Goal: Task Accomplishment & Management: Complete application form

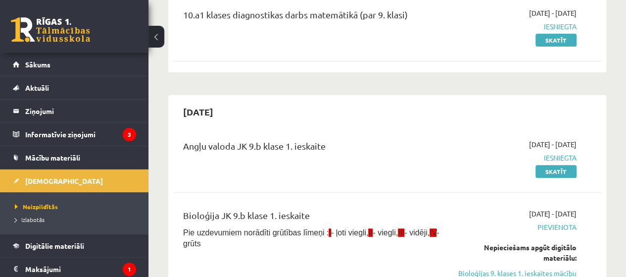
scroll to position [87, 0]
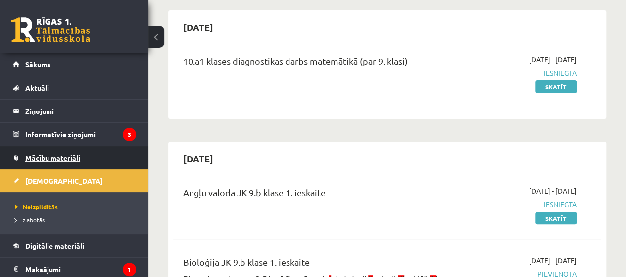
click at [106, 163] on link "Mācību materiāli" at bounding box center [74, 157] width 123 height 23
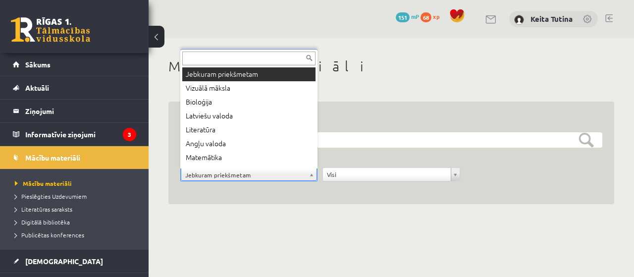
scroll to position [12, 0]
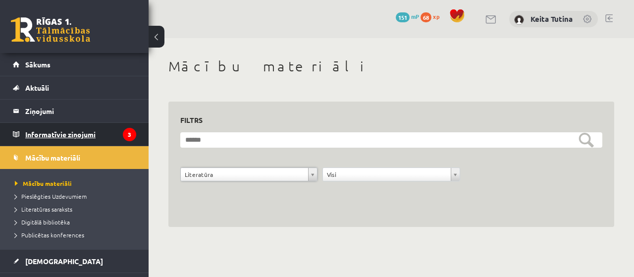
click at [51, 142] on legend "Informatīvie ziņojumi 3" at bounding box center [80, 134] width 111 height 23
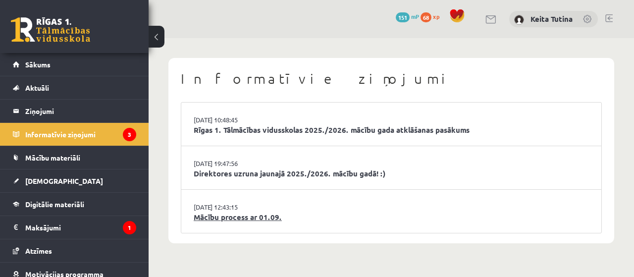
click at [227, 215] on link "Mācību process ar 01.09." at bounding box center [391, 216] width 395 height 11
click at [233, 216] on link "Mācību process ar 01.09." at bounding box center [391, 216] width 395 height 11
click at [232, 219] on link "Mācību process ar 01.09." at bounding box center [391, 216] width 395 height 11
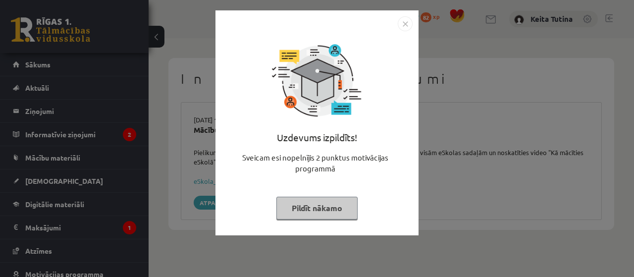
click at [285, 206] on button "Pildīt nākamo" at bounding box center [316, 208] width 81 height 23
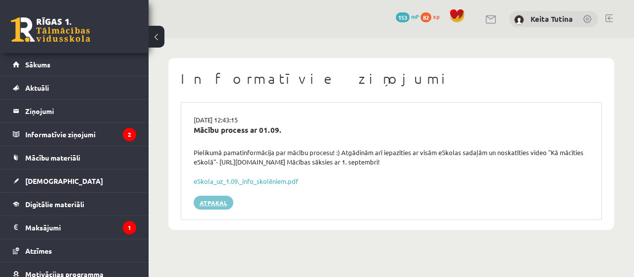
click at [217, 198] on link "Atpakaļ" at bounding box center [214, 203] width 40 height 14
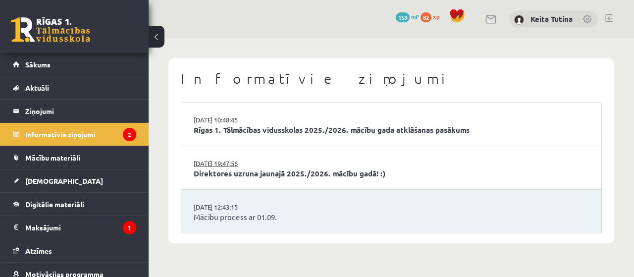
click at [232, 164] on link "29.08.2025 19:47:56" at bounding box center [231, 163] width 74 height 10
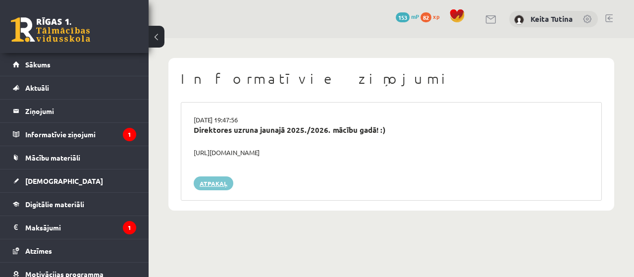
click at [213, 185] on link "Atpakaļ" at bounding box center [214, 183] width 40 height 14
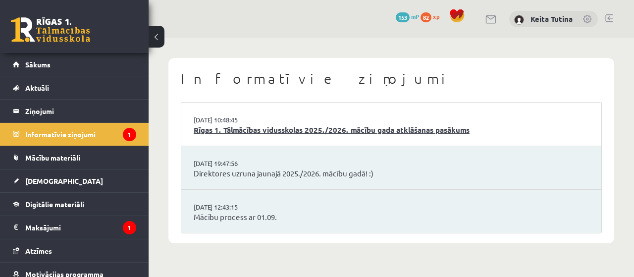
click at [263, 128] on link "Rīgas 1. Tālmācības vidusskolas 2025./2026. mācību gada atklāšanas pasākums" at bounding box center [391, 129] width 395 height 11
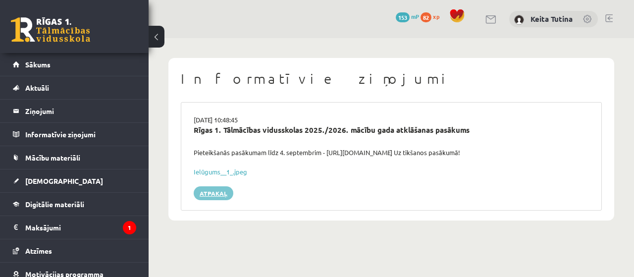
click at [226, 197] on link "Atpakaļ" at bounding box center [214, 193] width 40 height 14
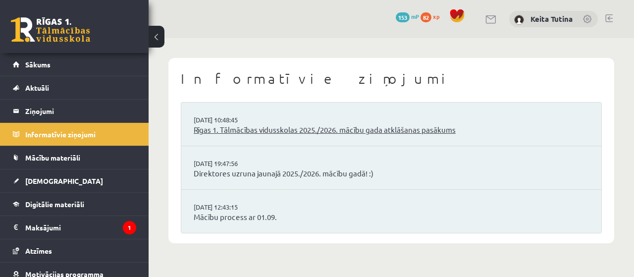
click at [252, 126] on link "Rīgas 1. Tālmācības vidusskolas 2025./2026. mācību gada atklāšanas pasākums" at bounding box center [391, 129] width 395 height 11
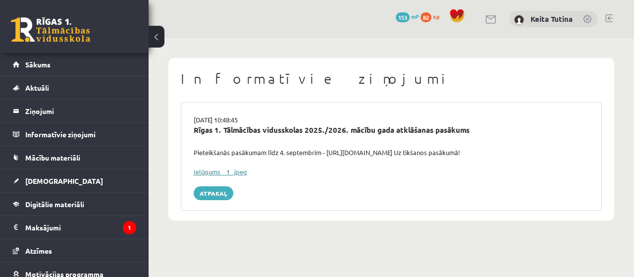
click at [236, 170] on link "Ielūgums__1_.jpeg" at bounding box center [220, 171] width 53 height 8
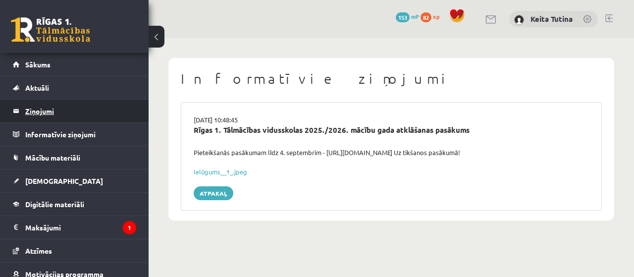
click at [55, 106] on legend "Ziņojumi 0" at bounding box center [80, 110] width 111 height 23
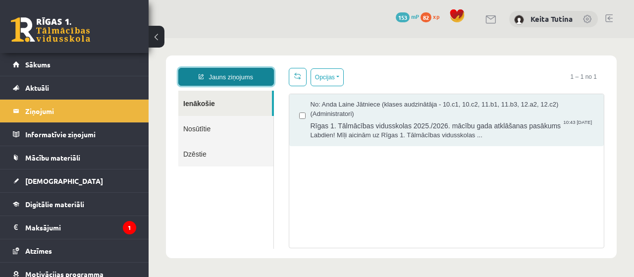
click at [240, 76] on link "Jauns ziņojums" at bounding box center [226, 77] width 96 height 18
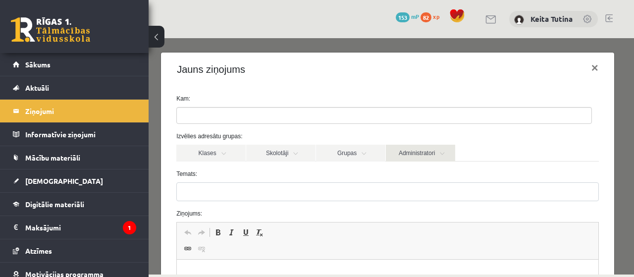
click at [449, 156] on link "Administratori" at bounding box center [420, 153] width 69 height 17
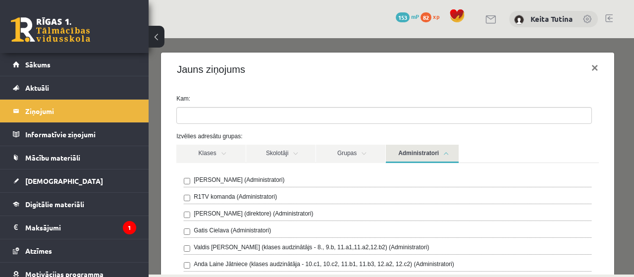
click at [449, 156] on link "Administratori" at bounding box center [422, 154] width 73 height 18
click at [241, 180] on label "Ivo Čapiņš (Administratori)" at bounding box center [239, 179] width 91 height 9
click at [239, 197] on label "R1TV komanda (Administratori)" at bounding box center [235, 196] width 83 height 9
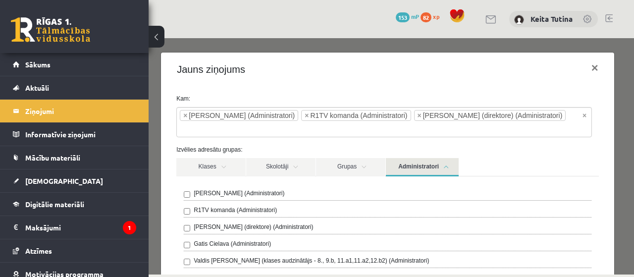
click at [187, 239] on div "Gatis Cielava (Administratori)" at bounding box center [387, 245] width 407 height 12
click at [184, 239] on div "Gatis Cielava (Administratori)" at bounding box center [387, 245] width 407 height 12
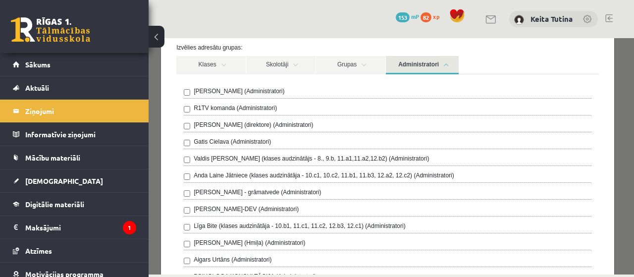
scroll to position [168, 0]
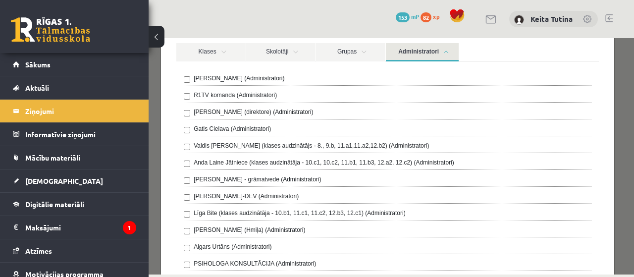
click at [192, 242] on div "Aigars Urtāns (Administratori)" at bounding box center [387, 248] width 407 height 12
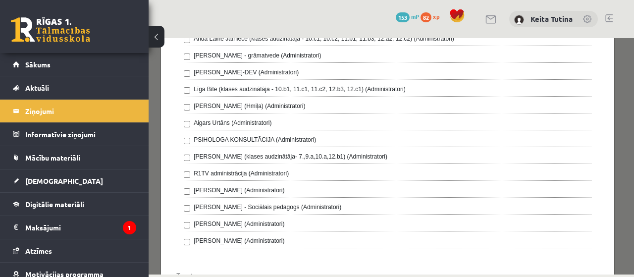
scroll to position [305, 0]
click at [188, 186] on div "Linards Muižnieks (Administratori)" at bounding box center [387, 192] width 407 height 12
click at [187, 237] on div "Olga Zemniece (Administratori)" at bounding box center [387, 243] width 407 height 12
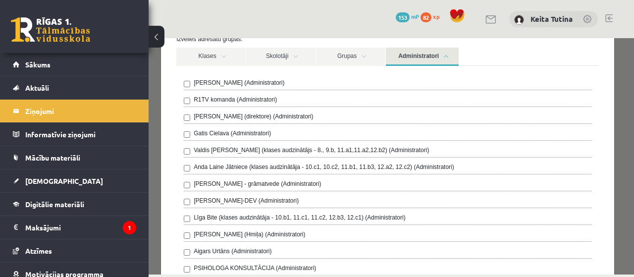
scroll to position [0, 0]
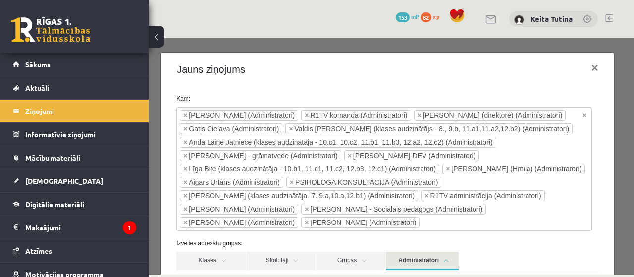
click at [424, 261] on link "Administratori" at bounding box center [422, 260] width 73 height 18
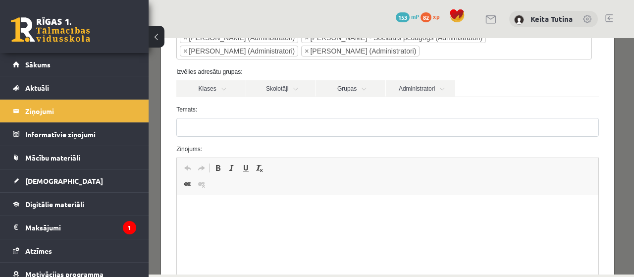
drag, startPoint x: 632, startPoint y: 134, endPoint x: 557, endPoint y: 39, distance: 120.6
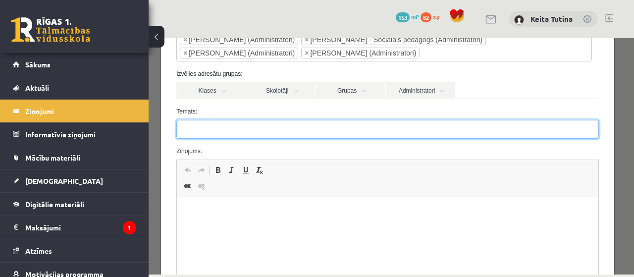
click at [474, 121] on input "Temats:" at bounding box center [387, 129] width 422 height 19
type input "**********"
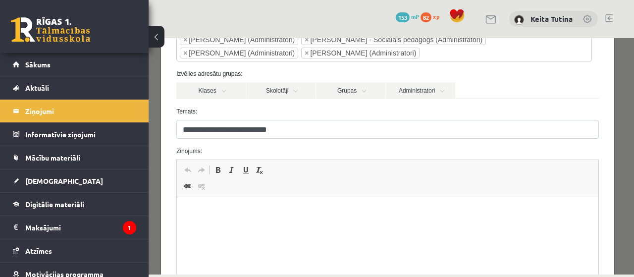
click at [278, 204] on html at bounding box center [387, 212] width 421 height 30
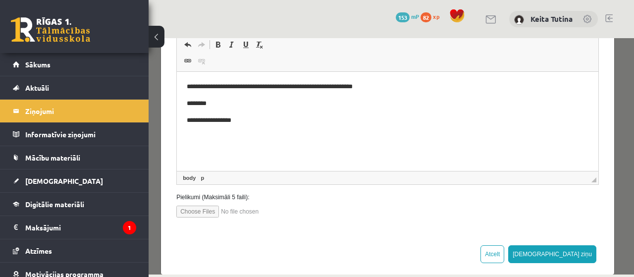
scroll to position [301, 0]
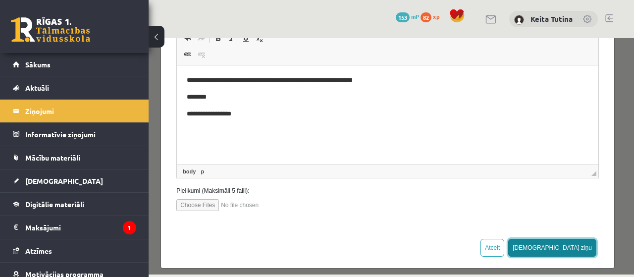
click at [563, 245] on button "Sūtīt ziņu" at bounding box center [552, 248] width 88 height 18
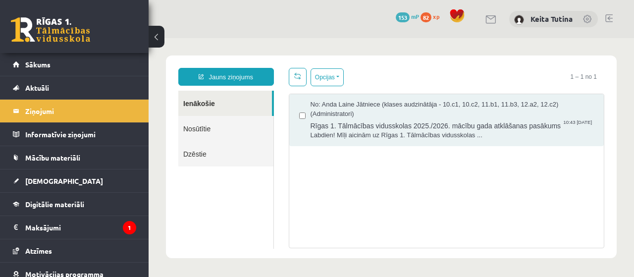
scroll to position [0, 0]
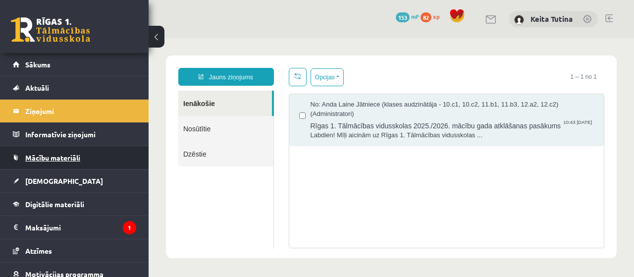
click at [114, 163] on link "Mācību materiāli" at bounding box center [74, 157] width 123 height 23
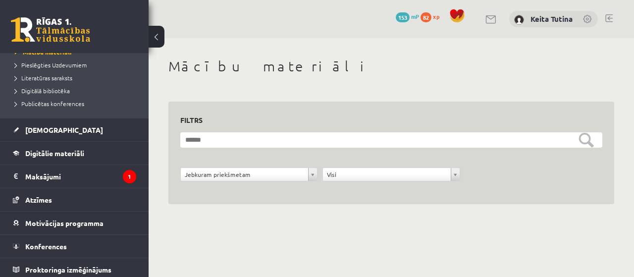
scroll to position [133, 0]
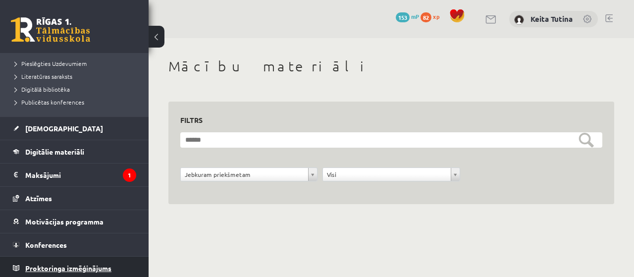
click at [110, 265] on span "Proktoringa izmēģinājums" at bounding box center [68, 267] width 86 height 9
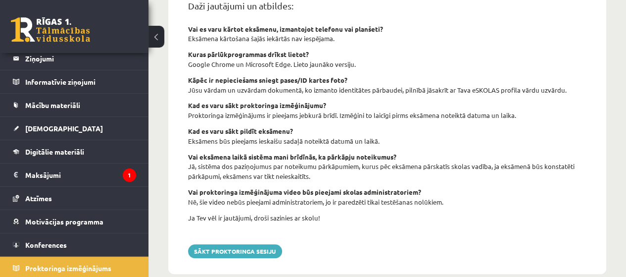
scroll to position [455, 0]
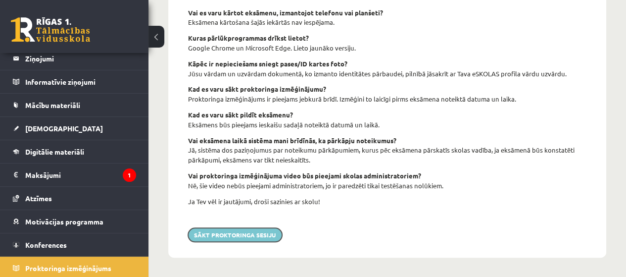
click at [271, 239] on button "Sākt proktoringa sesiju" at bounding box center [235, 235] width 94 height 14
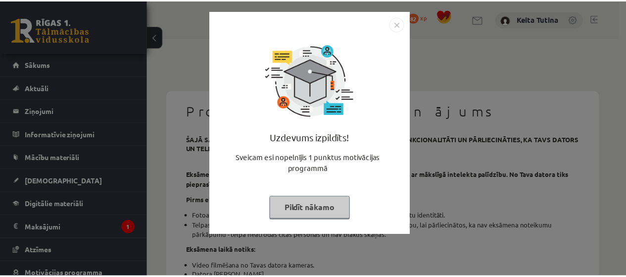
scroll to position [455, 0]
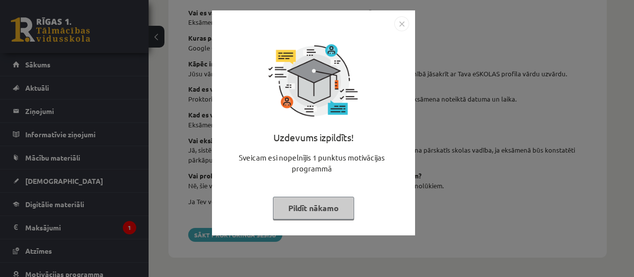
click at [335, 210] on button "Pildīt nākamo" at bounding box center [313, 208] width 81 height 23
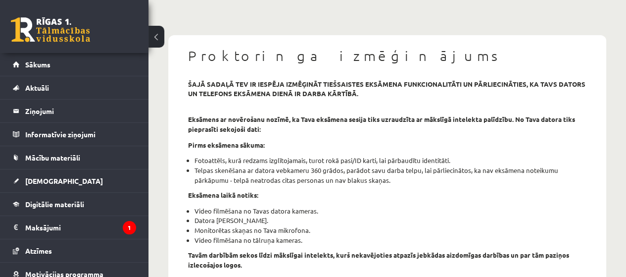
scroll to position [0, 0]
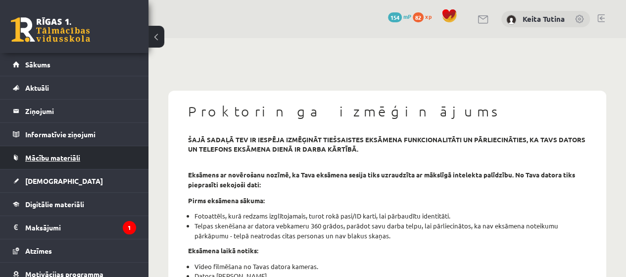
click at [114, 148] on link "Mācību materiāli" at bounding box center [74, 157] width 123 height 23
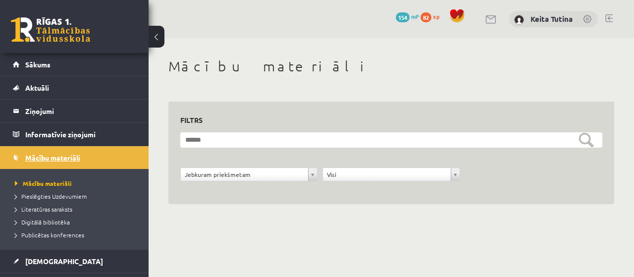
click at [55, 155] on span "Mācību materiāli" at bounding box center [52, 157] width 55 height 9
click at [47, 259] on span "[DEMOGRAPHIC_DATA]" at bounding box center [64, 260] width 78 height 9
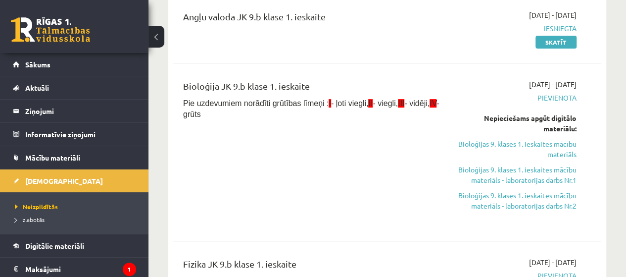
scroll to position [139, 0]
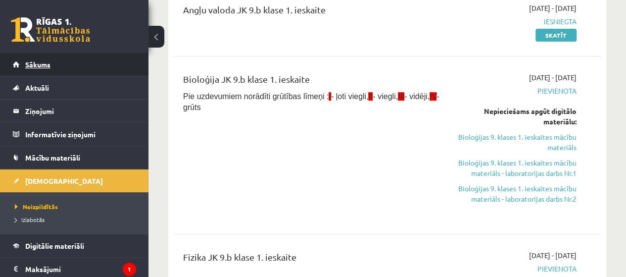
click at [76, 59] on link "Sākums" at bounding box center [74, 64] width 123 height 23
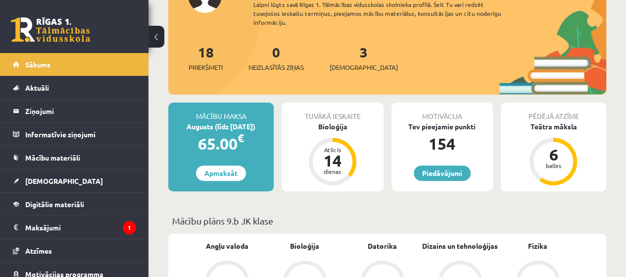
scroll to position [134, 0]
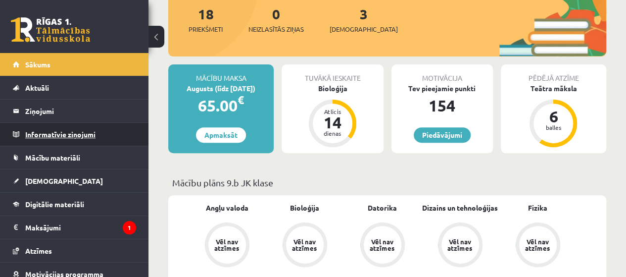
click at [120, 131] on legend "Informatīvie ziņojumi 0" at bounding box center [80, 134] width 111 height 23
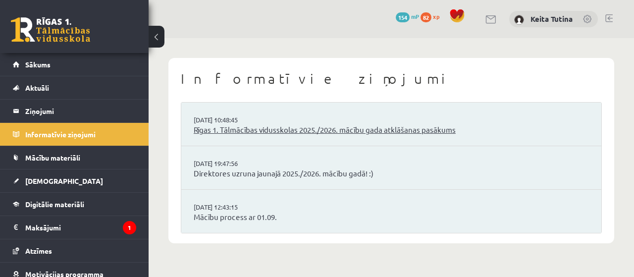
click at [321, 133] on link "Rīgas 1. Tālmācības vidusskolas 2025./2026. mācību gada atklāšanas pasākums" at bounding box center [391, 129] width 395 height 11
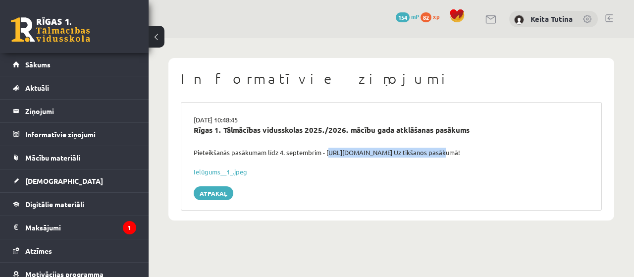
drag, startPoint x: 327, startPoint y: 153, endPoint x: 442, endPoint y: 151, distance: 114.4
click at [442, 151] on div "Pieteikšanās pasākumam līdz 4. septembrim - [URL][DOMAIN_NAME] Uz tikšanos pasā…" at bounding box center [391, 153] width 410 height 10
copy div "[URL][DOMAIN_NAME]"
click at [49, 188] on link "[DEMOGRAPHIC_DATA]" at bounding box center [74, 180] width 123 height 23
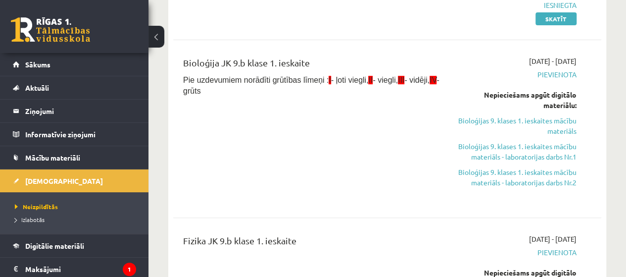
scroll to position [158, 0]
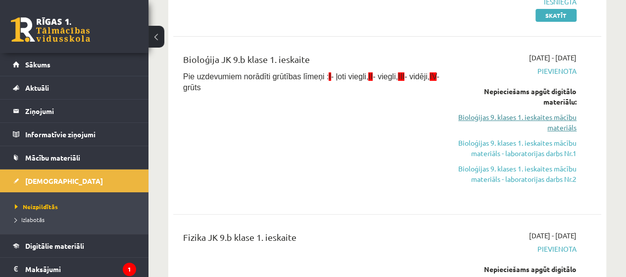
click at [571, 120] on link "Bioloģijas 9. klases 1. ieskaites mācību materiāls" at bounding box center [515, 122] width 121 height 21
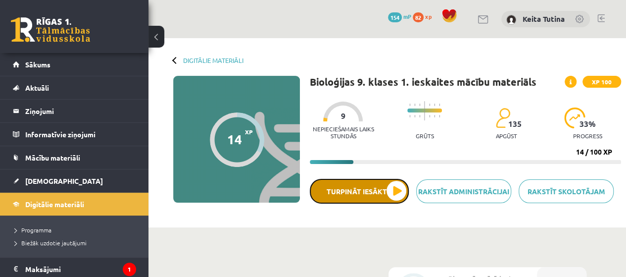
click at [381, 198] on button "Turpināt iesākto" at bounding box center [359, 191] width 99 height 25
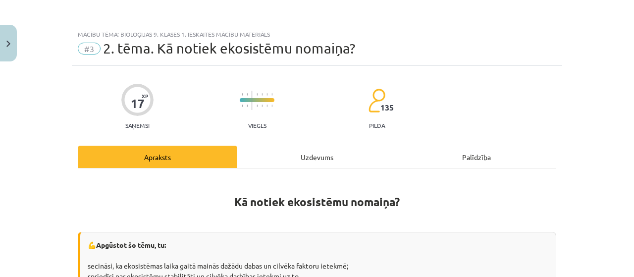
click at [321, 153] on div "Uzdevums" at bounding box center [316, 157] width 159 height 22
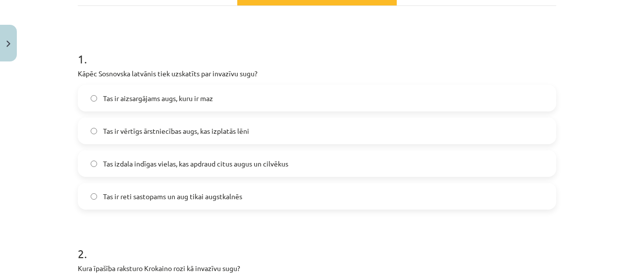
scroll to position [169, 0]
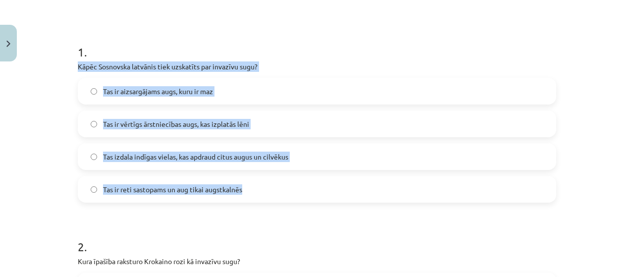
drag, startPoint x: 71, startPoint y: 66, endPoint x: 245, endPoint y: 198, distance: 217.9
copy div "Kāpēc Sosnovska latvānis tiek uzskatīts par invazīvu sugu? Tas ir aizsargājams …"
click at [163, 158] on span "Tas izdala indīgas vielas, kas apdraud citus augus un cilvēkus" at bounding box center [195, 156] width 185 height 10
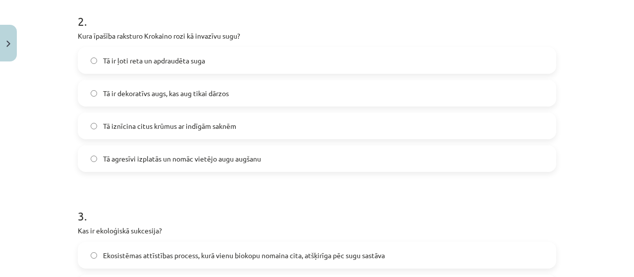
scroll to position [397, 0]
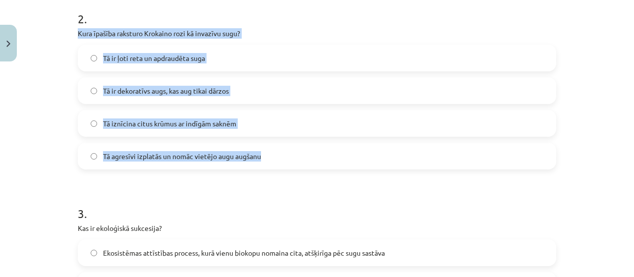
drag, startPoint x: 73, startPoint y: 29, endPoint x: 268, endPoint y: 156, distance: 232.4
copy div "Kura īpašība raksturo Krokaino rozi kā invazīvu sugu? Tā ir ļoti reta un apdrau…"
click at [124, 151] on span "Tā agresīvi izplatās un nomāc vietējo augu augšanu" at bounding box center [182, 156] width 158 height 10
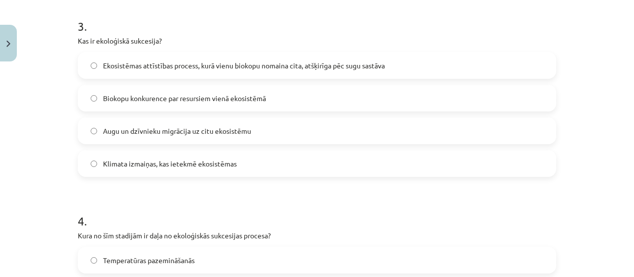
scroll to position [596, 0]
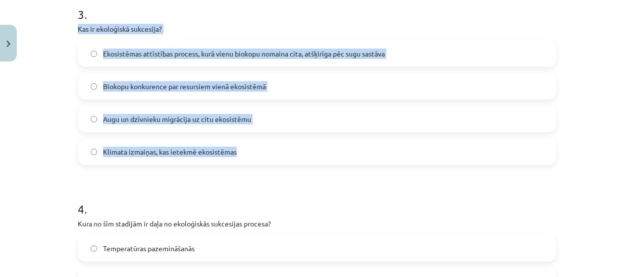
drag, startPoint x: 69, startPoint y: 29, endPoint x: 239, endPoint y: 150, distance: 208.6
copy div "Kas ir ekoloģiskā sukcesija? Ekosistēmas attīstības process, kurā vienu biokopu…"
click at [140, 49] on span "Ekosistēmas attīstības process, kurā vienu biokopu nomaina cita, atšķirīga pēc …" at bounding box center [244, 54] width 282 height 10
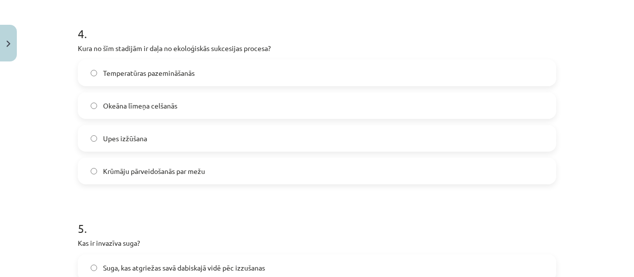
scroll to position [781, 0]
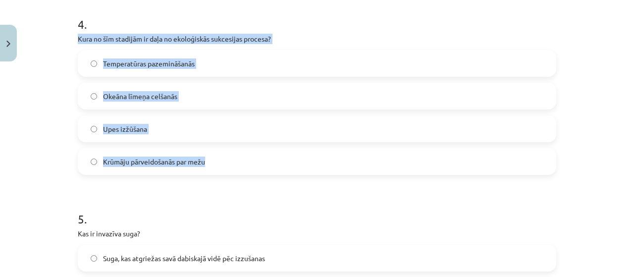
drag, startPoint x: 70, startPoint y: 36, endPoint x: 208, endPoint y: 168, distance: 190.8
click at [208, 168] on div "17 XP Saņemsi Viegls 135 pilda Apraksts Uzdevums Palīdzība 1 . Kāpēc Sosnovska …" at bounding box center [317, 164] width 490 height 1758
copy div "Kura no šīm stadijām ir daļa no ekoloģiskās sukcesijas procesa? Temperatūras pa…"
click at [116, 165] on span "Krūmāju pārveidošanās par mežu" at bounding box center [154, 161] width 102 height 10
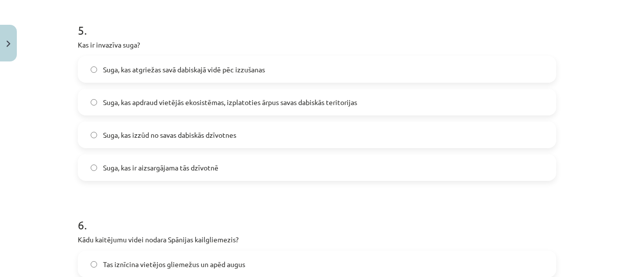
scroll to position [997, 0]
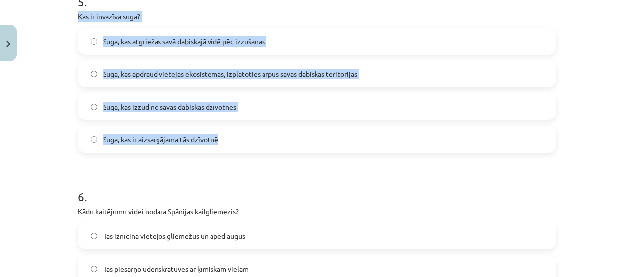
drag, startPoint x: 65, startPoint y: 13, endPoint x: 219, endPoint y: 141, distance: 199.6
click at [219, 141] on div "Mācību tēma: Bioloģijas 9. klases 1. ieskaites mācību materiāls #3 2. tēma. Kā …" at bounding box center [317, 138] width 634 height 277
copy div "Kas ir invazīva suga? Suga, kas atgriežas savā dabiskajā vidē pēc izzušanas Sug…"
click at [144, 79] on label "Suga, kas apdraud vietējās ekosistēmas, izplatoties ārpus savas dabiskās terito…" at bounding box center [317, 73] width 476 height 25
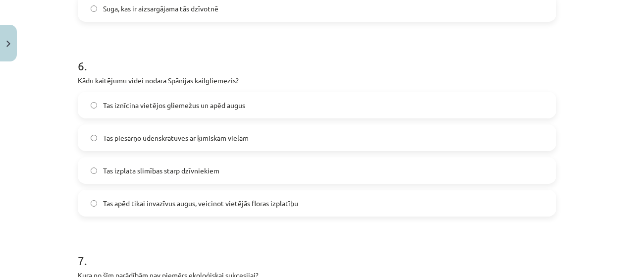
scroll to position [1140, 0]
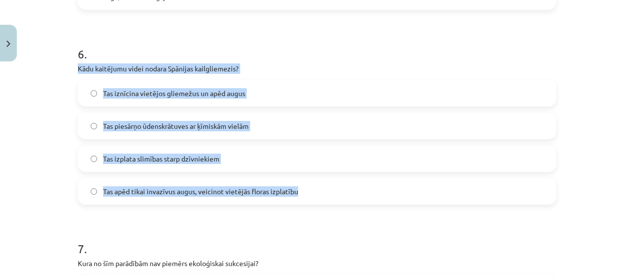
drag, startPoint x: 74, startPoint y: 69, endPoint x: 306, endPoint y: 195, distance: 263.6
click at [306, 195] on div "6 . Kādu kaitējumu videi nodara Spānijas kailgliemezis? Tas iznīcina vietējos g…" at bounding box center [317, 117] width 478 height 175
copy div "Kādu kaitējumu videi nodara Spānijas kailgliemezis? Tas iznīcina vietējos gliem…"
click at [115, 97] on span "Tas iznīcina vietējos gliemežus un apēd augus" at bounding box center [174, 93] width 142 height 10
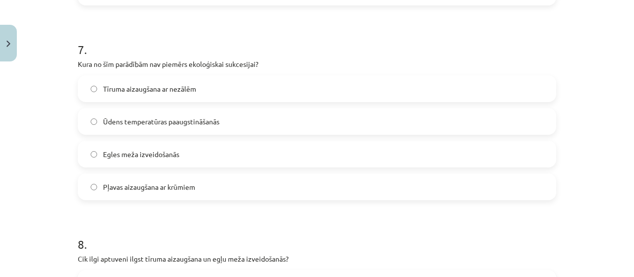
scroll to position [1346, 0]
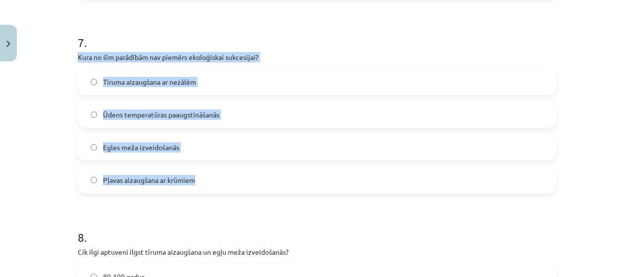
drag, startPoint x: 72, startPoint y: 57, endPoint x: 206, endPoint y: 190, distance: 188.7
copy div "Kura no šīm parādībām nav piemērs ekoloģiskai sukcesijai? Tīruma aizaugšana ar …"
click at [135, 120] on label "Ūdens temperatūras paaugstināšanās" at bounding box center [317, 114] width 476 height 25
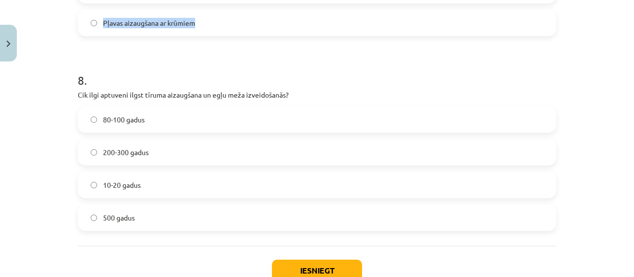
scroll to position [1571, 0]
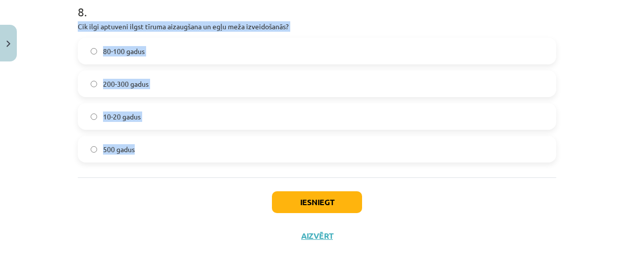
drag, startPoint x: 74, startPoint y: 27, endPoint x: 138, endPoint y: 159, distance: 146.6
click at [138, 159] on div "8 . Cik ilgi aptuveni ilgst tīruma aizaugšana un egļu meža izveidošanās? 80-100…" at bounding box center [317, 75] width 478 height 175
copy div "Cik ilgi aptuveni ilgst tīruma aizaugšana un egļu meža izveidošanās? 80-100 gad…"
click at [148, 53] on label "80-100 gadus" at bounding box center [317, 51] width 476 height 25
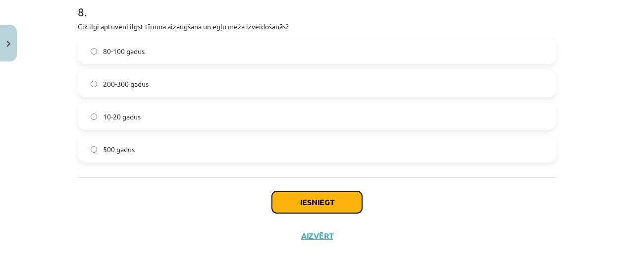
click at [289, 206] on button "Iesniegt" at bounding box center [317, 202] width 90 height 22
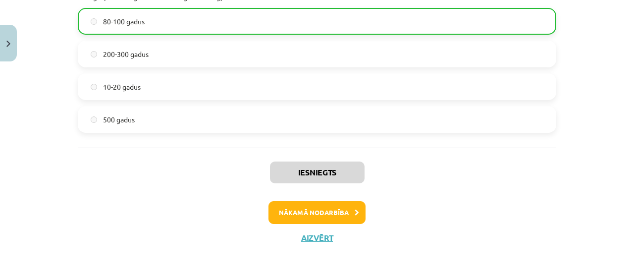
scroll to position [1602, 0]
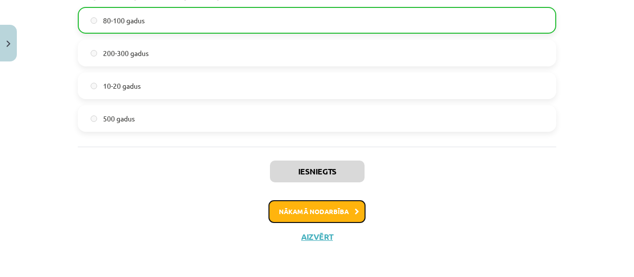
click at [344, 212] on button "Nākamā nodarbība" at bounding box center [316, 211] width 97 height 23
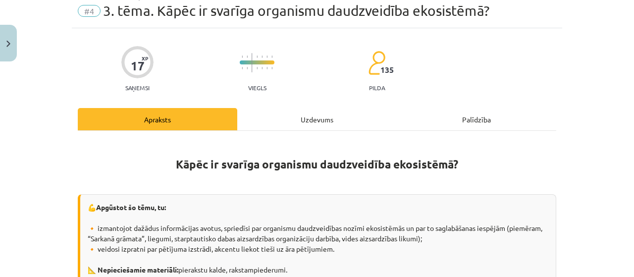
scroll to position [25, 0]
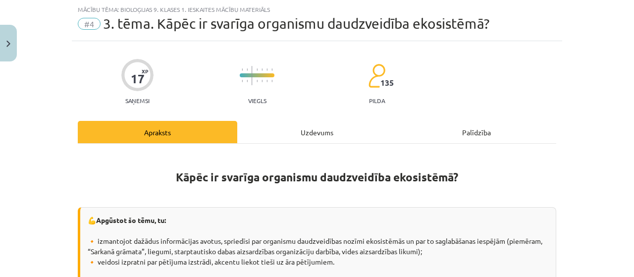
click at [310, 132] on div "Uzdevums" at bounding box center [316, 132] width 159 height 22
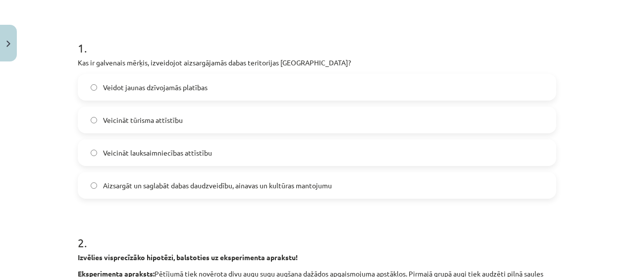
scroll to position [171, 0]
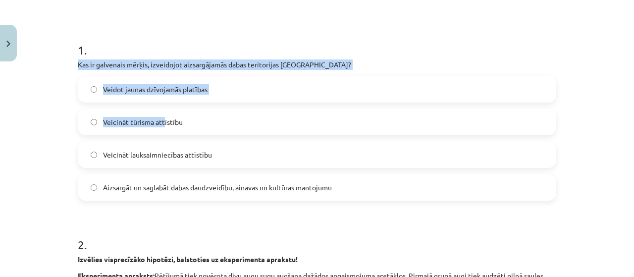
drag, startPoint x: 66, startPoint y: 60, endPoint x: 159, endPoint y: 112, distance: 106.8
click at [159, 112] on div "Mācību tēma: Bioloģijas 9. klases 1. ieskaites mācību materiāls #4 3. tēma. Kāp…" at bounding box center [317, 138] width 634 height 277
click at [51, 104] on div "Mācību tēma: Bioloģijas 9. klases 1. ieskaites mācību materiāls #4 3. tēma. Kāp…" at bounding box center [317, 138] width 634 height 277
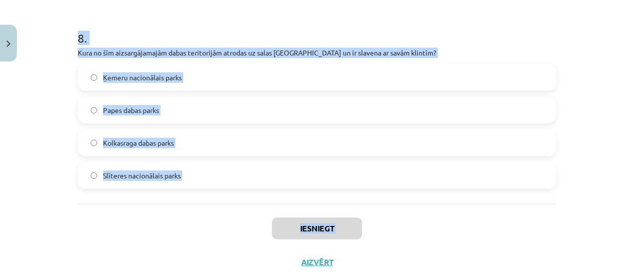
scroll to position [1625, 0]
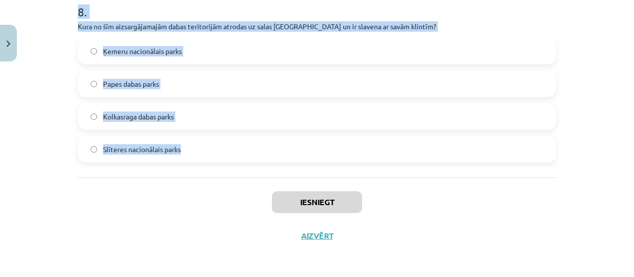
drag, startPoint x: 71, startPoint y: 44, endPoint x: 197, endPoint y: 152, distance: 166.0
copy form "1 . Kas ir galvenais mērķis, izveidojot aizsargājamās dabas teritorijas Latvijā…"
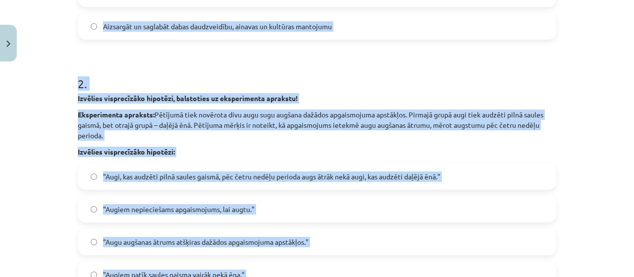
scroll to position [92, 0]
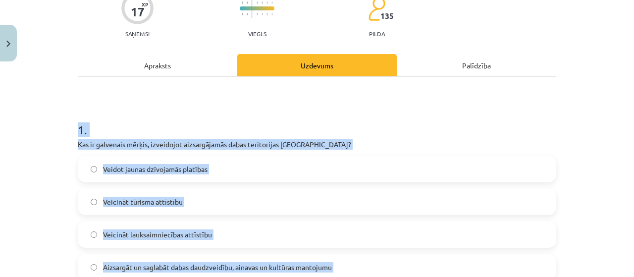
click at [137, 263] on span "Aizsargāt un saglabāt dabas daudzveidību, ainavas un kultūras mantojumu" at bounding box center [217, 267] width 229 height 10
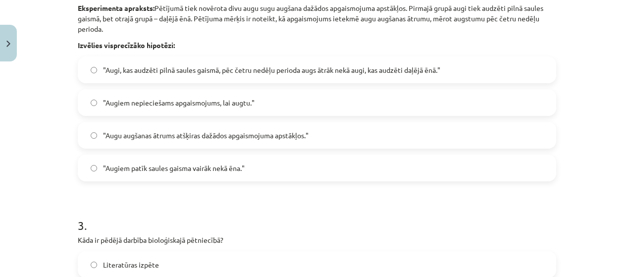
scroll to position [437, 0]
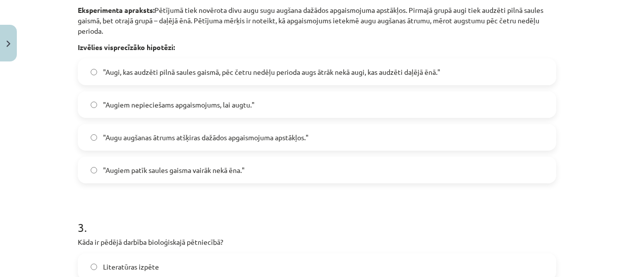
click at [144, 74] on span ""Augi, kas audzēti pilnā saules gaismā, pēc četru nedēļu perioda augs ātrāk nek…" at bounding box center [271, 72] width 337 height 10
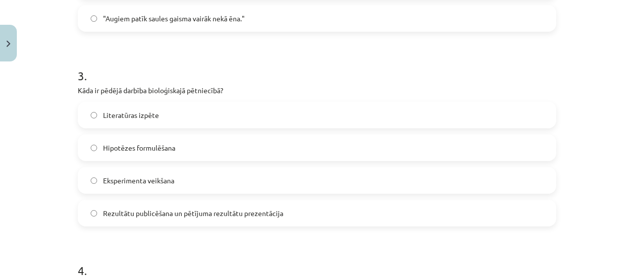
scroll to position [590, 0]
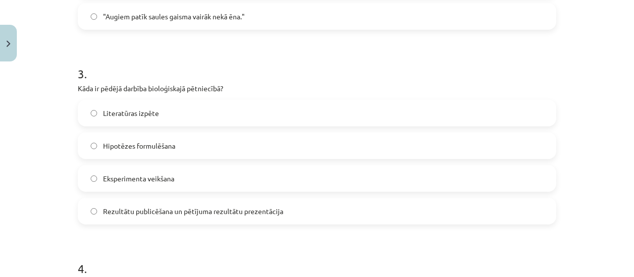
click at [261, 207] on span "Rezultātu publicēšana un pētījuma rezultātu prezentācija" at bounding box center [193, 211] width 180 height 10
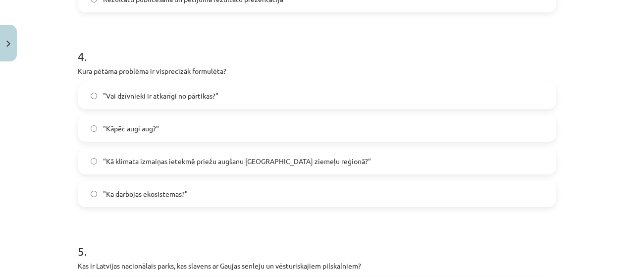
scroll to position [804, 0]
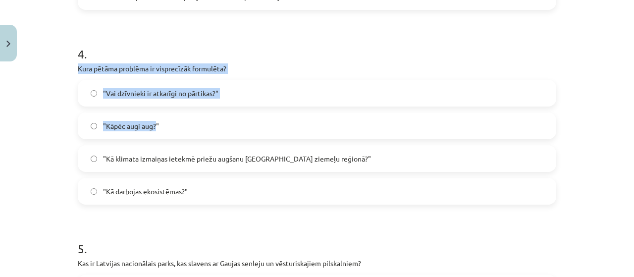
drag, startPoint x: 146, startPoint y: 45, endPoint x: 153, endPoint y: 120, distance: 75.6
click at [153, 120] on div "4 . Kura pētāma problēma ir visprecīzāk formulēta? "Vai dzīvnieki ir atkarīgi n…" at bounding box center [317, 117] width 478 height 175
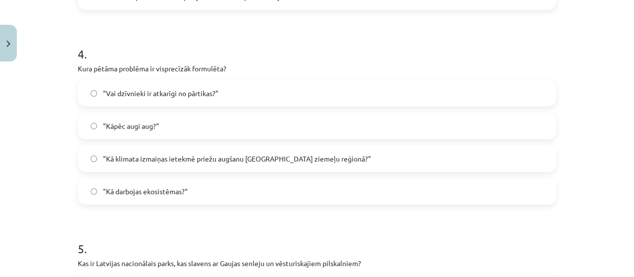
click at [172, 156] on span ""Kā klimata izmaiņas ietekmē priežu augšanu Latvijas ziemeļu reģionā?"" at bounding box center [237, 158] width 268 height 10
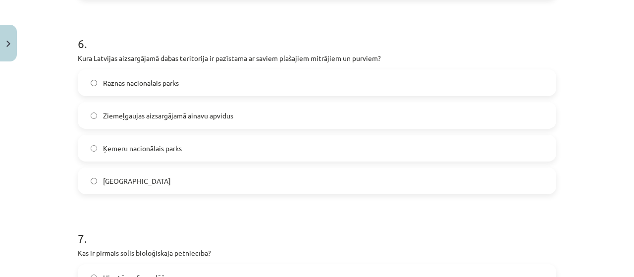
scroll to position [1202, 0]
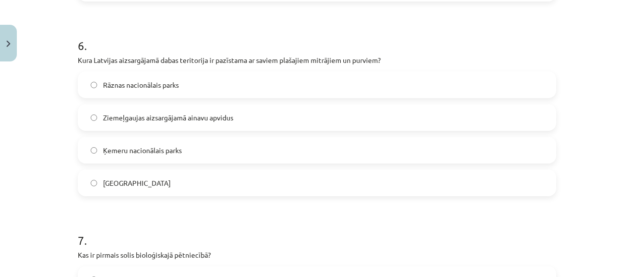
click at [330, 150] on label "Ķemeru nacionālais parks" at bounding box center [317, 150] width 476 height 25
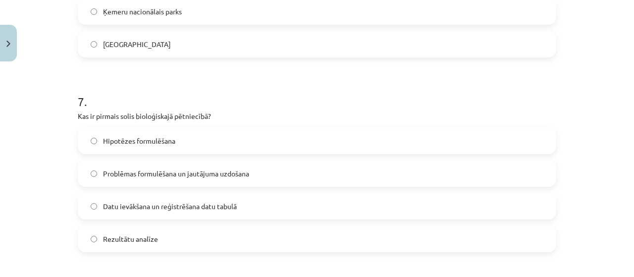
scroll to position [1362, 0]
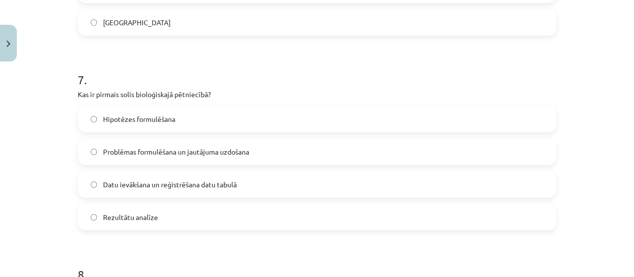
click at [298, 157] on label "Problēmas formulēšana un jautājuma uzdošana" at bounding box center [317, 151] width 476 height 25
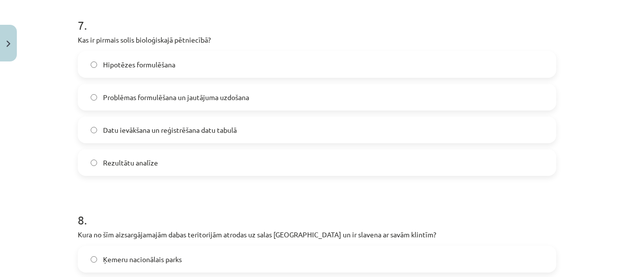
scroll to position [1625, 0]
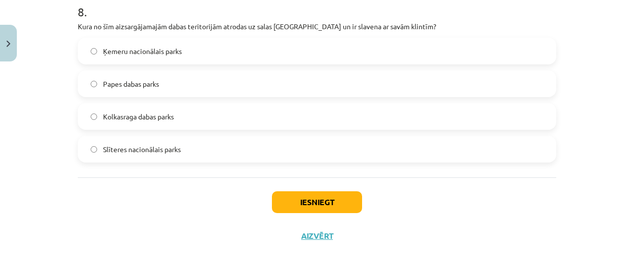
click at [328, 146] on label "Slīteres nacionālais parks" at bounding box center [317, 149] width 476 height 25
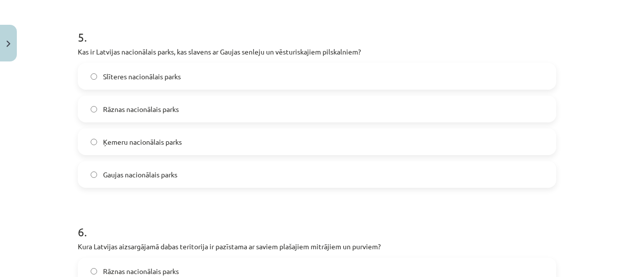
scroll to position [1013, 0]
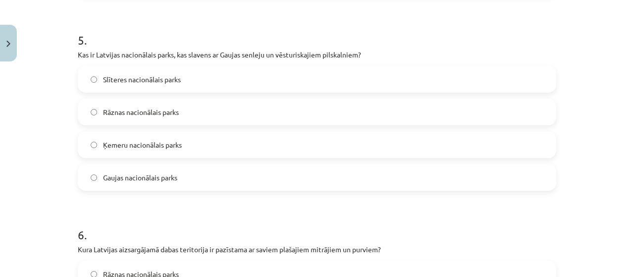
click at [112, 179] on span "Gaujas nacionālais parks" at bounding box center [140, 177] width 74 height 10
click at [255, 213] on h1 "6 ." at bounding box center [317, 225] width 478 height 31
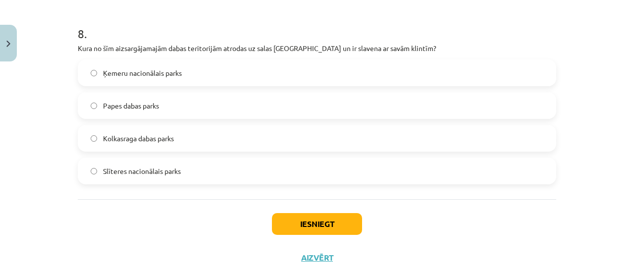
scroll to position [1625, 0]
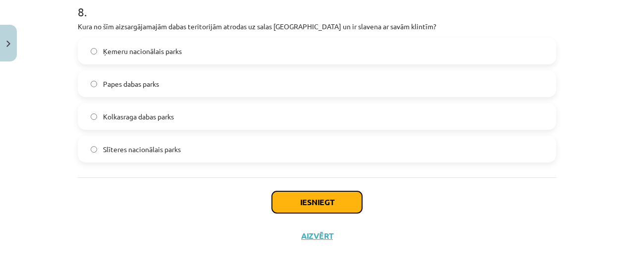
click at [307, 198] on button "Iesniegt" at bounding box center [317, 202] width 90 height 22
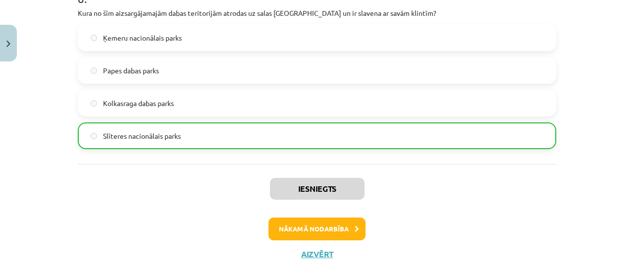
scroll to position [1643, 0]
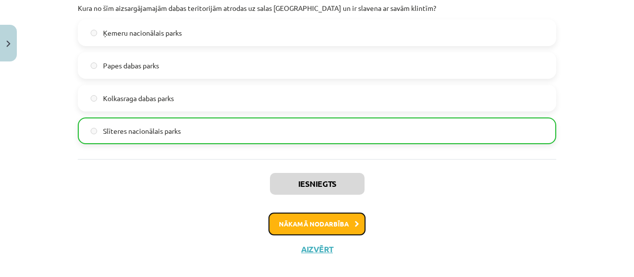
click at [339, 228] on button "Nākamā nodarbība" at bounding box center [316, 223] width 97 height 23
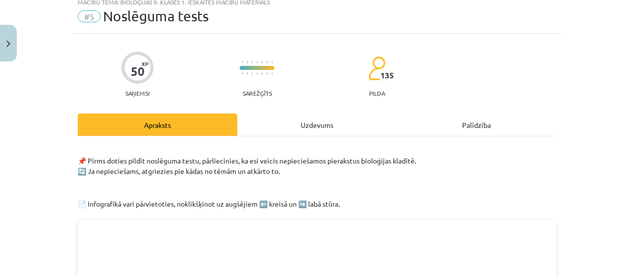
scroll to position [25, 0]
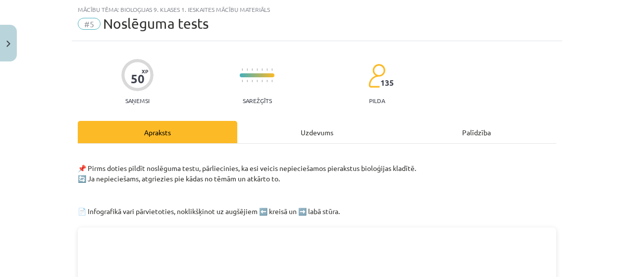
click at [301, 136] on div "Uzdevums" at bounding box center [316, 132] width 159 height 22
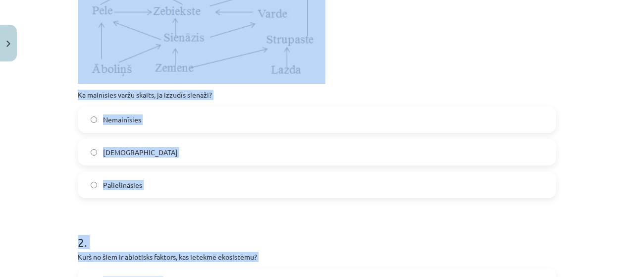
scroll to position [289, 0]
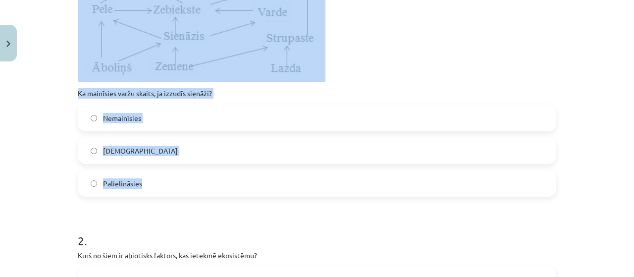
drag, startPoint x: 68, startPoint y: 23, endPoint x: 146, endPoint y: 193, distance: 186.3
click at [146, 193] on div "Mācību tēma: Bioloģijas 9. klases 1. ieskaites mācību materiāls #5 Noslēguma te…" at bounding box center [317, 138] width 634 height 277
copy div "Aplūko attēlu! Ka mainīsies varžu skaits, ja izzudīs sienāži? Nemainīsies Samaz…"
click at [34, 38] on div "Mācību tēma: Bioloģijas 9. klases 1. ieskaites mācību materiāls #5 Noslēguma te…" at bounding box center [317, 138] width 634 height 277
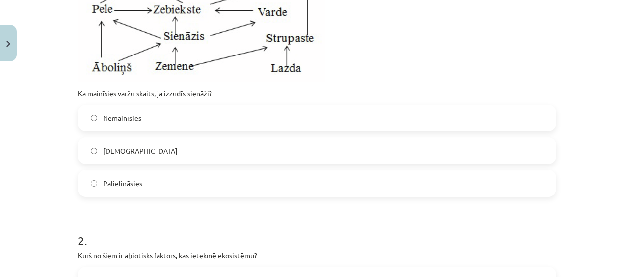
click at [154, 144] on label "Samazināsies" at bounding box center [317, 150] width 476 height 25
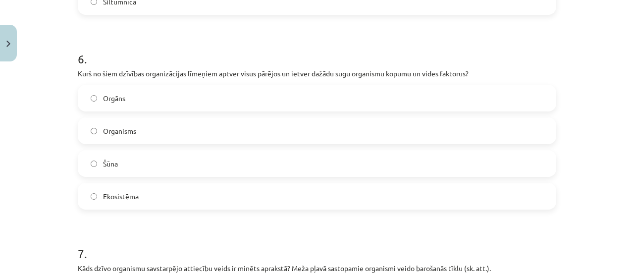
scroll to position [1222, 0]
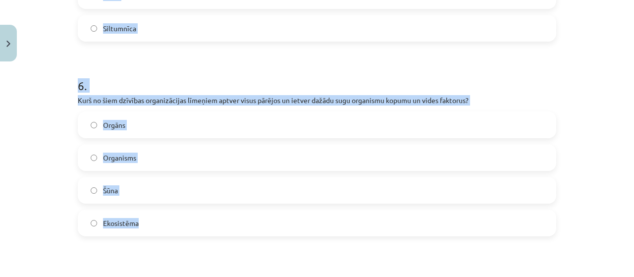
drag, startPoint x: 57, startPoint y: 31, endPoint x: 148, endPoint y: 218, distance: 207.9
click at [148, 218] on div "Mācību tēma: Bioloģijas 9. klases 1. ieskaites mācību materiāls #5 Noslēguma te…" at bounding box center [317, 138] width 634 height 277
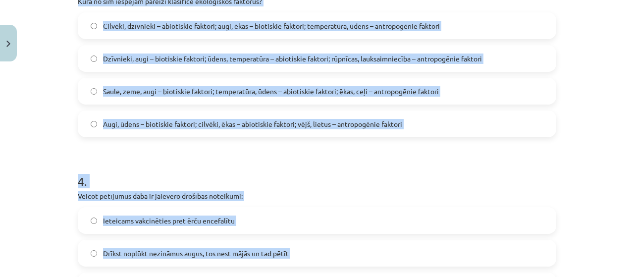
scroll to position [495, 0]
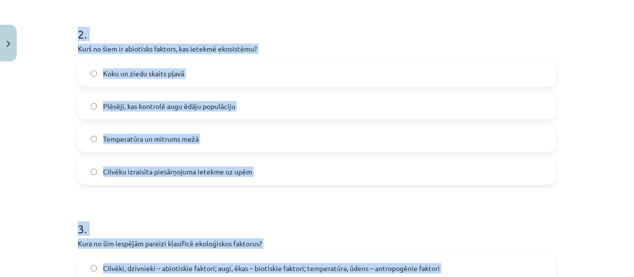
click at [182, 142] on span "Temperatūra un mitrums mežā" at bounding box center [151, 139] width 96 height 10
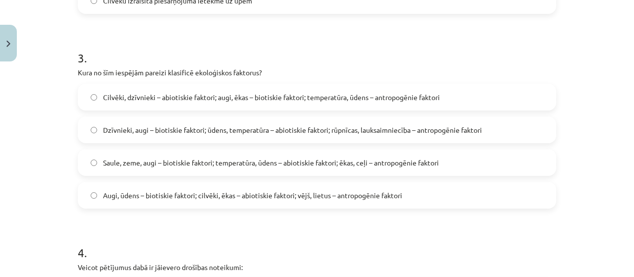
scroll to position [676, 0]
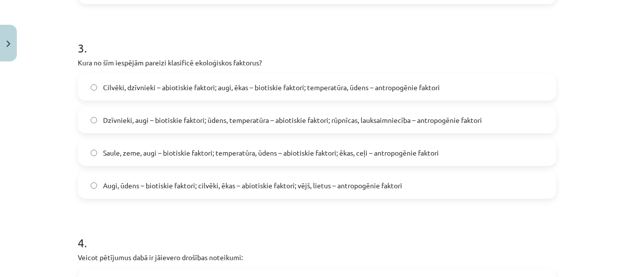
click at [154, 120] on span "Dzīvnieki, augi – biotiskie faktori; ūdens, temperatūra – abiotiskie faktori; r…" at bounding box center [292, 120] width 379 height 10
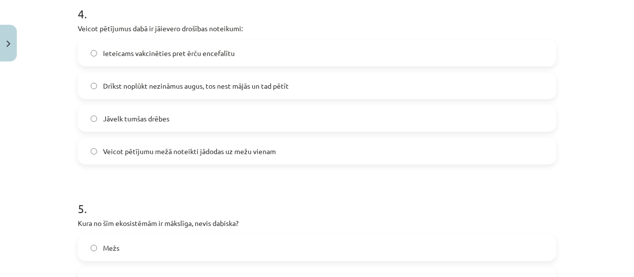
scroll to position [908, 0]
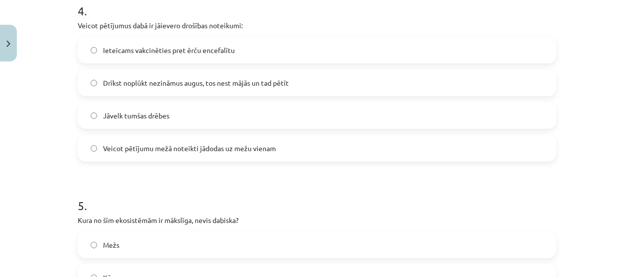
click at [119, 54] on span "Ieteicams vakcinēties pret ērču encefalītu" at bounding box center [169, 50] width 132 height 10
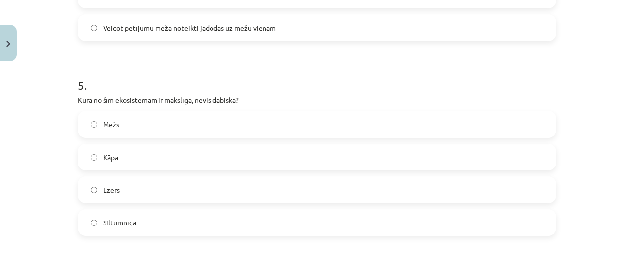
scroll to position [1050, 0]
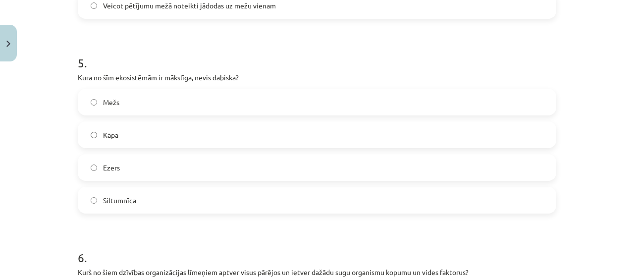
click at [359, 200] on label "Siltumnīca" at bounding box center [317, 200] width 476 height 25
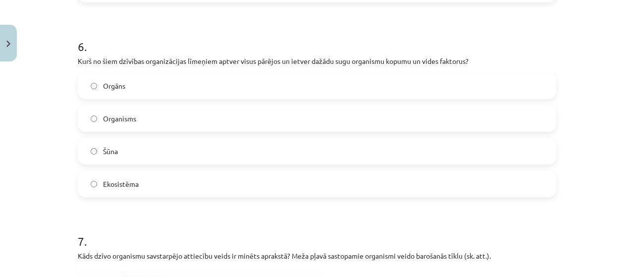
scroll to position [1278, 0]
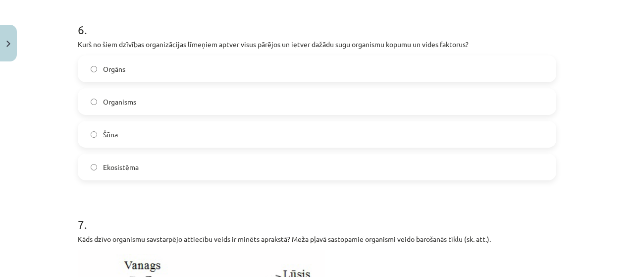
click at [439, 158] on label "Ekosistēma" at bounding box center [317, 166] width 476 height 25
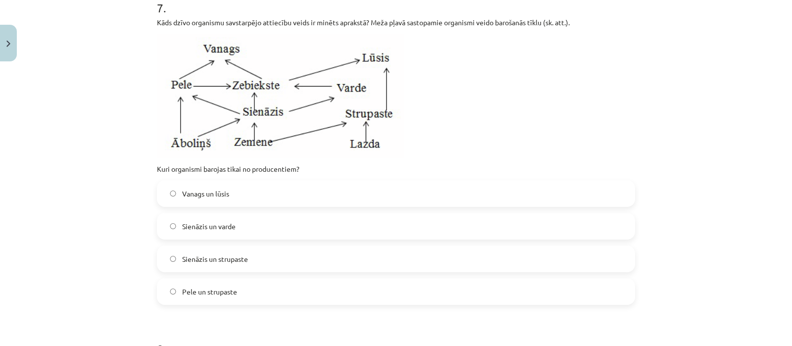
scroll to position [1491, 0]
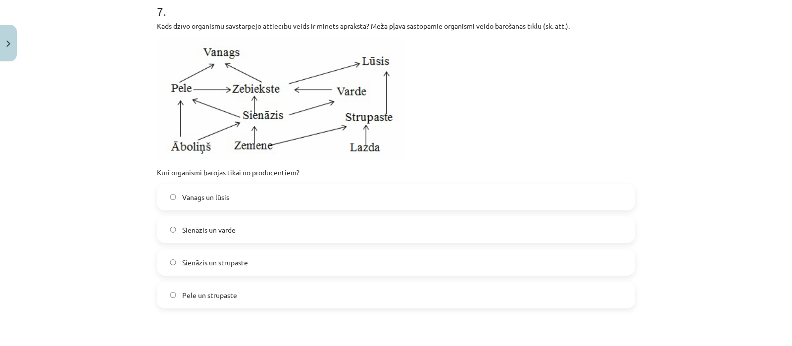
click at [461, 276] on label "Pele un strupaste" at bounding box center [396, 295] width 476 height 25
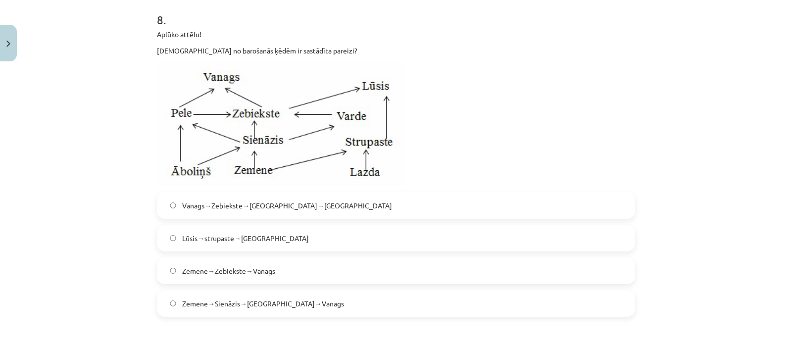
scroll to position [1827, 0]
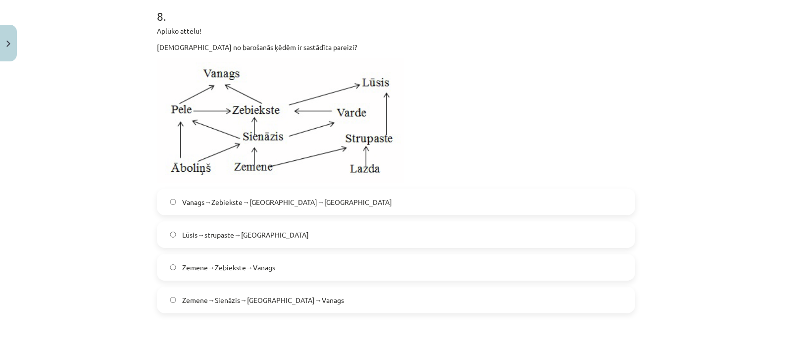
click at [238, 276] on span "Zemene→Sienāzis→[GEOGRAPHIC_DATA]→Vanags" at bounding box center [263, 300] width 162 height 10
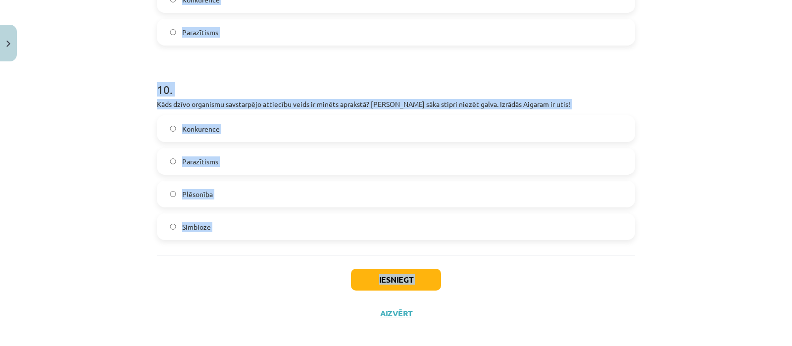
scroll to position [2308, 0]
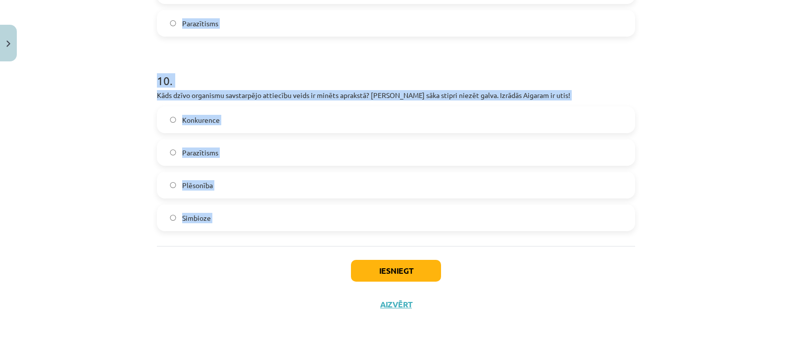
drag, startPoint x: 146, startPoint y: 74, endPoint x: 233, endPoint y: 248, distance: 195.0
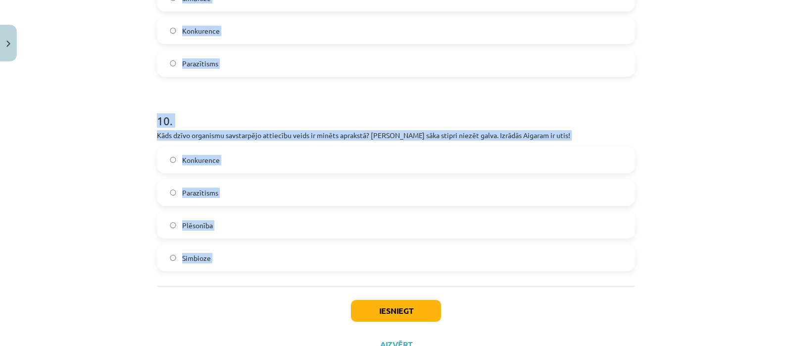
scroll to position [2159, 0]
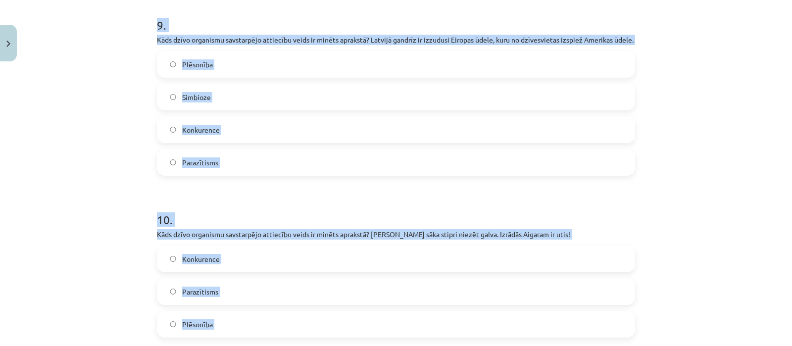
click at [312, 142] on label "Konkurence" at bounding box center [396, 129] width 476 height 25
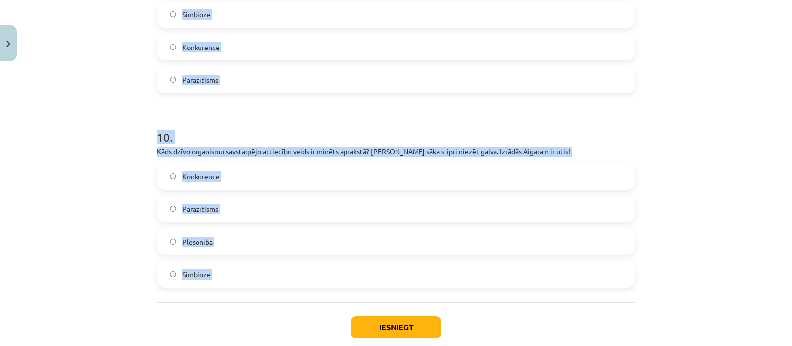
scroll to position [2308, 0]
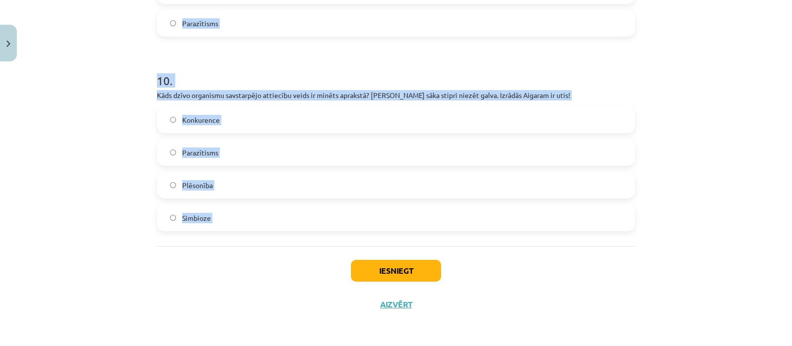
click at [219, 159] on label "Parazītisms" at bounding box center [396, 152] width 476 height 25
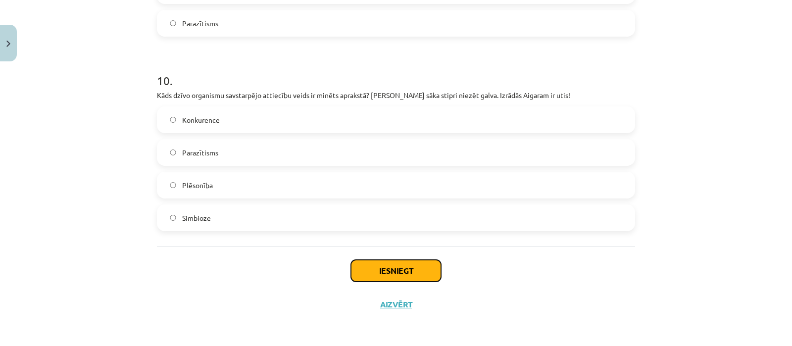
click at [364, 274] on button "Iesniegt" at bounding box center [396, 271] width 90 height 22
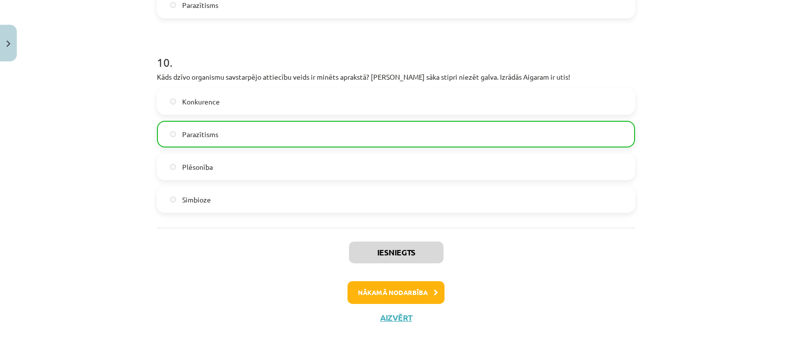
scroll to position [2339, 0]
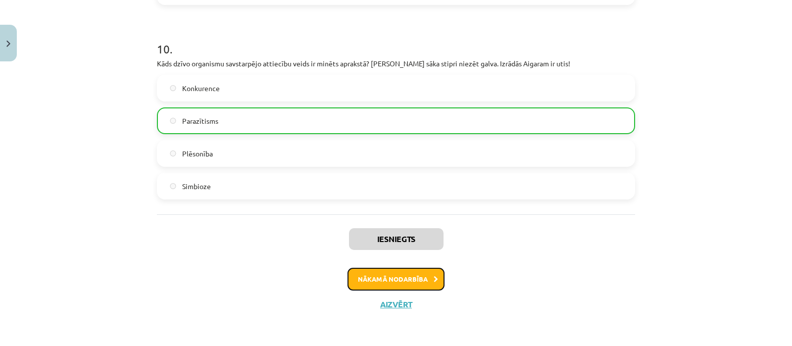
click at [431, 274] on button "Nākamā nodarbība" at bounding box center [395, 279] width 97 height 23
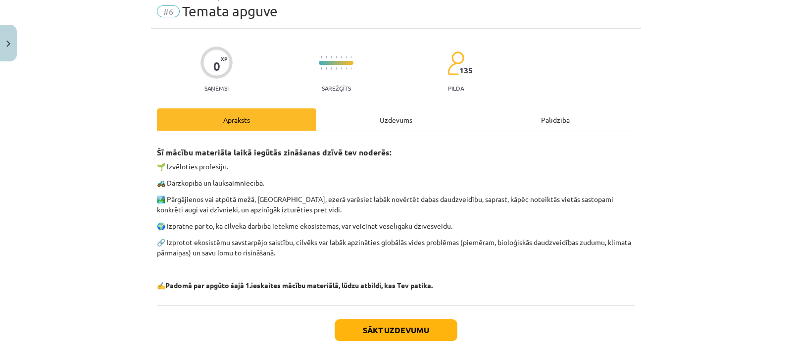
scroll to position [24, 0]
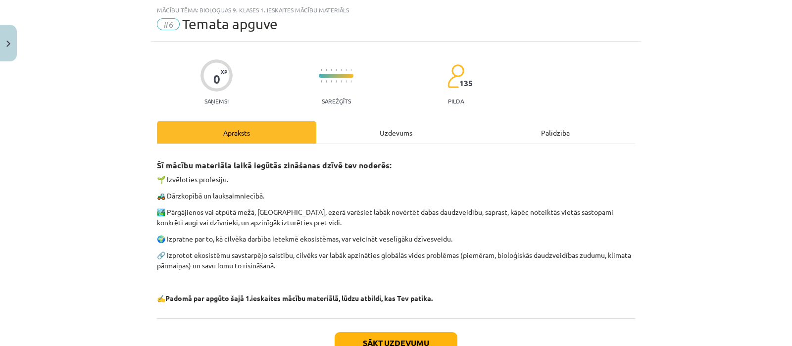
click at [384, 133] on div "Uzdevums" at bounding box center [395, 132] width 159 height 22
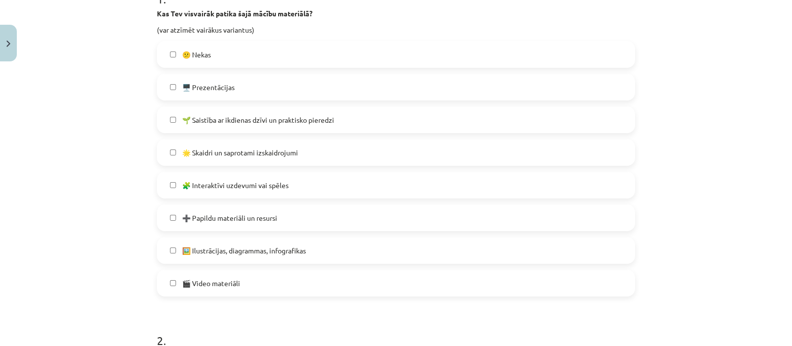
scroll to position [223, 0]
click at [387, 194] on label "🧩 Interaktīvi uzdevumi vai spēles" at bounding box center [396, 184] width 476 height 25
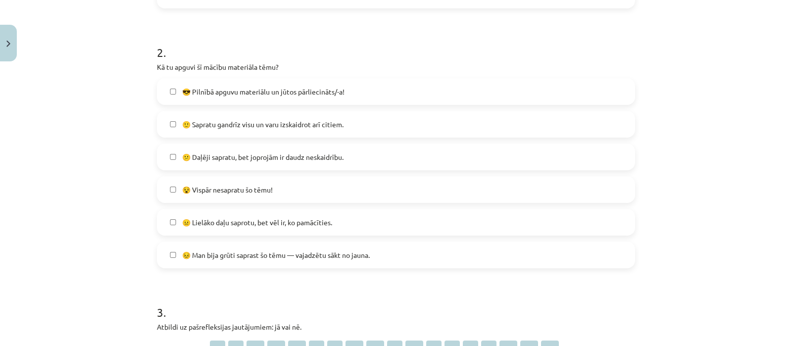
scroll to position [512, 0]
click at [347, 115] on label "🙂 Sapratu gandrīz visu un varu izskaidrot arī citiem." at bounding box center [396, 122] width 476 height 25
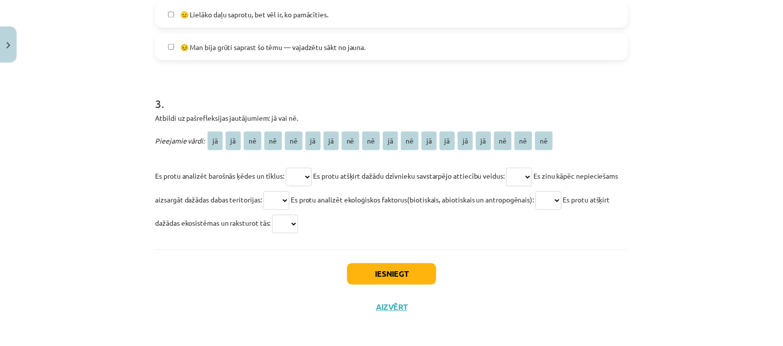
scroll to position [723, 0]
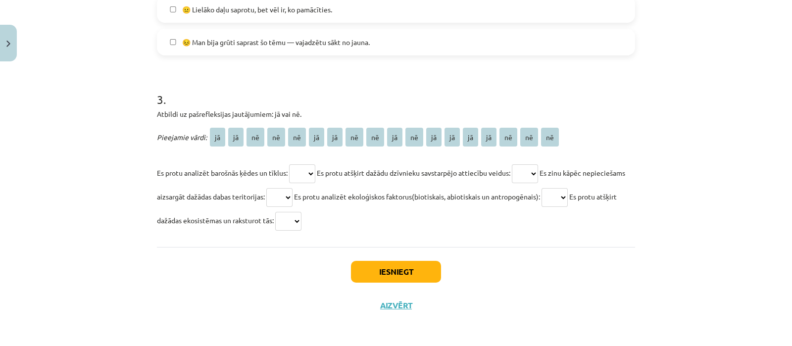
click at [305, 167] on select "** ** ** ** ** ** ** ** ** ** ** ** ** ** ** ** ** **" at bounding box center [302, 173] width 26 height 19
select select "**"
click at [289, 164] on select "** ** ** ** ** ** ** ** ** ** ** ** ** ** ** ** ** **" at bounding box center [302, 173] width 26 height 19
click at [526, 177] on select "** ** ** ** ** ** ** ** ** ** ** ** ** ** ** ** ** **" at bounding box center [525, 173] width 26 height 19
select select "**"
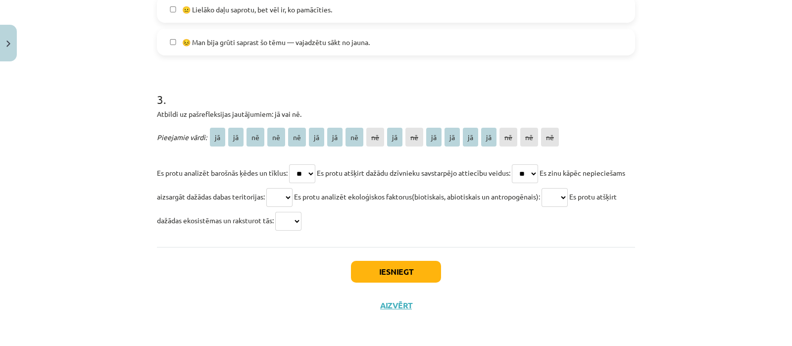
click at [518, 164] on select "** ** ** ** ** ** ** ** ** ** ** ** ** ** ** ** ** **" at bounding box center [525, 173] width 26 height 19
click at [293, 193] on select "** ** ** ** ** ** ** ** ** ** ** ** ** ** ** ** ** **" at bounding box center [279, 197] width 26 height 19
select select "**"
click at [293, 188] on select "** ** ** ** ** ** ** ** ** ** ** ** ** ** ** ** ** **" at bounding box center [279, 197] width 26 height 19
click at [568, 201] on select "** ** ** ** ** ** ** ** ** ** ** ** ** ** ** ** ** **" at bounding box center [555, 197] width 26 height 19
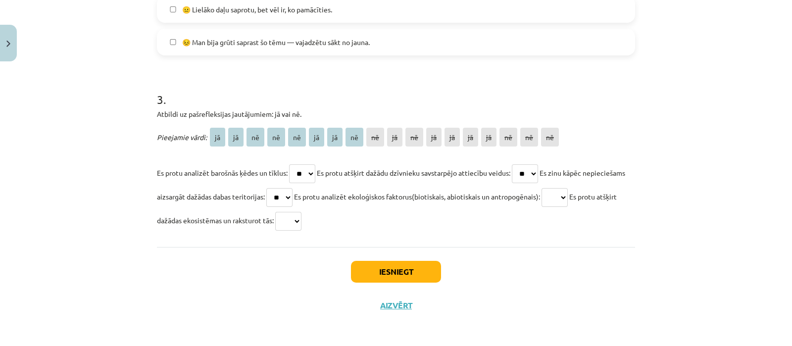
select select "**"
click at [568, 188] on select "** ** ** ** ** ** ** ** ** ** ** ** ** ** ** ** ** **" at bounding box center [555, 197] width 26 height 19
click at [301, 219] on select "** ** ** ** ** ** ** ** ** ** ** ** ** ** ** ** ** **" at bounding box center [288, 221] width 26 height 19
select select "**"
click at [301, 212] on select "** ** ** ** ** ** ** ** ** ** ** ** ** ** ** ** ** **" at bounding box center [288, 221] width 26 height 19
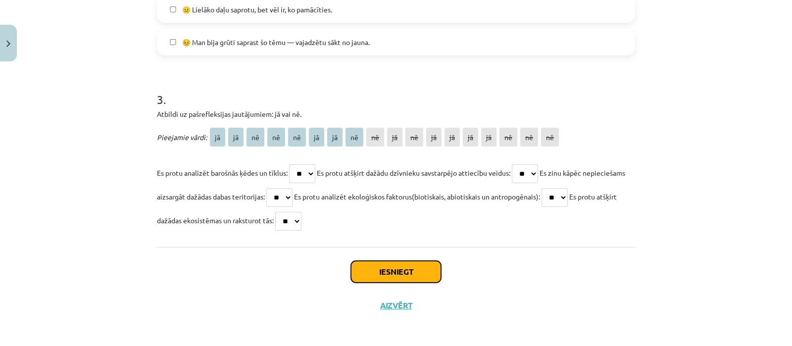
click at [363, 267] on button "Iesniegt" at bounding box center [396, 272] width 90 height 22
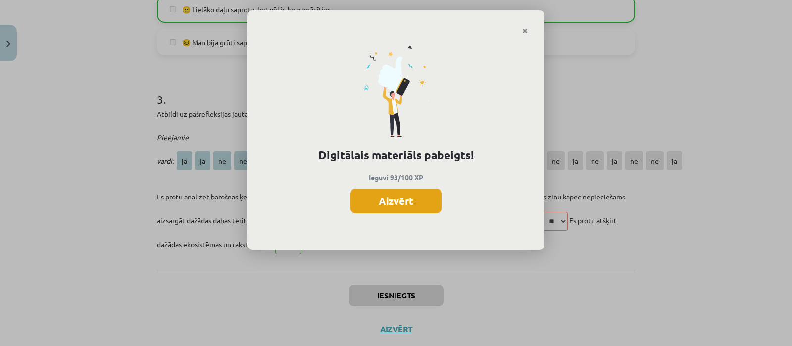
click at [366, 207] on button "Aizvērt" at bounding box center [395, 201] width 91 height 25
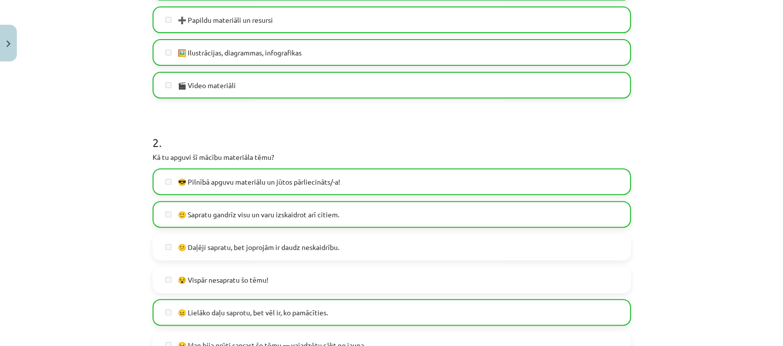
scroll to position [219, 0]
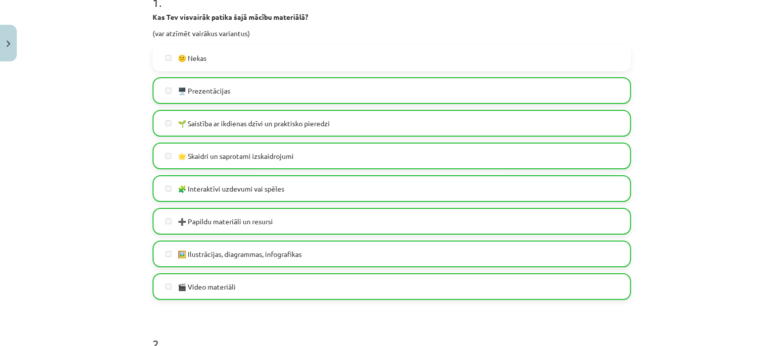
click at [633, 142] on div "Mācību tēma: Bioloģijas 9. klases 1. ieskaites mācību materiāls #6 Temata apguv…" at bounding box center [391, 173] width 783 height 346
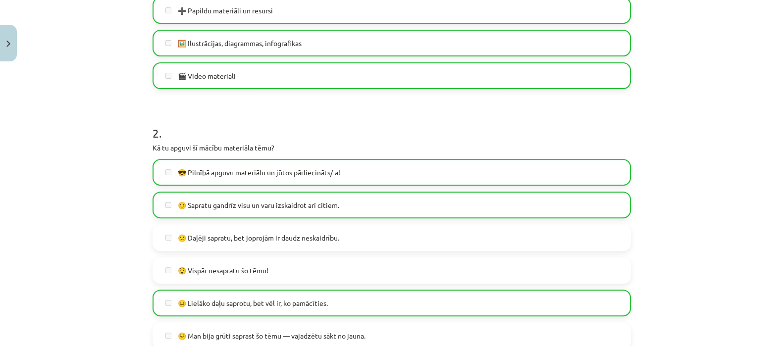
scroll to position [747, 0]
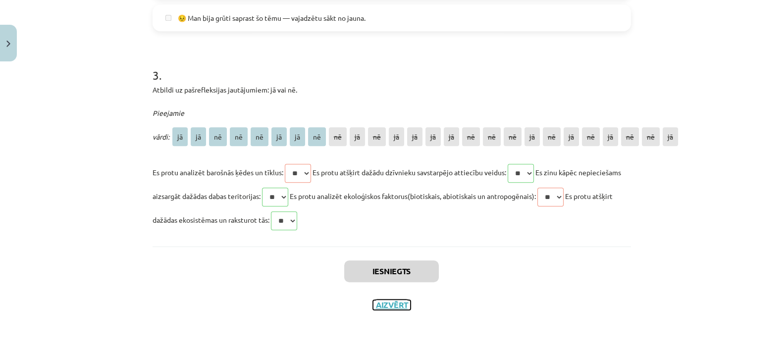
click at [397, 276] on button "Aizvērt" at bounding box center [392, 305] width 38 height 10
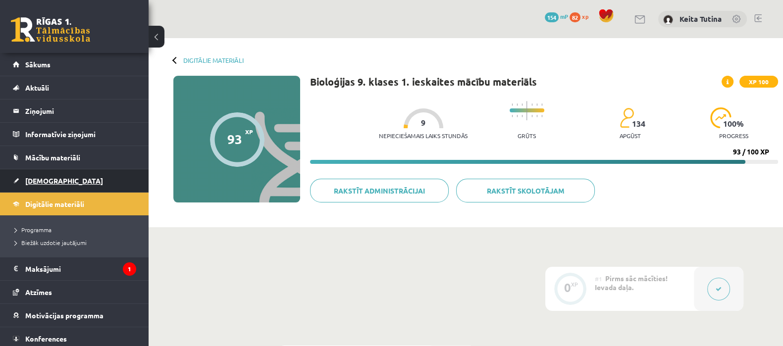
click at [41, 187] on link "[DEMOGRAPHIC_DATA]" at bounding box center [74, 180] width 123 height 23
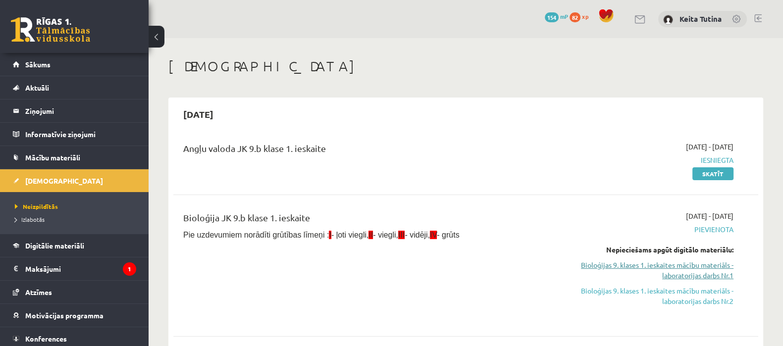
click at [633, 271] on link "Bioloģijas 9. klases 1. ieskaites mācību materiāls - laboratorijas darbs Nr.1" at bounding box center [646, 270] width 173 height 21
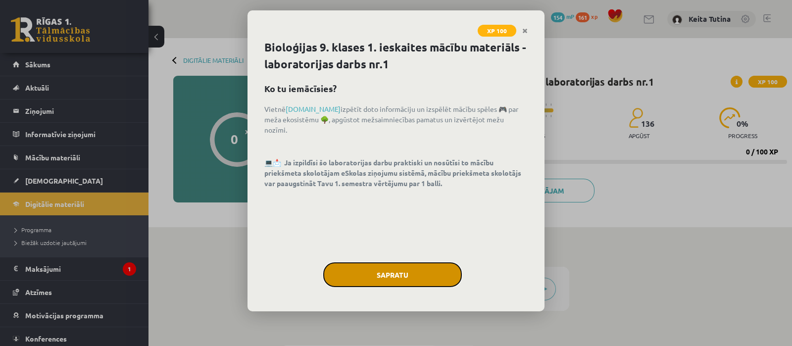
click at [413, 275] on button "Sapratu" at bounding box center [392, 274] width 139 height 25
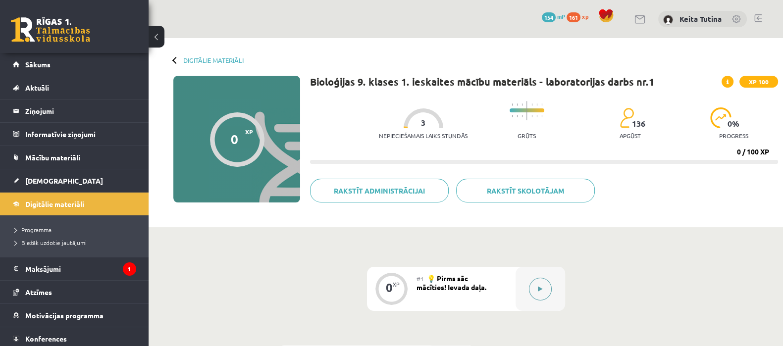
click at [543, 291] on button at bounding box center [540, 289] width 23 height 23
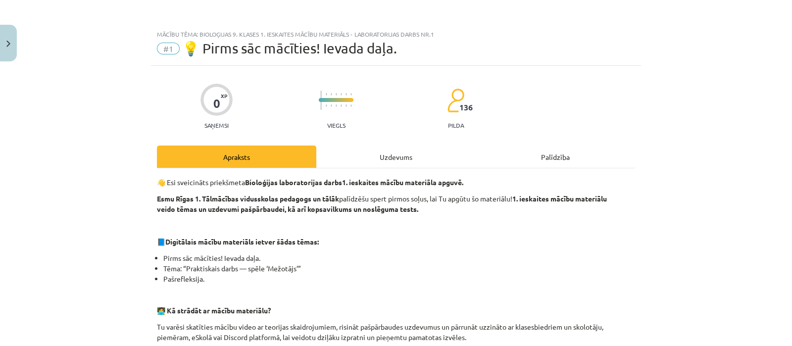
click at [376, 154] on div "Uzdevums" at bounding box center [395, 157] width 159 height 22
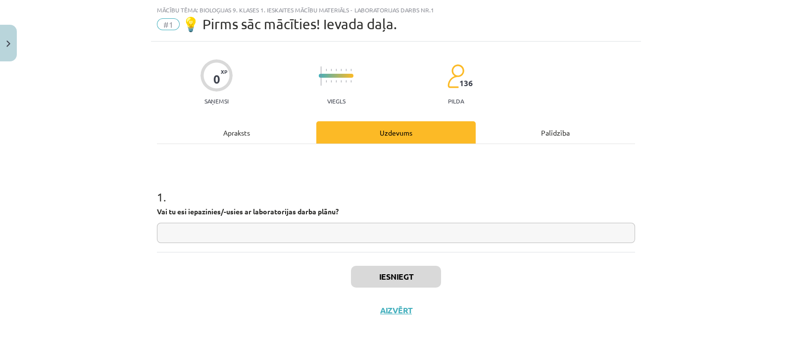
click at [225, 238] on input "text" at bounding box center [396, 233] width 478 height 20
click at [225, 238] on input "*" at bounding box center [396, 233] width 478 height 20
type input "**"
click at [378, 281] on button "Iesniegt" at bounding box center [396, 277] width 90 height 22
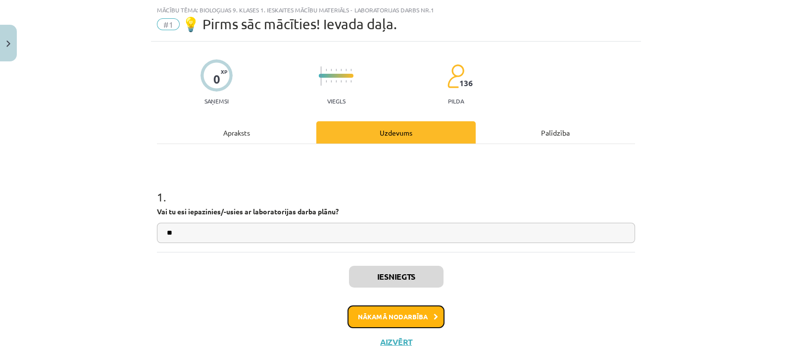
click at [386, 313] on button "Nākamā nodarbība" at bounding box center [395, 316] width 97 height 23
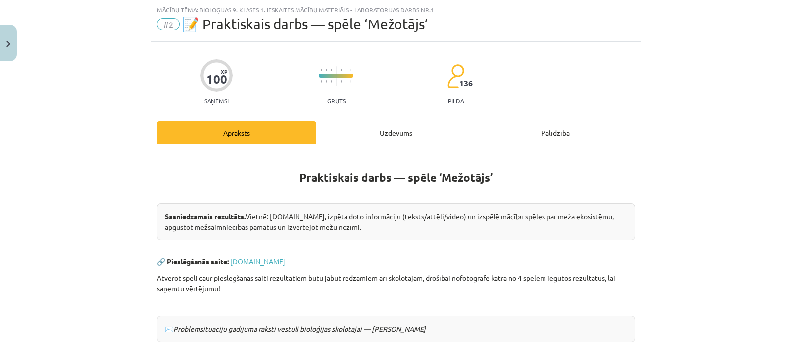
click at [369, 128] on div "Uzdevums" at bounding box center [395, 132] width 159 height 22
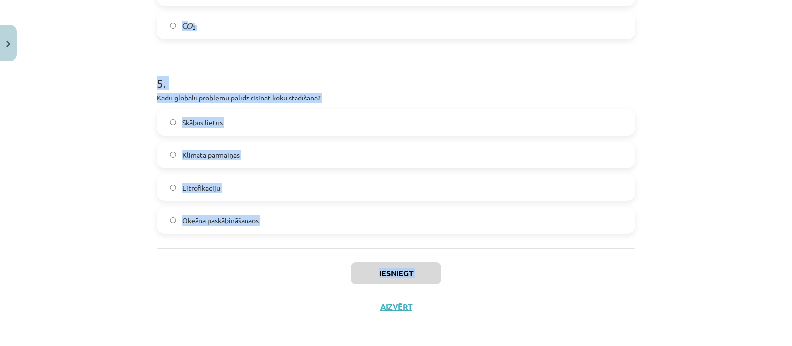
scroll to position [885, 0]
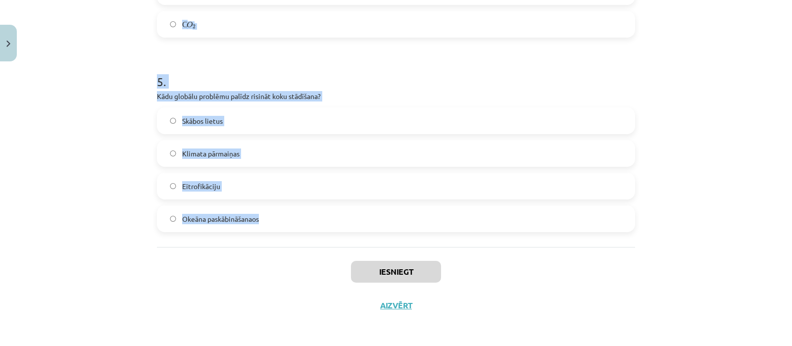
drag, startPoint x: 148, startPoint y: 65, endPoint x: 256, endPoint y: 228, distance: 195.1
copy form "1 . Latvijas teritorijā pēdējo 100 gadu laikā mežu platība ir: Palielinājusies …"
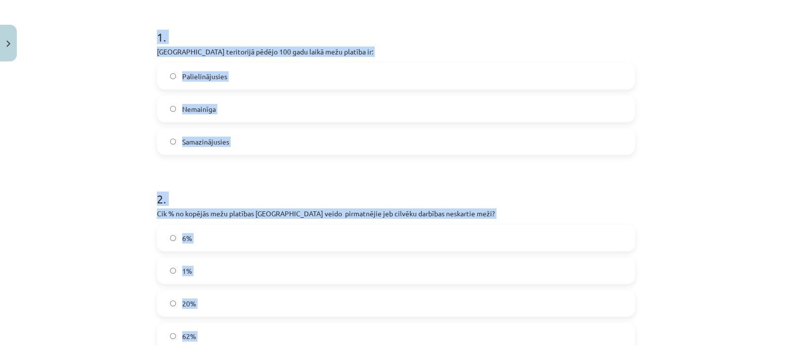
scroll to position [187, 0]
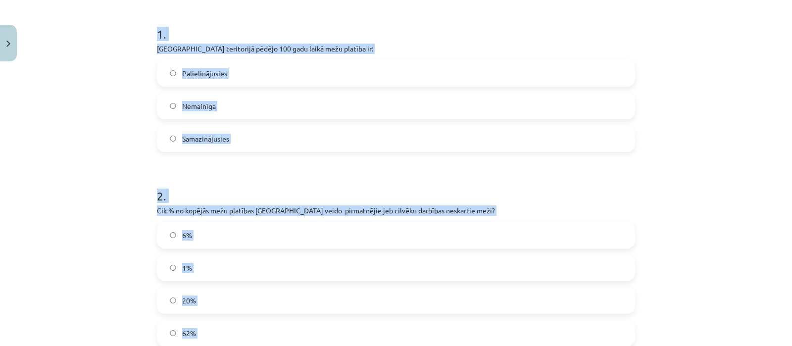
click at [318, 67] on label "Palielinājusies" at bounding box center [396, 73] width 476 height 25
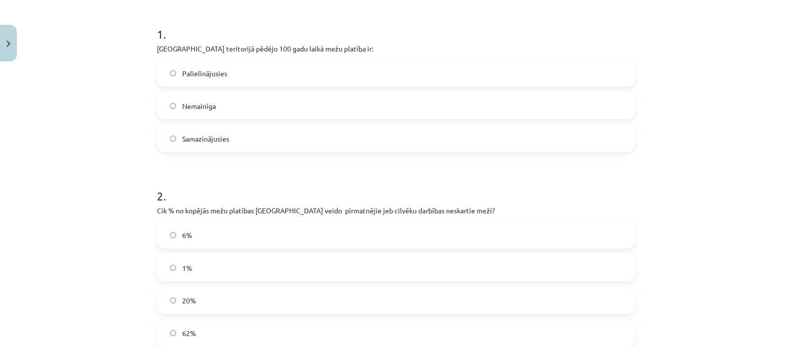
click at [284, 239] on label "6%" at bounding box center [396, 235] width 476 height 25
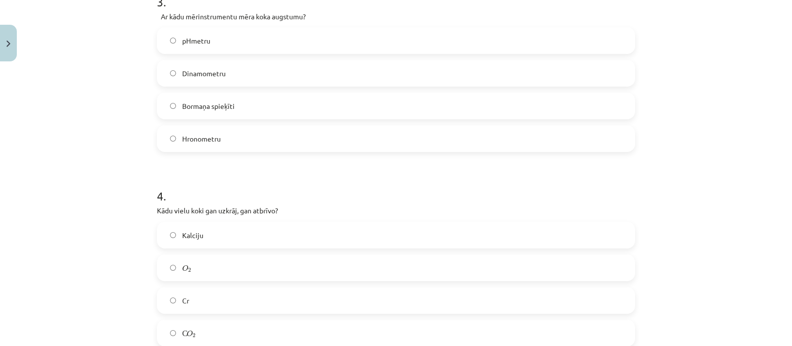
scroll to position [577, 0]
click at [219, 109] on label "Bormaņa spieķīti" at bounding box center [396, 104] width 476 height 25
click at [312, 330] on label "С O 2 С O 2" at bounding box center [396, 331] width 476 height 25
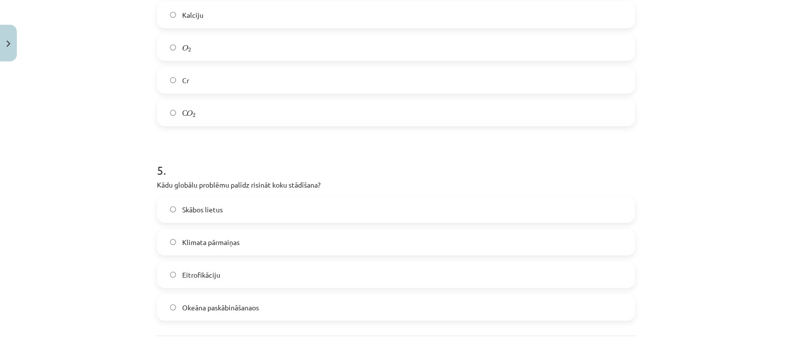
scroll to position [801, 0]
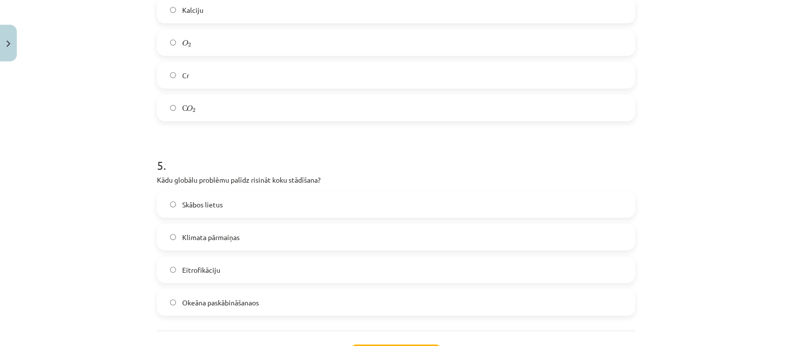
click at [262, 236] on label "Klimata pārmaiņas" at bounding box center [396, 237] width 476 height 25
click at [779, 277] on div "Mācību tēma: Bioloģijas 9. klases 1. ieskaites mācību materiāls - laboratorijas…" at bounding box center [396, 173] width 792 height 346
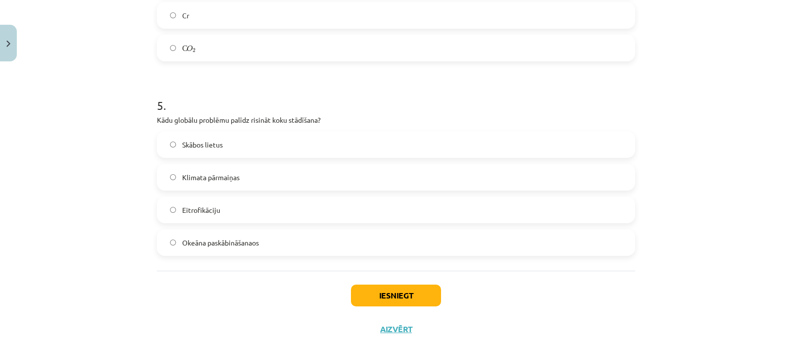
scroll to position [885, 0]
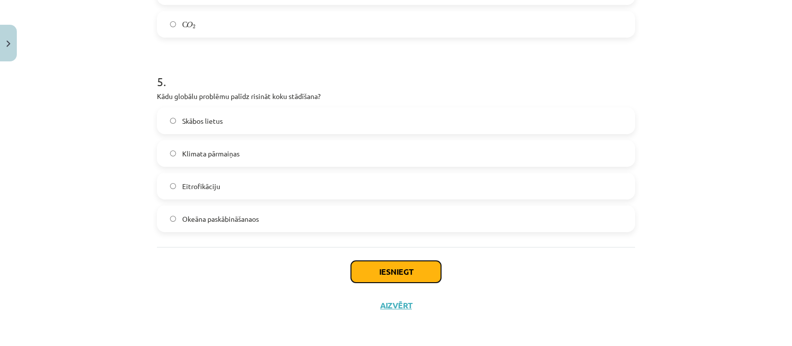
click at [406, 279] on button "Iesniegt" at bounding box center [396, 272] width 90 height 22
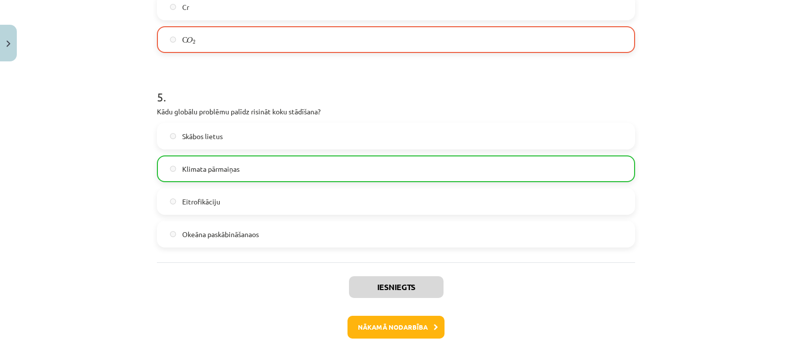
scroll to position [916, 0]
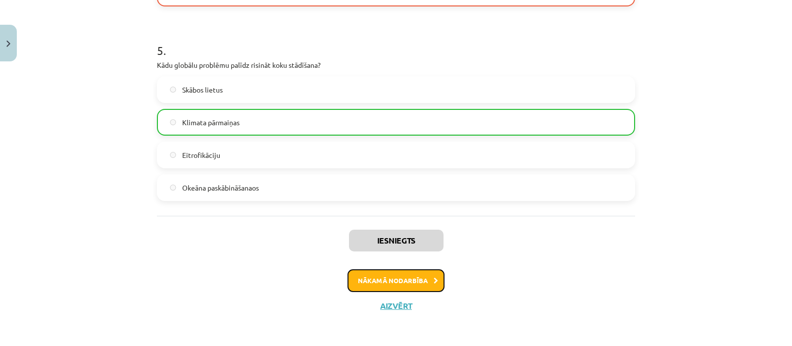
click at [426, 274] on button "Nākamā nodarbība" at bounding box center [395, 280] width 97 height 23
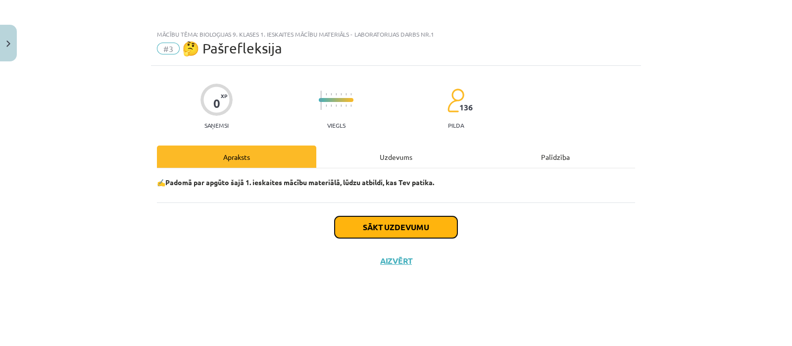
click at [403, 229] on button "Sākt uzdevumu" at bounding box center [396, 227] width 123 height 22
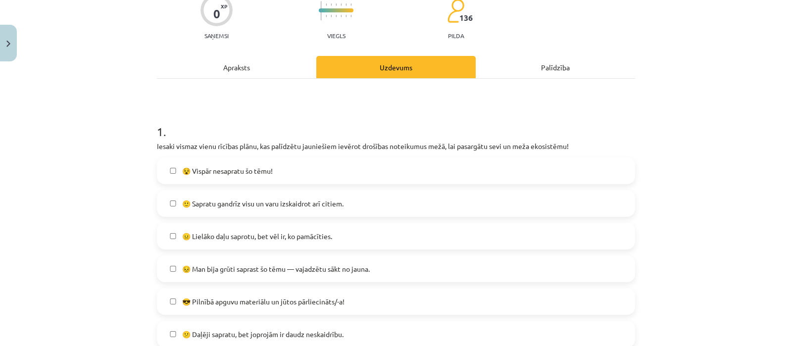
scroll to position [94, 0]
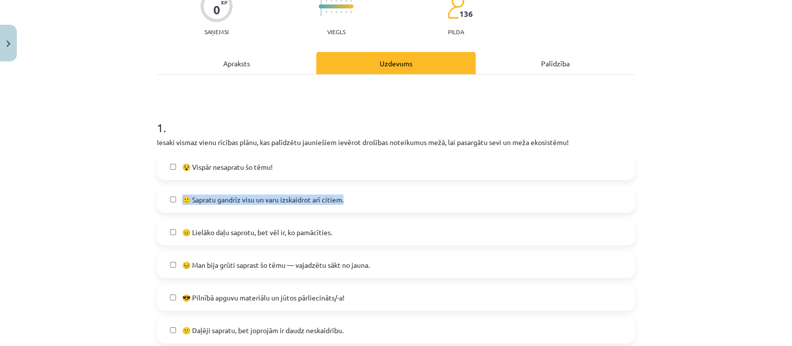
drag, startPoint x: 782, startPoint y: 159, endPoint x: 780, endPoint y: 182, distance: 22.9
click at [780, 182] on div "Mācību tēma: Bioloģijas 9. klases 1. ieskaites mācību materiāls - laboratorijas…" at bounding box center [396, 173] width 792 height 346
click at [634, 219] on div "0 XP Saņemsi Viegls 136 pilda Apraksts Uzdevums Palīdzība 1 . Iesaki vismaz vie…" at bounding box center [396, 290] width 490 height 636
click at [418, 200] on label "🙂 Sapratu gandrīz visu un varu izskaidrot arī citiem." at bounding box center [396, 199] width 476 height 25
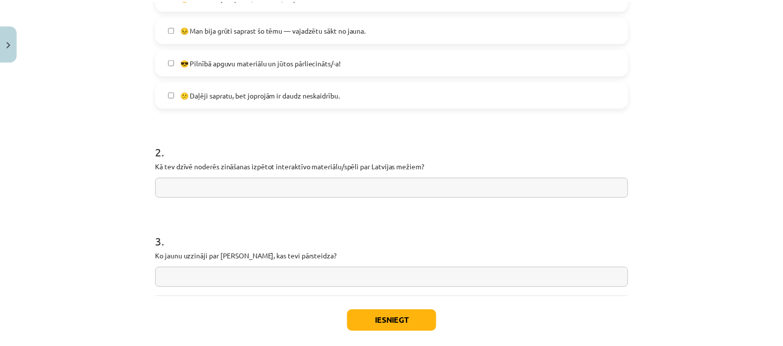
scroll to position [326, 0]
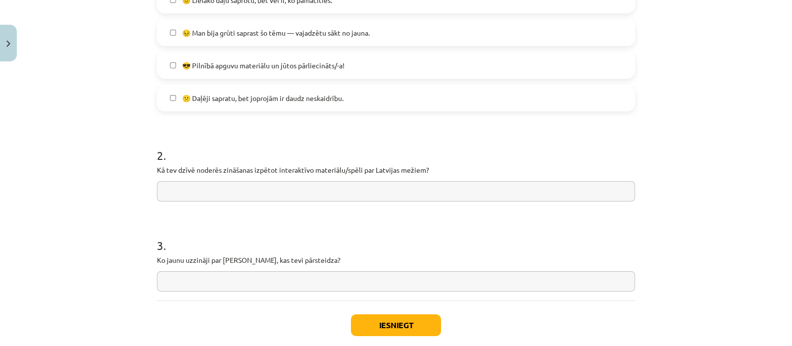
click at [297, 192] on input "text" at bounding box center [396, 191] width 478 height 20
type input "******"
click at [389, 321] on button "Iesniegt" at bounding box center [396, 325] width 90 height 22
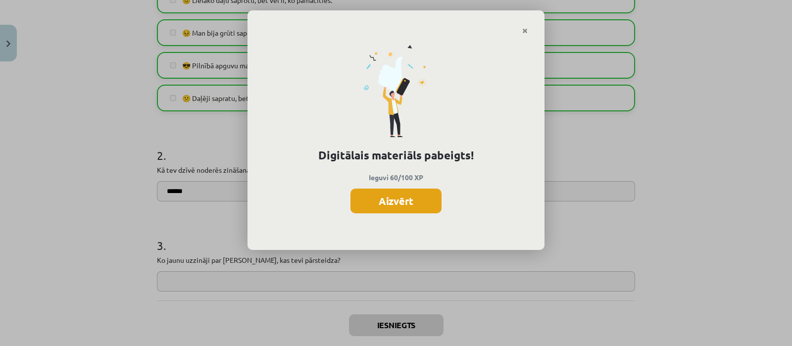
click at [381, 197] on button "Aizvērt" at bounding box center [395, 201] width 91 height 25
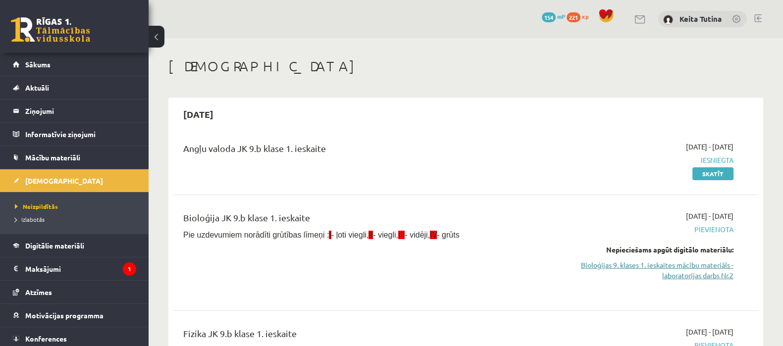
click at [676, 275] on link "Bioloģijas 9. klases 1. ieskaites mācību materiāls - laboratorijas darbs Nr.2" at bounding box center [646, 270] width 173 height 21
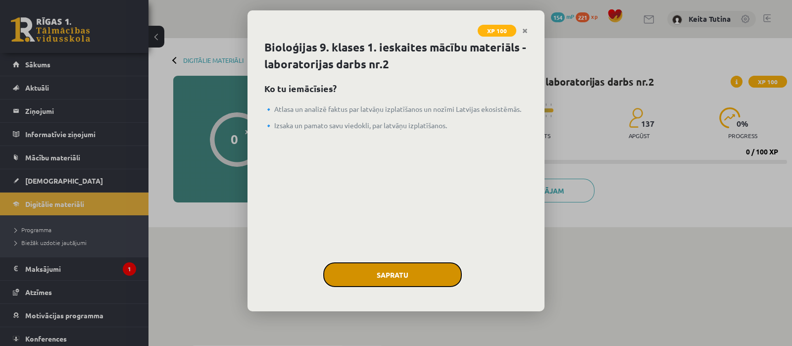
click at [392, 277] on button "Sapratu" at bounding box center [392, 274] width 139 height 25
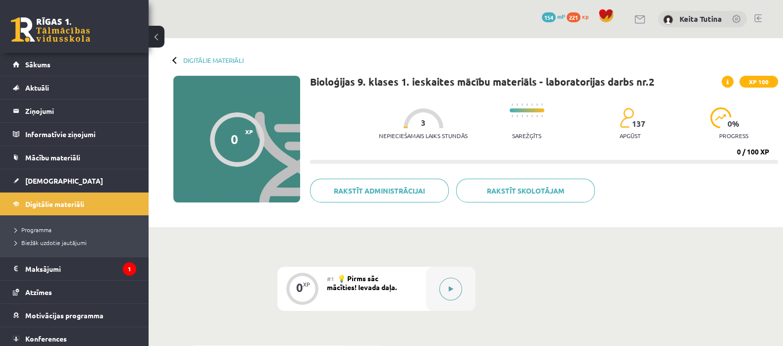
click at [444, 282] on button at bounding box center [450, 289] width 23 height 23
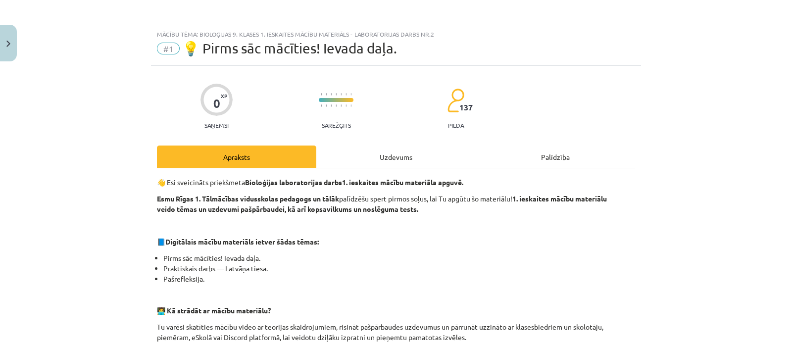
click at [365, 149] on div "Uzdevums" at bounding box center [395, 157] width 159 height 22
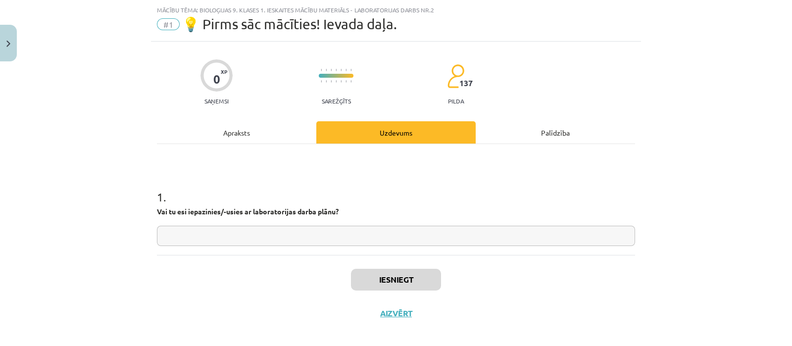
click at [348, 237] on input "text" at bounding box center [396, 236] width 478 height 20
type input "**"
click at [376, 272] on button "Iesniegt" at bounding box center [396, 280] width 90 height 22
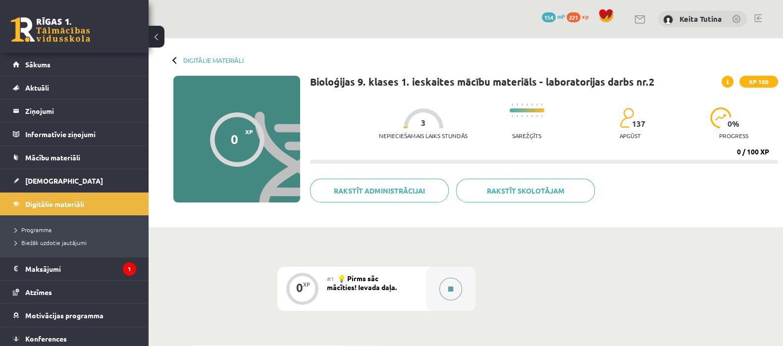
click at [436, 286] on div at bounding box center [450, 289] width 49 height 44
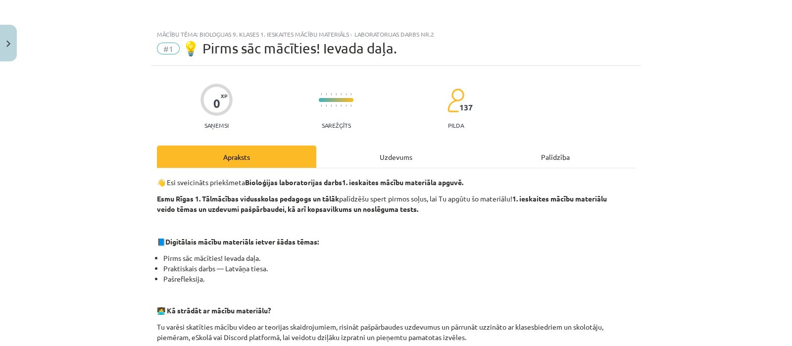
click at [381, 149] on div "Uzdevums" at bounding box center [395, 157] width 159 height 22
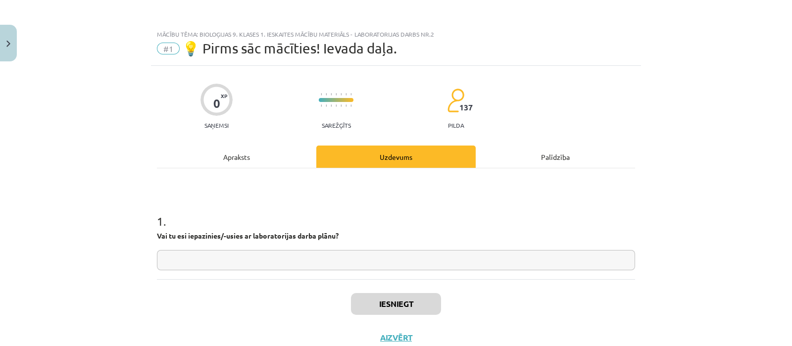
scroll to position [24, 0]
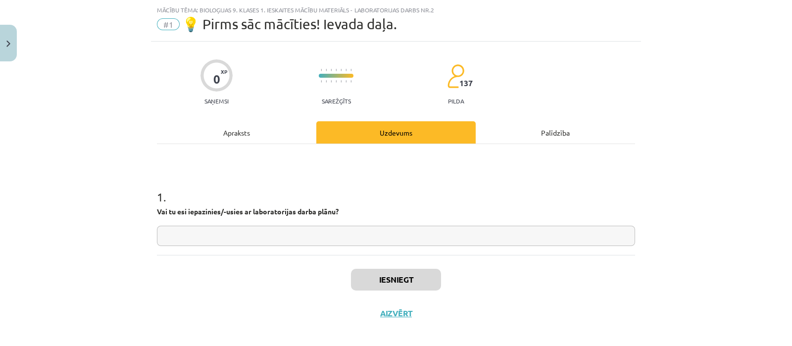
click at [366, 229] on input "text" at bounding box center [396, 236] width 478 height 20
type input "**"
click at [389, 286] on button "Iesniegt" at bounding box center [396, 280] width 90 height 22
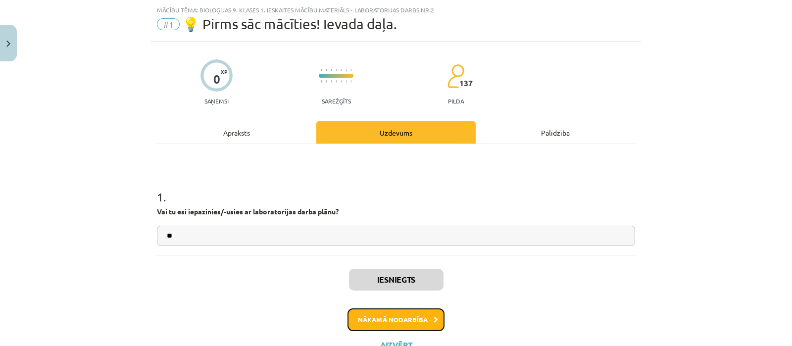
click at [389, 318] on button "Nākamā nodarbība" at bounding box center [395, 319] width 97 height 23
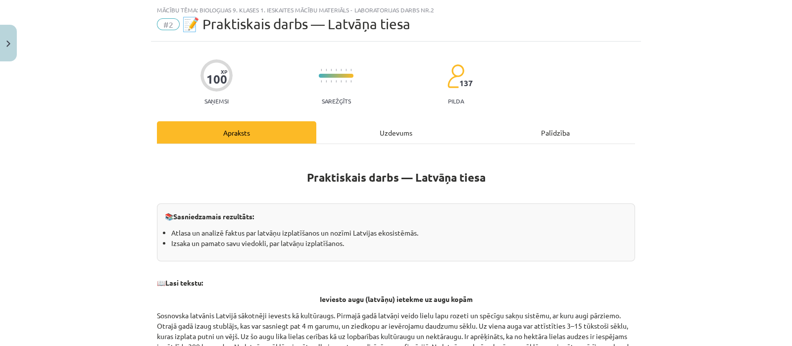
click at [386, 126] on div "Uzdevums" at bounding box center [395, 132] width 159 height 22
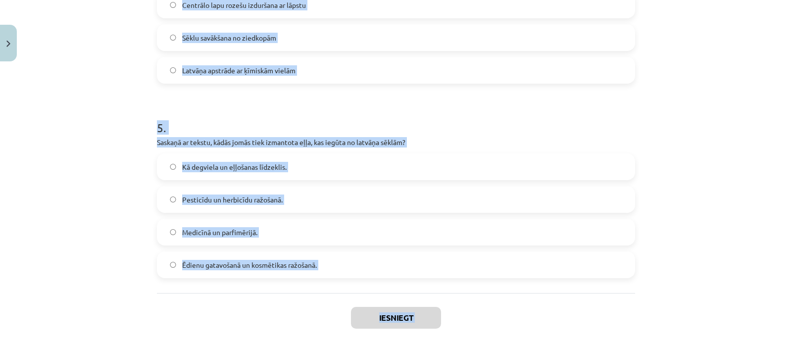
scroll to position [918, 0]
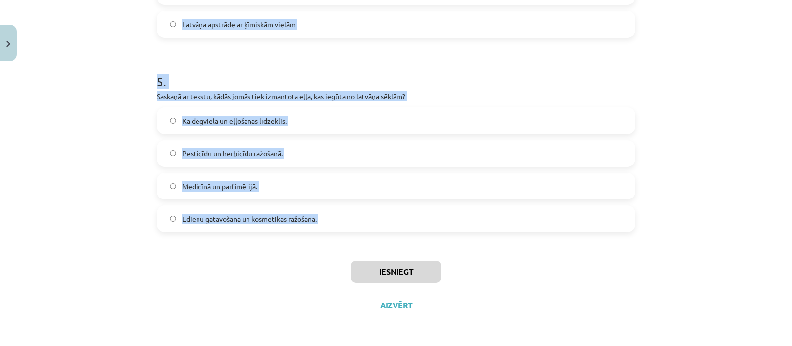
drag, startPoint x: 152, startPoint y: 88, endPoint x: 298, endPoint y: 254, distance: 221.0
copy form "1 . Kādēļ Sosnovska latvānis sākotnēji tika ievests Latvijā? Lai iegūtu medicīn…"
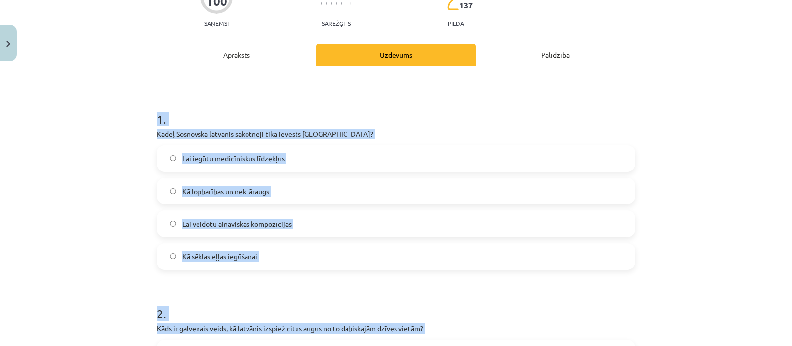
scroll to position [61, 0]
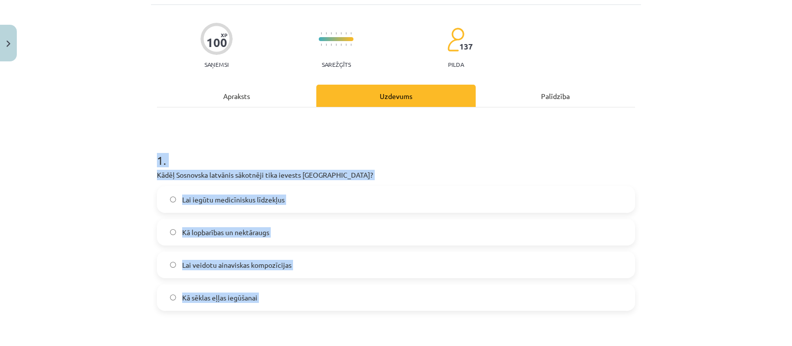
click at [295, 230] on label "Kā lopbarības un nektāraugs" at bounding box center [396, 232] width 476 height 25
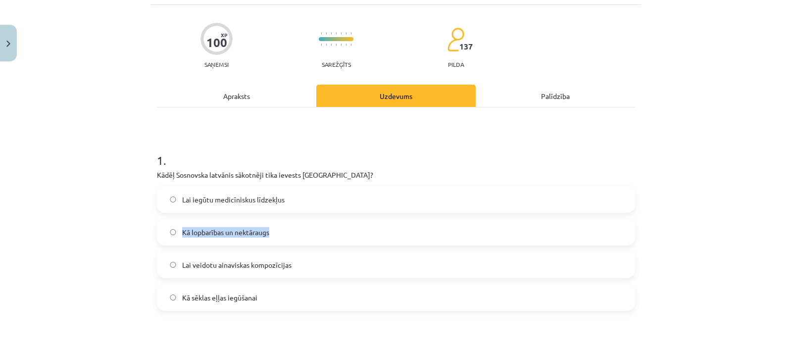
click at [295, 230] on label "Kā lopbarības un nektāraugs" at bounding box center [396, 232] width 476 height 25
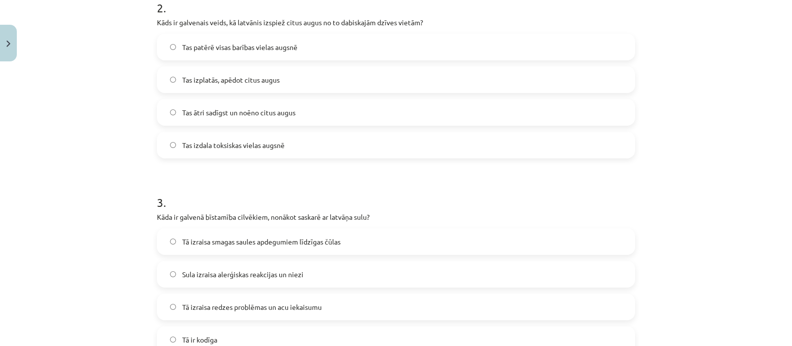
scroll to position [409, 0]
click at [199, 247] on label "Tā izraisa smagas saules apdegumiem līdzīgas čūlas" at bounding box center [396, 240] width 476 height 25
click at [232, 108] on span "Tas ātri sadīgst un noēno citus augus" at bounding box center [238, 111] width 113 height 10
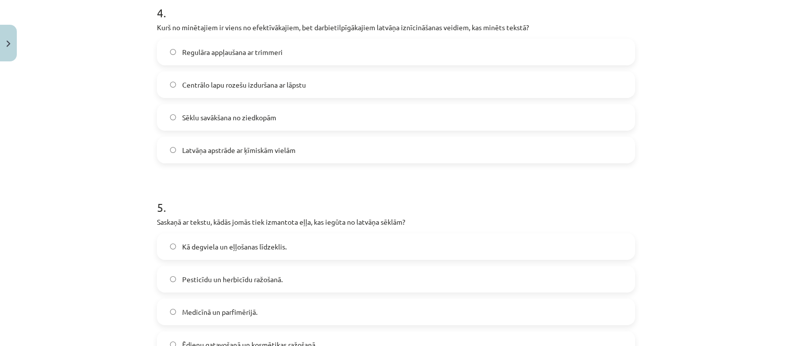
scroll to position [794, 0]
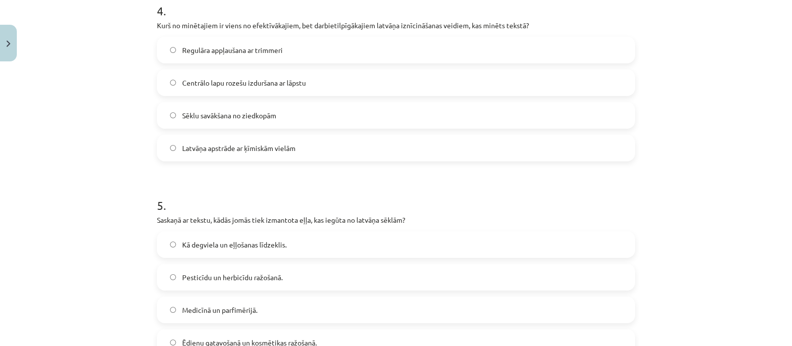
click at [251, 86] on span "Centrālo lapu rozešu izduršana ar lāpstu" at bounding box center [244, 83] width 124 height 10
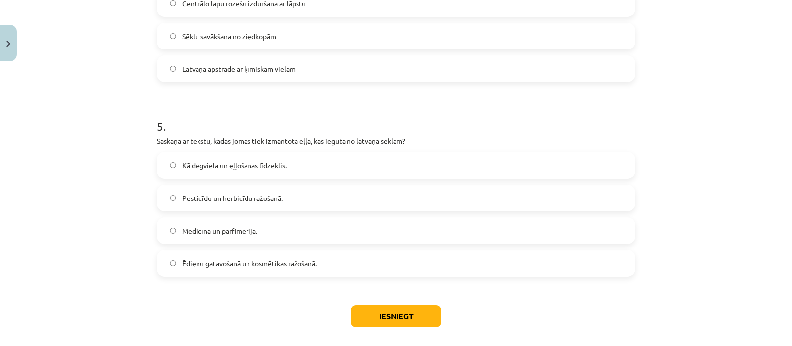
scroll to position [883, 0]
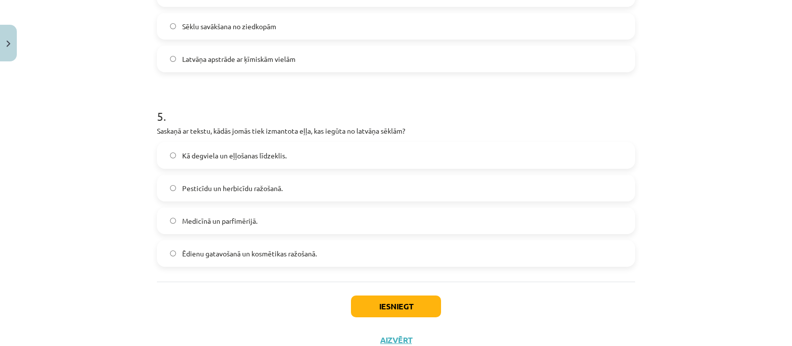
click at [221, 246] on label "Ēdienu gatavošanā un kosmētikas ražošanā." at bounding box center [396, 253] width 476 height 25
click at [352, 303] on button "Iesniegt" at bounding box center [396, 307] width 90 height 22
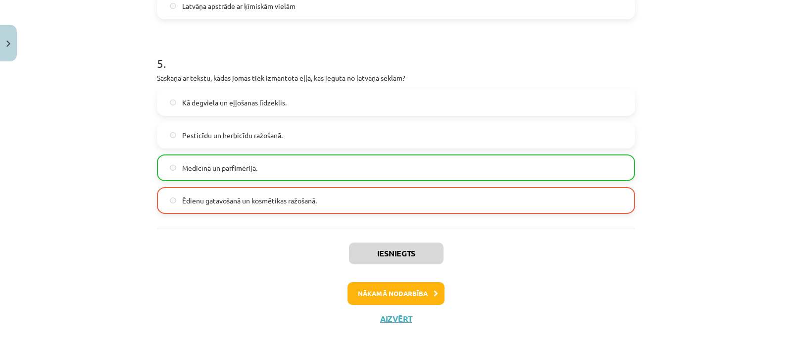
scroll to position [949, 0]
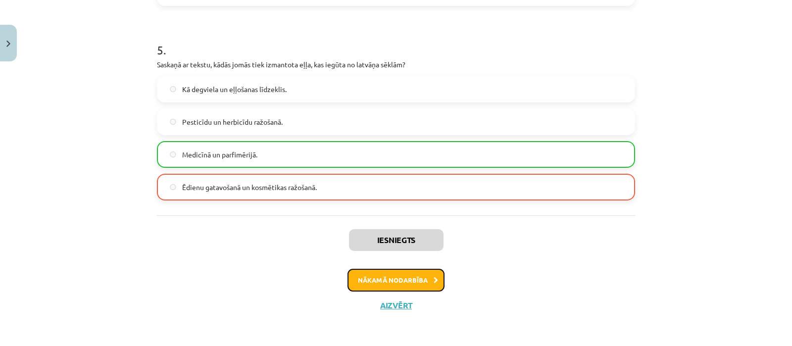
click at [411, 285] on button "Nākamā nodarbība" at bounding box center [395, 280] width 97 height 23
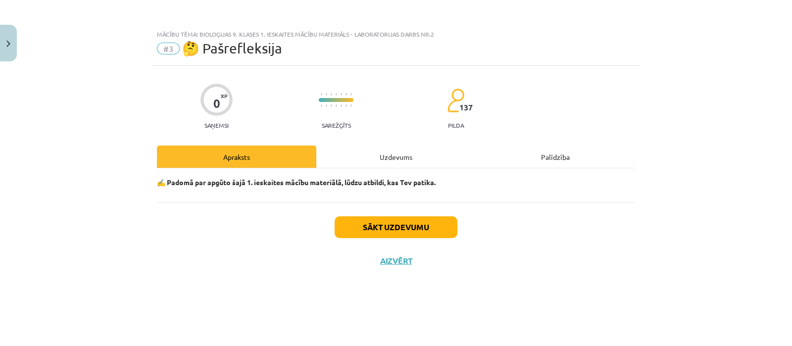
scroll to position [0, 0]
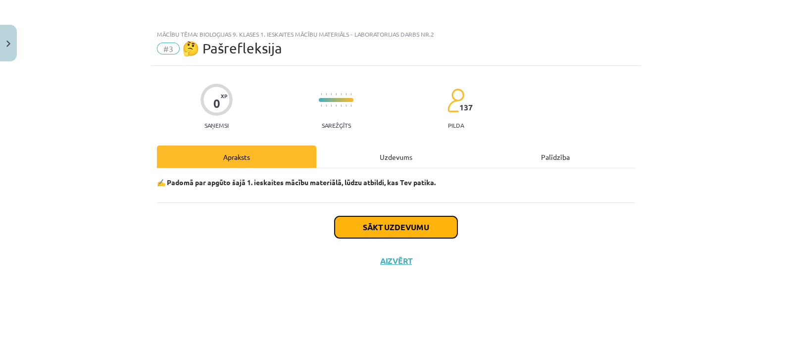
click at [396, 229] on button "Sākt uzdevumu" at bounding box center [396, 227] width 123 height 22
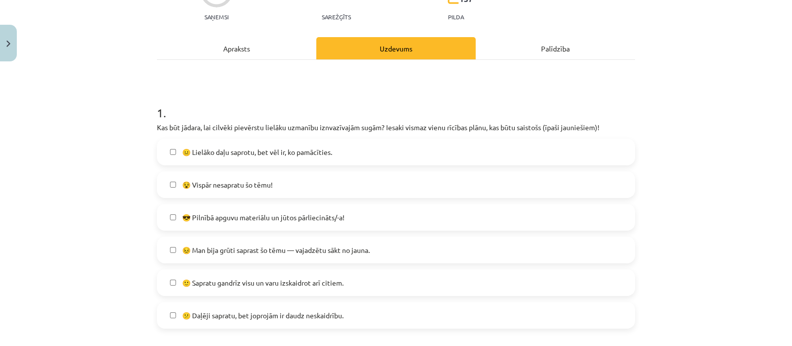
scroll to position [110, 0]
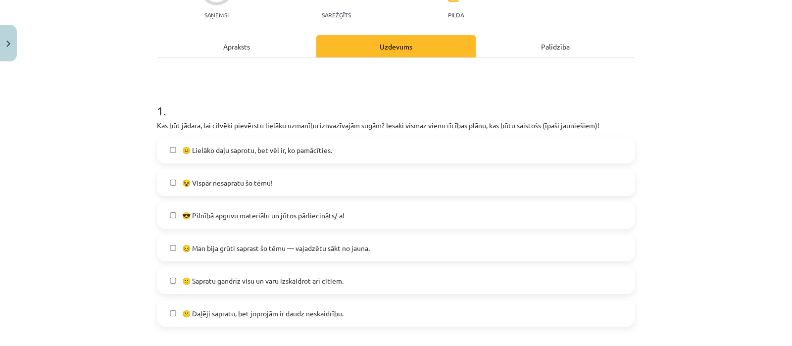
click at [247, 286] on label "🙂 Sapratu gandrīz visu un varu izskaidrot arī citiem." at bounding box center [396, 280] width 476 height 25
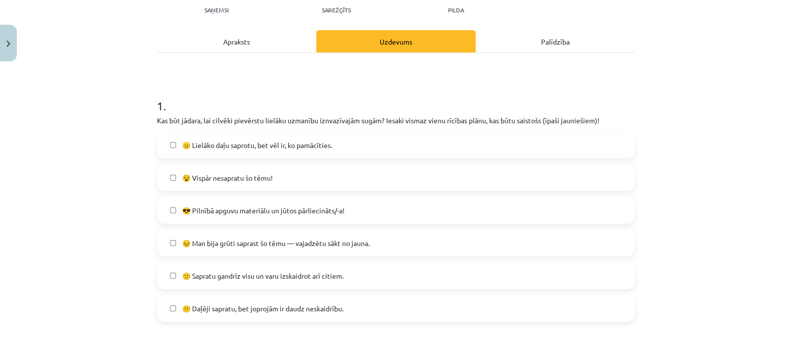
scroll to position [121, 0]
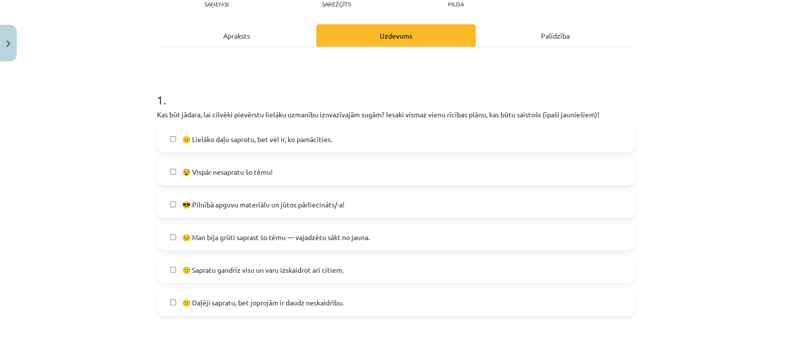
click at [436, 134] on label "😐 Lielāko daļu saprotu, bet vēl ir, ko pamācīties." at bounding box center [396, 139] width 476 height 25
click at [426, 277] on label "🙂 Sapratu gandrīz visu un varu izskaidrot arī citiem." at bounding box center [396, 269] width 476 height 25
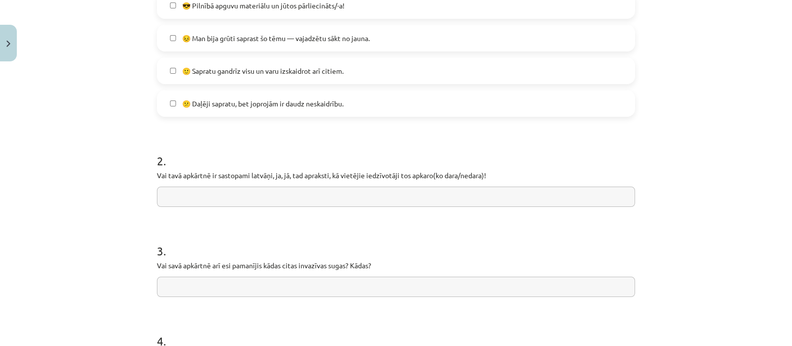
scroll to position [324, 0]
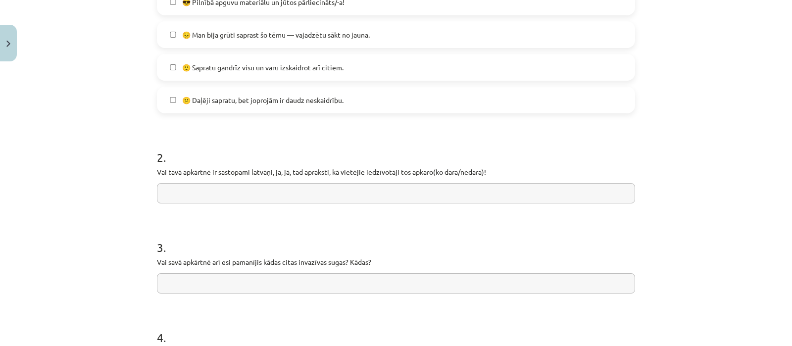
click at [547, 201] on input "text" at bounding box center [396, 193] width 478 height 20
type input "**"
click at [484, 286] on input "text" at bounding box center [396, 283] width 478 height 20
click at [484, 286] on input "*" at bounding box center [396, 283] width 478 height 20
type input "**"
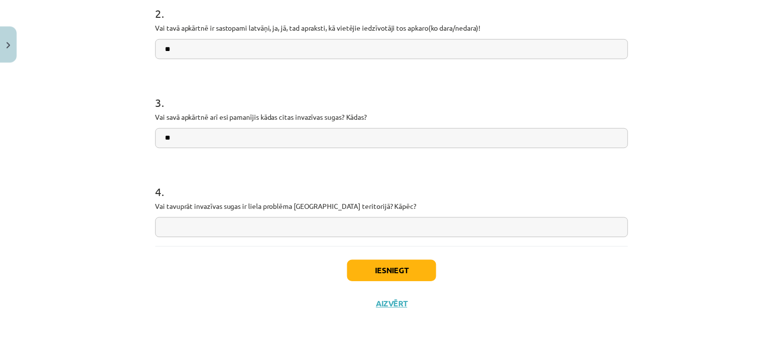
scroll to position [470, 0]
click at [367, 271] on button "Iesniegt" at bounding box center [396, 271] width 90 height 22
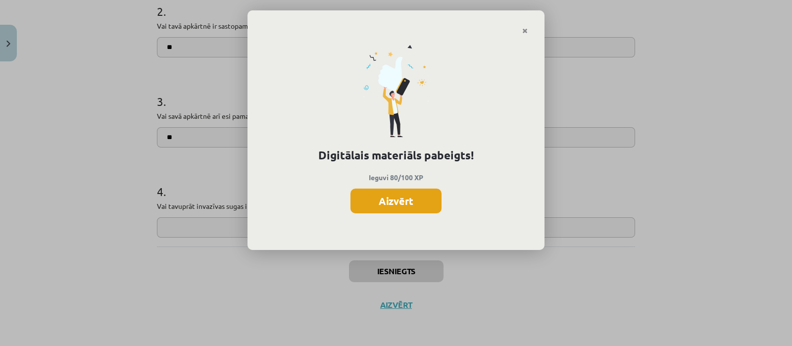
click at [364, 206] on button "Aizvērt" at bounding box center [395, 201] width 91 height 25
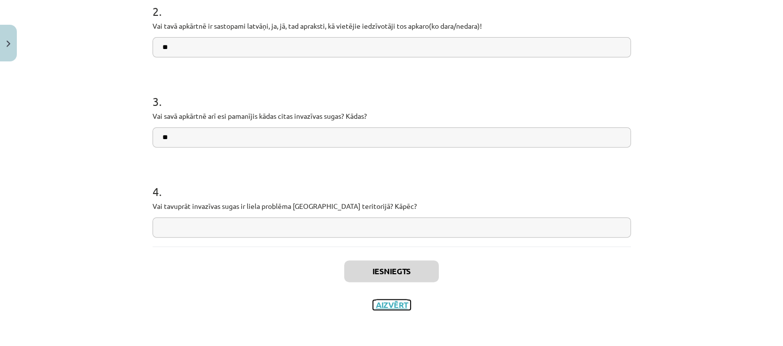
click at [380, 302] on button "Aizvērt" at bounding box center [392, 305] width 38 height 10
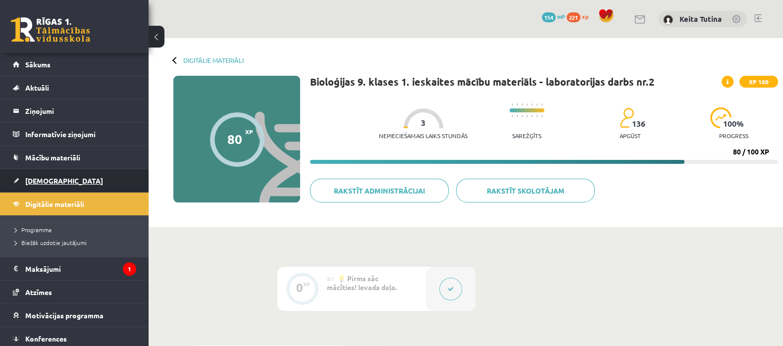
click at [54, 180] on span "[DEMOGRAPHIC_DATA]" at bounding box center [64, 180] width 78 height 9
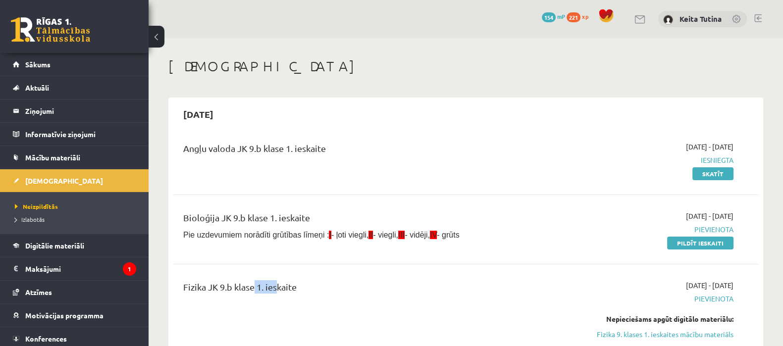
drag, startPoint x: 249, startPoint y: 295, endPoint x: 298, endPoint y: 284, distance: 49.7
click at [298, 284] on div "Fizika JK 9.b klase 1. ieskaite" at bounding box center [364, 289] width 362 height 18
click at [329, 265] on div "Angļu valoda JK 9.b klase 1. ieskaite 2025-09-01 - 2025-09-15 Iesniegta Skatīt …" at bounding box center [465, 306] width 585 height 349
click at [671, 244] on link "Pildīt ieskaiti" at bounding box center [700, 243] width 66 height 13
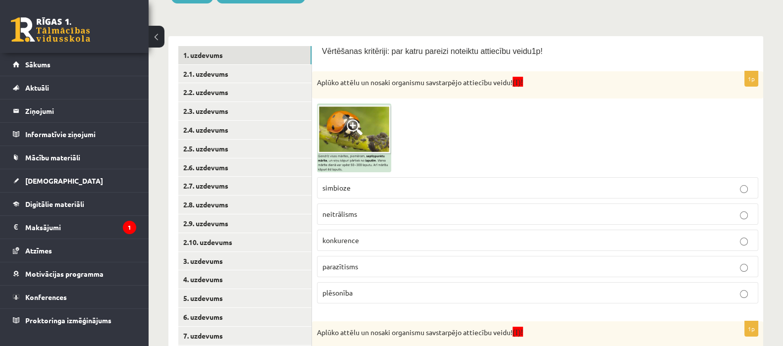
scroll to position [147, 0]
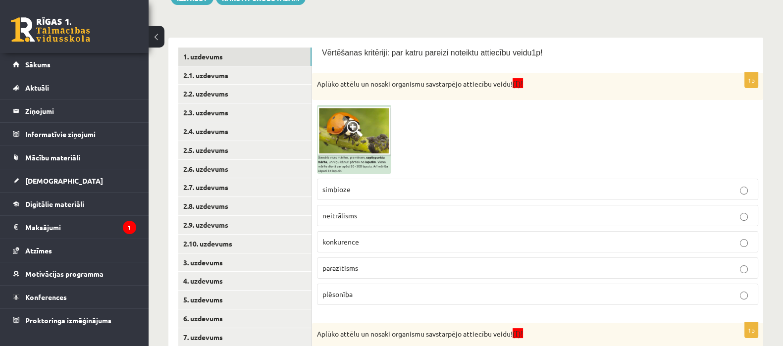
click at [331, 291] on span "plēsonība" at bounding box center [337, 294] width 30 height 9
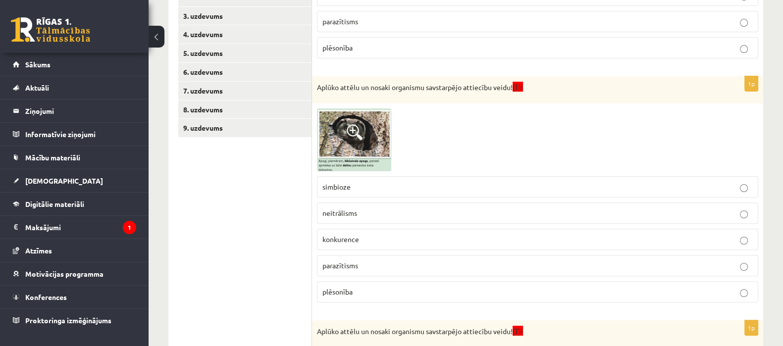
scroll to position [394, 0]
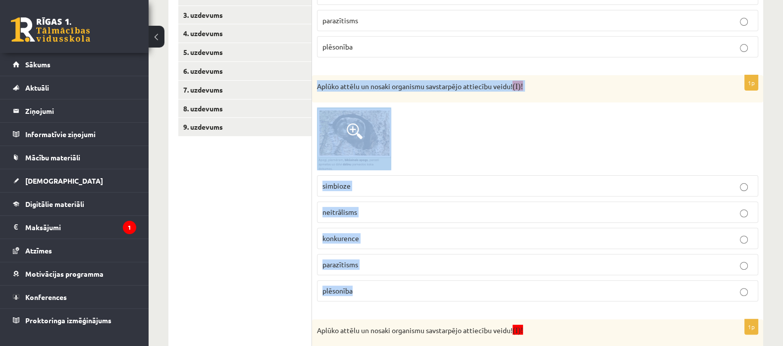
drag, startPoint x: 316, startPoint y: 87, endPoint x: 396, endPoint y: 279, distance: 208.1
click at [396, 279] on div "1p Aplūko attēlu un nosaki organismu savstarpējo attiecību veidu! (I)! simbioze…" at bounding box center [537, 192] width 451 height 234
copy div "Aplūko attēlu un nosaki organismu savstarpējo attiecību veidu! (I)! simbioze ne…"
click at [379, 155] on img at bounding box center [354, 138] width 74 height 63
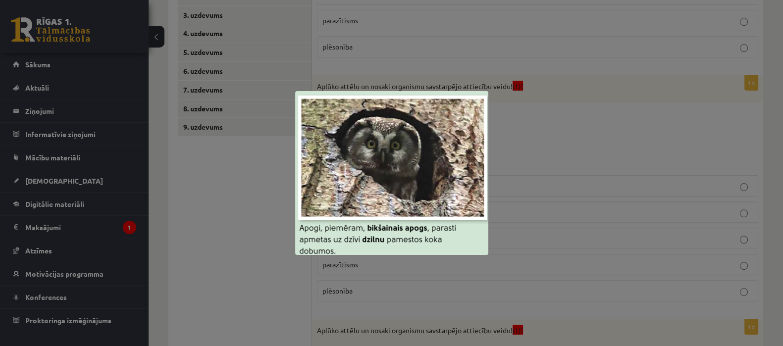
click at [509, 153] on div at bounding box center [391, 173] width 783 height 346
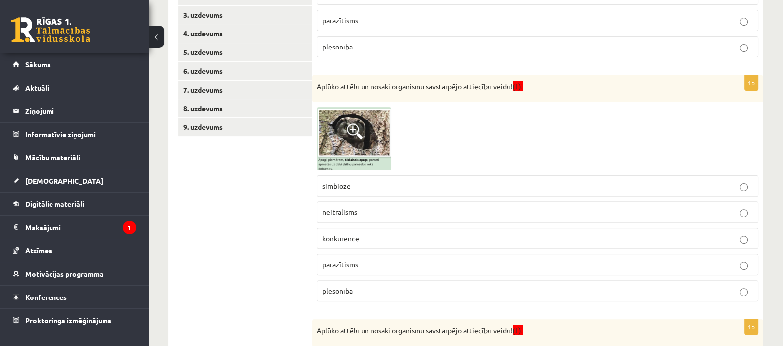
click at [509, 153] on div at bounding box center [537, 138] width 441 height 63
click at [364, 181] on p "simbioze" at bounding box center [537, 186] width 430 height 10
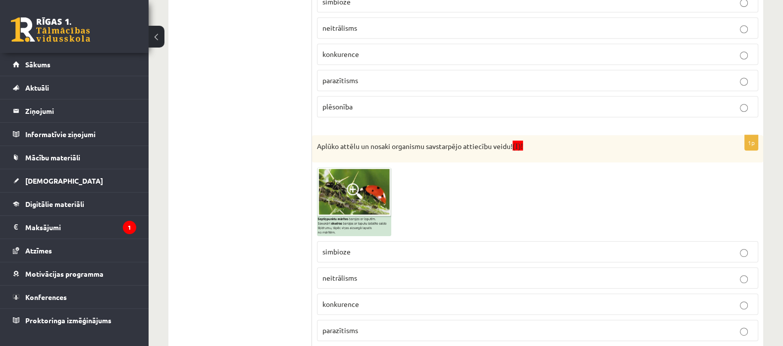
scroll to position [634, 0]
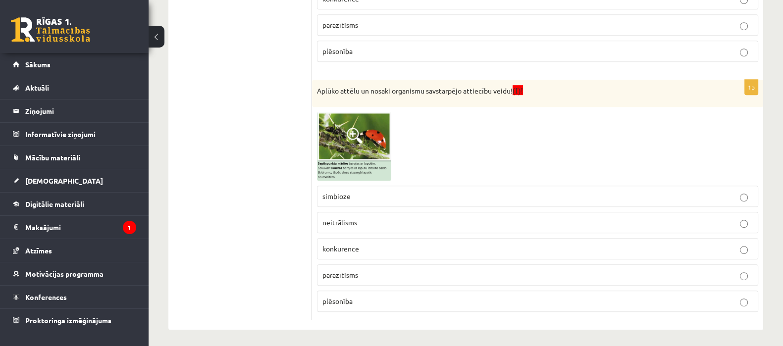
click at [318, 90] on p "Aplūko attēlu un nosaki organismu savstarpējo attiecību veidu! (I)!" at bounding box center [513, 90] width 392 height 11
drag, startPoint x: 315, startPoint y: 84, endPoint x: 374, endPoint y: 133, distance: 76.9
click at [346, 102] on div "Aplūko attēlu un nosaki organismu savstarpējo attiecību veidu! (I)!" at bounding box center [537, 93] width 451 height 27
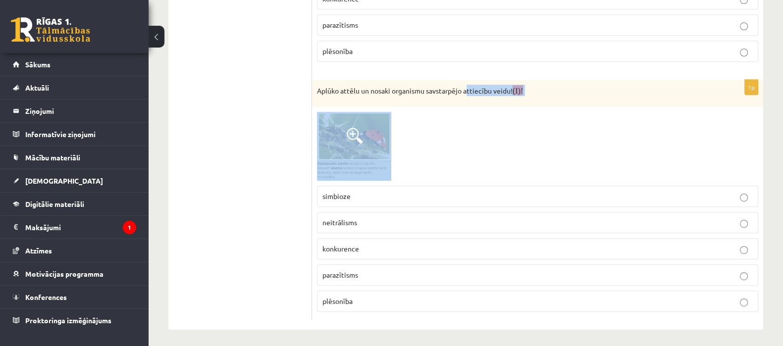
drag, startPoint x: 467, startPoint y: 70, endPoint x: 482, endPoint y: 116, distance: 47.9
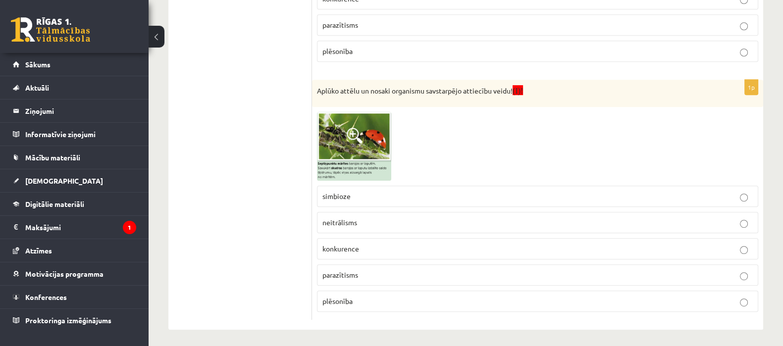
click at [477, 118] on div at bounding box center [537, 146] width 441 height 69
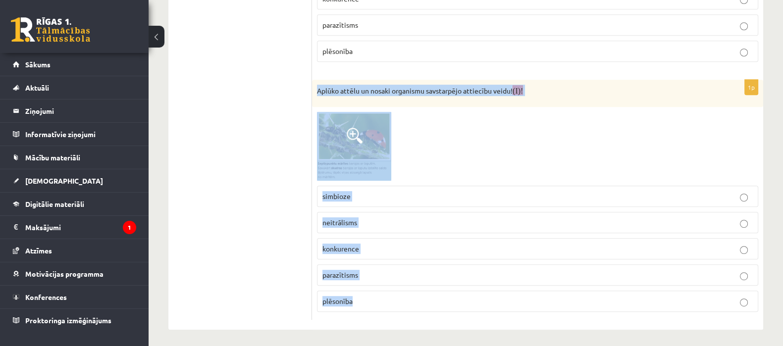
drag, startPoint x: 314, startPoint y: 88, endPoint x: 409, endPoint y: 301, distance: 234.2
click at [409, 301] on div "1p Aplūko attēlu un nosaki organismu savstarpējo attiecību veidu! (I)! simbioze…" at bounding box center [537, 200] width 451 height 240
copy div "Aplūko attēlu un nosaki organismu savstarpējo attiecību veidu! (I)! simbioze ne…"
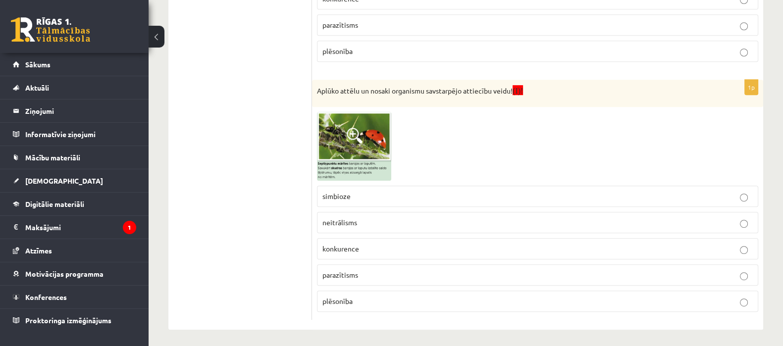
click at [358, 302] on p "plēsonība" at bounding box center [537, 301] width 430 height 10
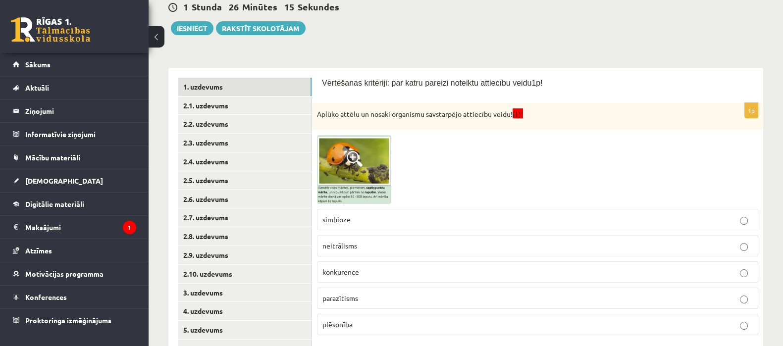
scroll to position [123, 0]
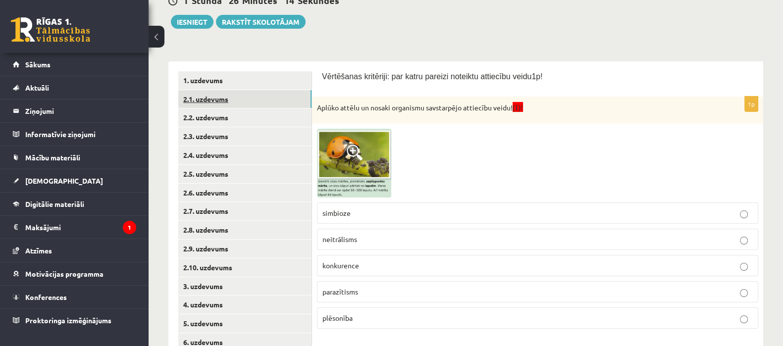
click at [249, 97] on link "2.1. uzdevums" at bounding box center [244, 99] width 133 height 18
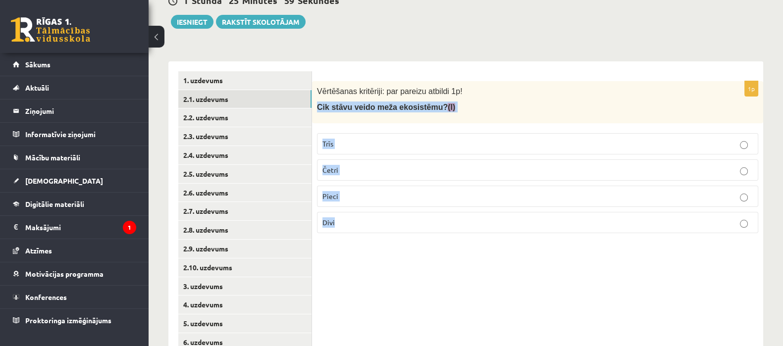
drag, startPoint x: 319, startPoint y: 108, endPoint x: 385, endPoint y: 234, distance: 142.6
click at [385, 234] on div "1p Vērtēšanas kritēriji: par pareizu atbildi 1p! Cik stāvu veido meža ekosistēm…" at bounding box center [537, 161] width 451 height 160
copy div "Cik stāvu veido meža ekosistēmu? (I) Trīs Četri Pieci Divi"
click at [362, 165] on p "Četri" at bounding box center [537, 170] width 430 height 10
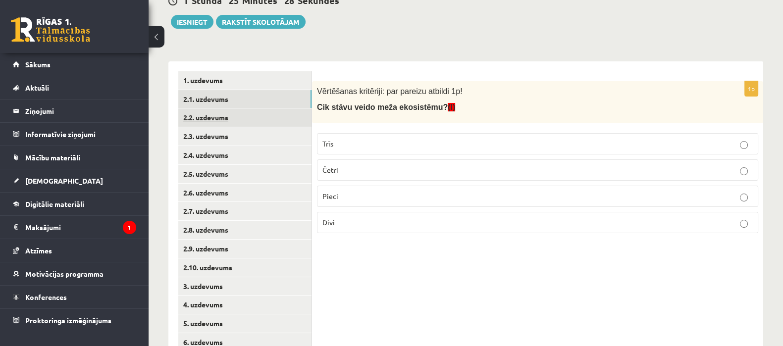
click at [277, 122] on link "2.2. uzdevums" at bounding box center [244, 117] width 133 height 18
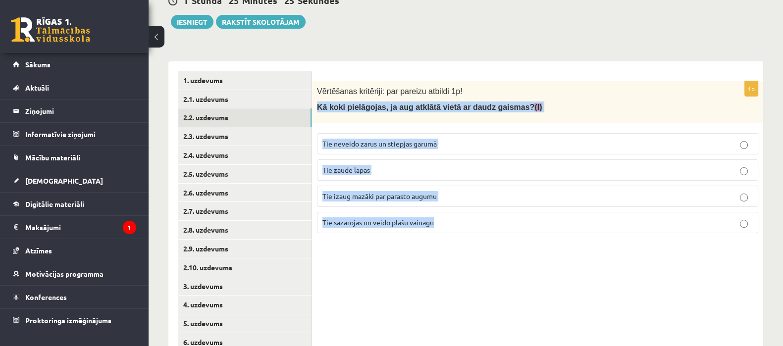
drag, startPoint x: 317, startPoint y: 106, endPoint x: 434, endPoint y: 232, distance: 172.0
click at [434, 232] on div "1p Vērtēšanas kritēriji: par pareizu atbildi 1p! Kā koki pielāgojas, ja aug atk…" at bounding box center [537, 161] width 451 height 160
copy div "Kā koki pielāgojas, ja aug atklātā vietā ar daudz gaismas? (I) Tie neveido zaru…"
click at [371, 218] on span "Tie sazarojas un veido plašu vainagu" at bounding box center [377, 222] width 111 height 9
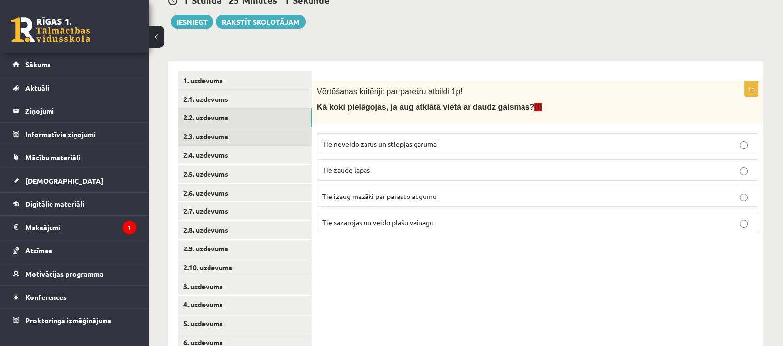
click at [273, 140] on link "2.3. uzdevums" at bounding box center [244, 136] width 133 height 18
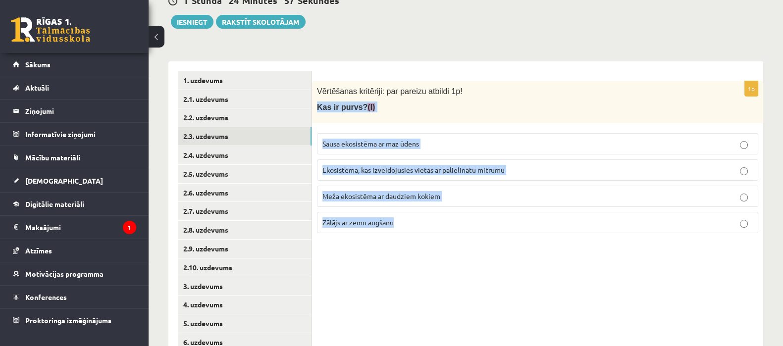
drag, startPoint x: 316, startPoint y: 106, endPoint x: 471, endPoint y: 236, distance: 202.4
click at [471, 236] on div "1p Vērtēšanas kritēriji: par pareizu atbildi 1p! Kas ir [DEMOGRAPHIC_DATA]? (I)…" at bounding box center [537, 161] width 451 height 160
copy div "Kas ir purvs? (I) Sausa ekosistēma ar maz ūdens Ekosistēma, kas izveidojusies v…"
click at [376, 167] on span "Ekosistēma, kas izveidojusies vietās ar palielinātu mitrumu" at bounding box center [413, 169] width 182 height 9
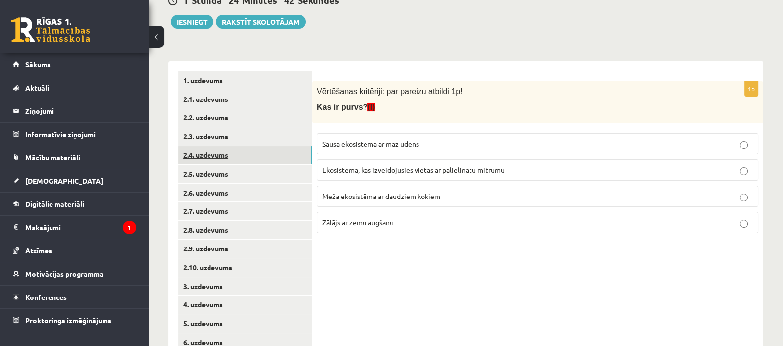
click at [284, 158] on link "2.4. uzdevums" at bounding box center [244, 155] width 133 height 18
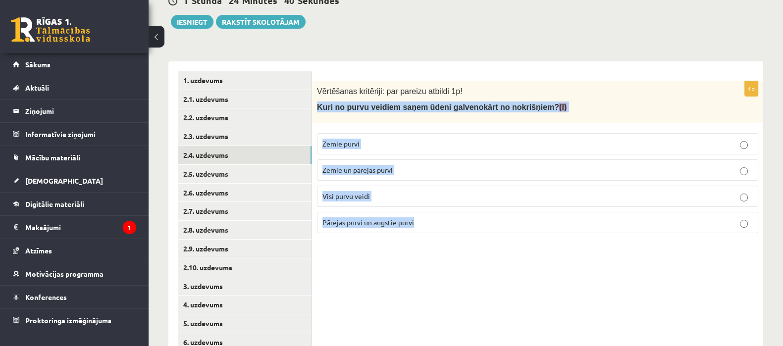
drag, startPoint x: 313, startPoint y: 107, endPoint x: 437, endPoint y: 242, distance: 183.2
click at [437, 242] on div "1p Vērtēšanas kritēriji: par pareizu atbildi 1p! Kuri no purvu veidiem saņem ūd…" at bounding box center [537, 239] width 451 height 356
copy div "Kuri no purvu veidiem saņem ūdeni galvenokārt no nokrišņiem? (I) Zemie purvi Ze…"
click at [380, 224] on span "Pārejas purvi un augstie purvi" at bounding box center [368, 222] width 92 height 9
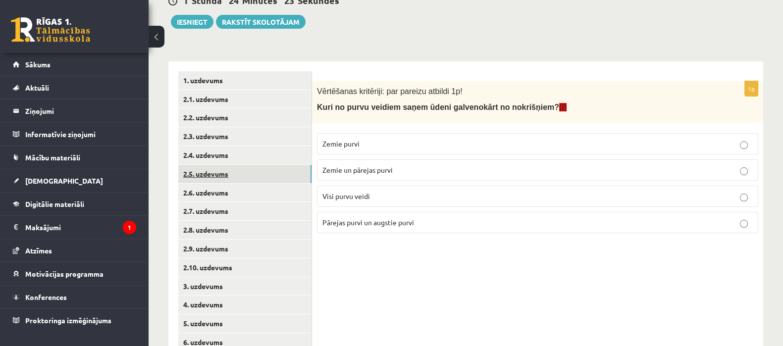
click at [271, 177] on link "2.5. uzdevums" at bounding box center [244, 174] width 133 height 18
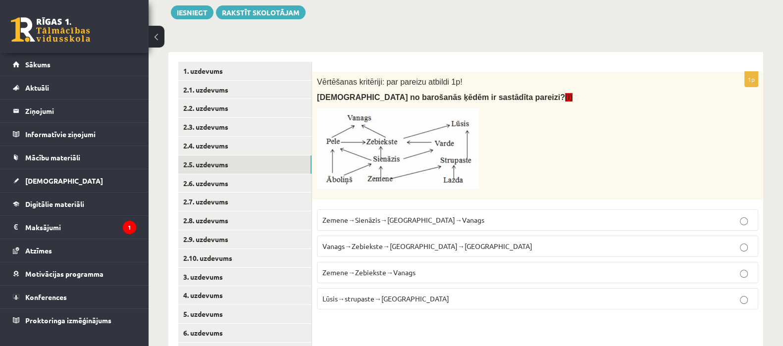
scroll to position [133, 0]
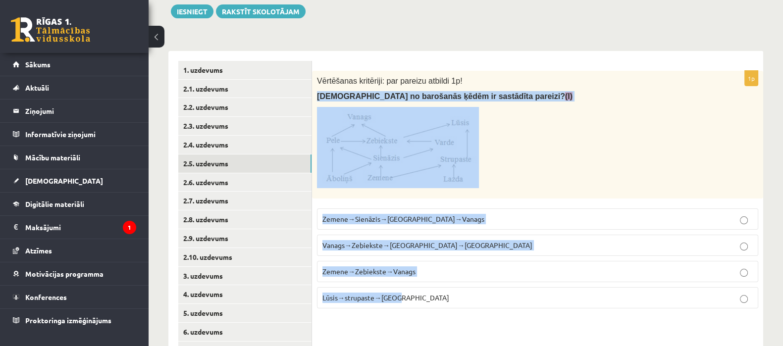
drag, startPoint x: 314, startPoint y: 95, endPoint x: 420, endPoint y: 301, distance: 232.4
click at [420, 301] on div "1p Vērtēšanas kritēriji: par pareizu atbildi 1p! Kura no barošanās ķēdēm ir sas…" at bounding box center [537, 194] width 451 height 246
copy div "[DEMOGRAPHIC_DATA] no barošanās ķēdēm ir sastādīta pareizi? (I) [GEOGRAPHIC_DAT…"
click at [533, 162] on p at bounding box center [513, 147] width 392 height 81
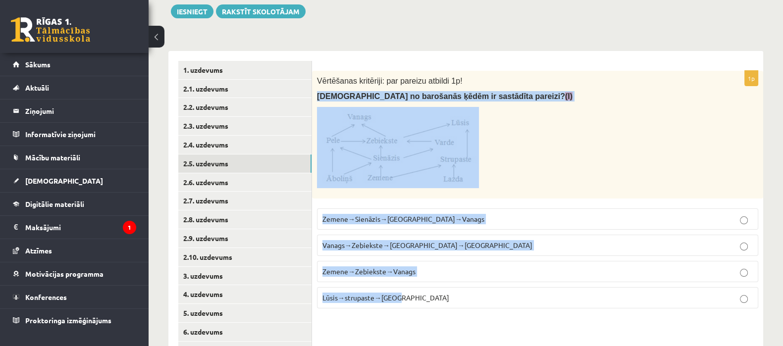
click at [533, 162] on p at bounding box center [513, 147] width 392 height 81
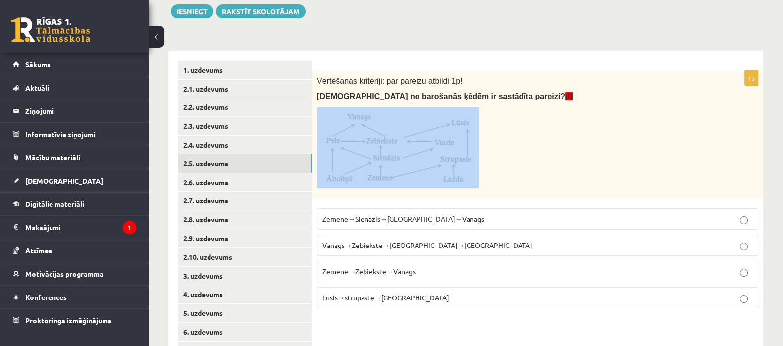
click at [533, 162] on p at bounding box center [513, 147] width 392 height 81
click at [458, 146] on img at bounding box center [398, 147] width 162 height 81
copy div
click at [584, 185] on p at bounding box center [513, 147] width 392 height 81
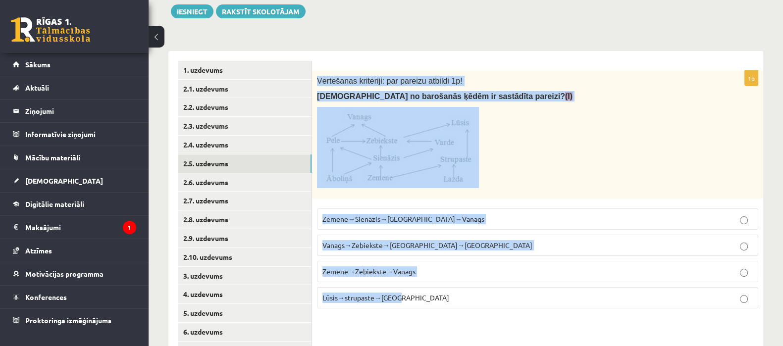
drag, startPoint x: 316, startPoint y: 78, endPoint x: 453, endPoint y: 330, distance: 287.0
click at [453, 330] on div "1p Vērtēšanas kritēriji: par pareizu atbildi 1p! Kura no barošanās ķēdēm ir sas…" at bounding box center [537, 229] width 451 height 356
copy div "Vērtēšanas kritēriji: par pareizu atbildi 1p! Kura no barošanās ķēdēm ir sastād…"
click at [387, 270] on span "Zemene→Zebiekste→Vanags" at bounding box center [368, 271] width 93 height 9
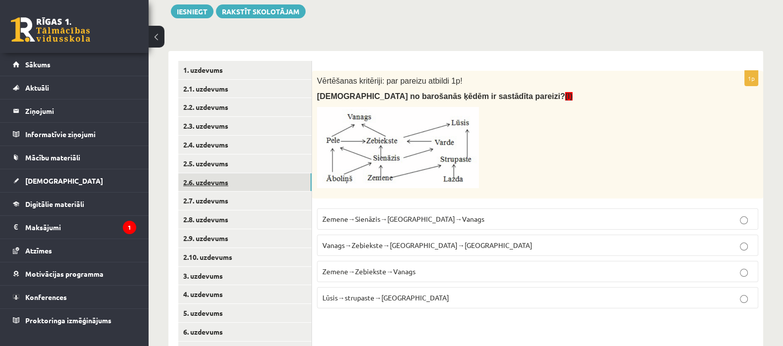
click at [265, 182] on link "2.6. uzdevums" at bounding box center [244, 182] width 133 height 18
click at [215, 178] on link "2.6. uzdevums" at bounding box center [244, 182] width 133 height 18
click at [215, 184] on link "2.6. uzdevums" at bounding box center [244, 182] width 133 height 18
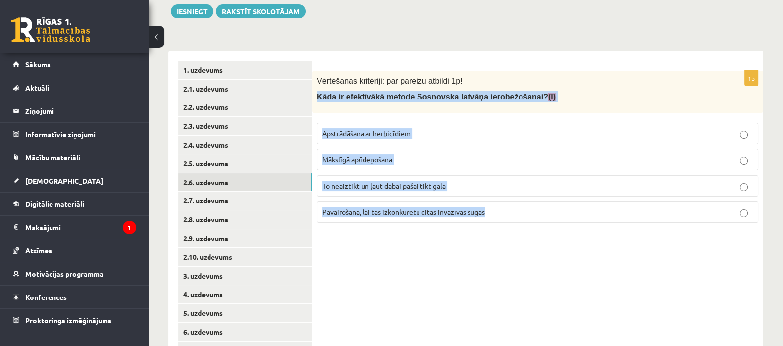
drag, startPoint x: 315, startPoint y: 94, endPoint x: 484, endPoint y: 214, distance: 207.3
click at [484, 214] on div "1p Vērtēšanas kritēriji: par pareizu atbildi 1p! Kāda ir efektīvākā metode Sosn…" at bounding box center [537, 151] width 451 height 160
click at [378, 132] on span "Apstrādāšana ar herbicīdiem" at bounding box center [366, 133] width 88 height 9
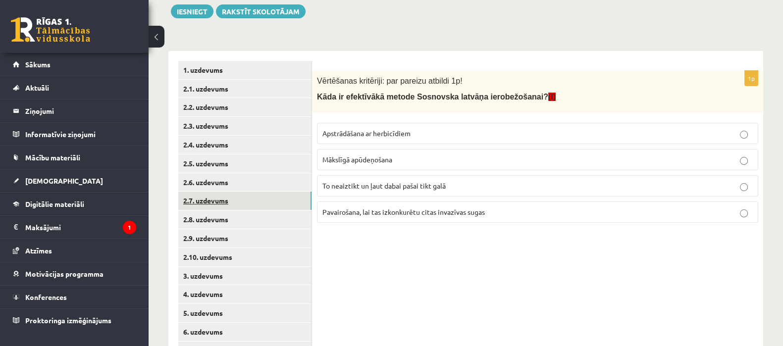
click at [244, 200] on link "2.7. uzdevums" at bounding box center [244, 201] width 133 height 18
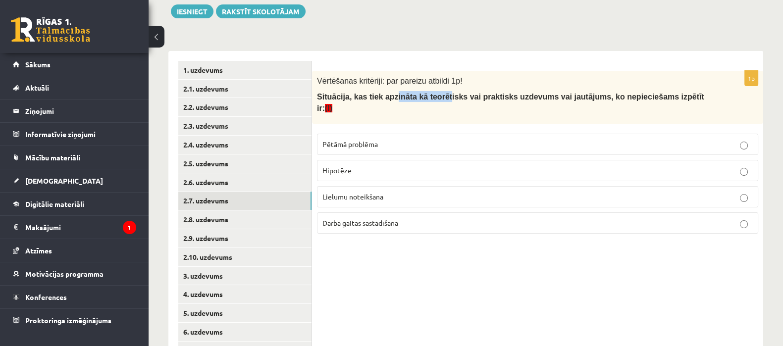
drag, startPoint x: 433, startPoint y: 96, endPoint x: 386, endPoint y: 101, distance: 47.8
click at [386, 101] on span "Situācija, kas tiek apzināta kā teorētisks vai praktisks uzdevums vai jautājums…" at bounding box center [510, 102] width 387 height 19
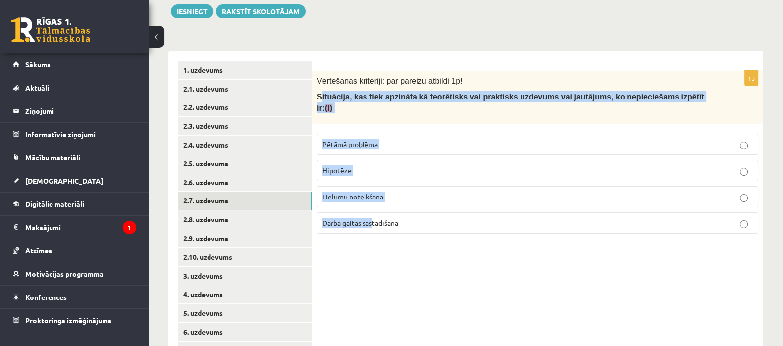
drag, startPoint x: 319, startPoint y: 100, endPoint x: 371, endPoint y: 223, distance: 134.0
click at [371, 223] on div "1p Vērtēšanas kritēriji: par pareizu atbildi 1p! Situācija, kas tiek apzināta k…" at bounding box center [537, 156] width 451 height 171
click at [371, 223] on fieldset "Pētāmā problēma [GEOGRAPHIC_DATA] Lielumu noteikšana Darba gaitas sastādīšana" at bounding box center [537, 183] width 441 height 108
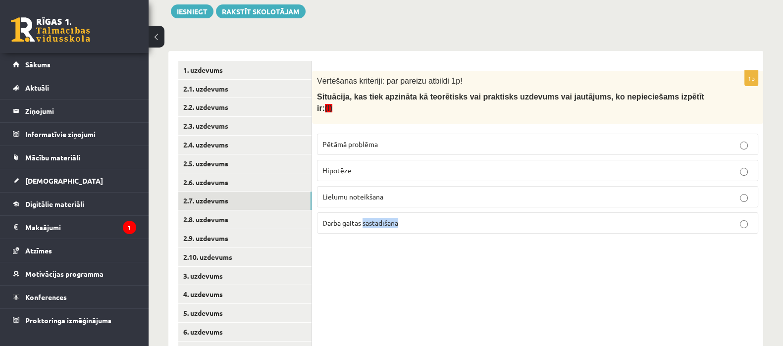
click at [371, 223] on fieldset "Pētāmā problēma [GEOGRAPHIC_DATA] Lielumu noteikšana Darba gaitas sastādīšana" at bounding box center [537, 183] width 441 height 108
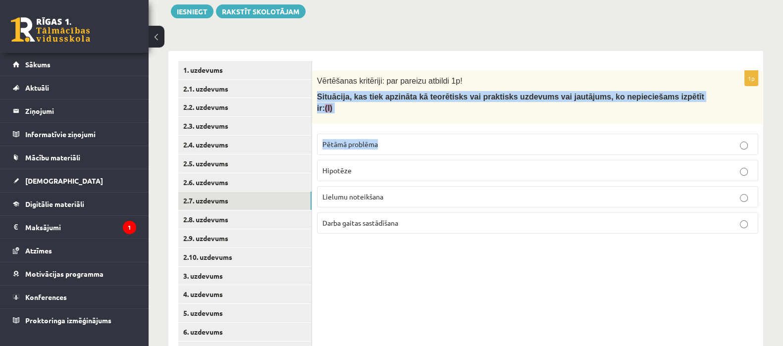
drag, startPoint x: 317, startPoint y: 96, endPoint x: 385, endPoint y: 144, distance: 83.4
click at [385, 144] on div "1p Vērtēšanas kritēriji: par pareizu atbildi 1p! Situācija, kas tiek apzināta k…" at bounding box center [537, 156] width 451 height 171
click at [388, 108] on div "Vērtēšanas kritēriji: par pareizu atbildi 1p! Situācija, kas tiek apzināta kā t…" at bounding box center [537, 97] width 451 height 53
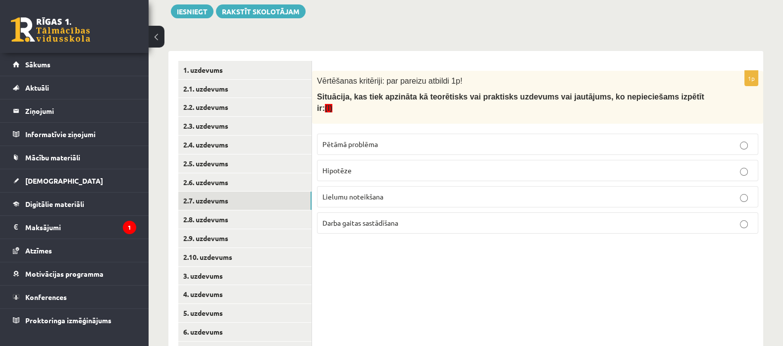
drag, startPoint x: 314, startPoint y: 91, endPoint x: 337, endPoint y: 107, distance: 28.3
click at [315, 92] on div "Vērtēšanas kritēriji: par pareizu atbildi 1p! Situācija, kas tiek apzināta kā t…" at bounding box center [537, 97] width 451 height 53
click at [339, 111] on div "Vērtēšanas kritēriji: par pareizu atbildi 1p! Situācija, kas tiek apzināta kā t…" at bounding box center [537, 97] width 451 height 53
click at [364, 164] on label "Hipotēze" at bounding box center [537, 170] width 441 height 21
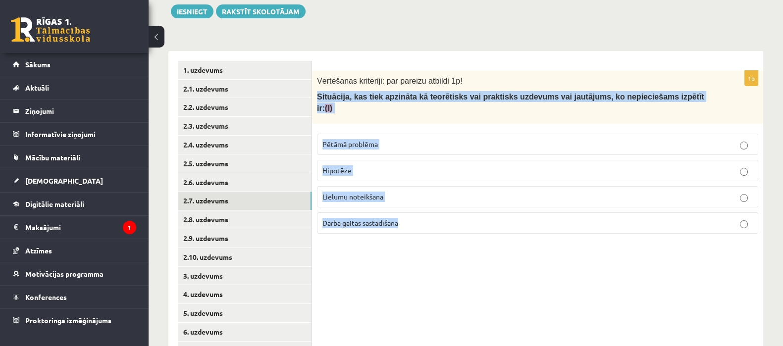
drag, startPoint x: 317, startPoint y: 96, endPoint x: 428, endPoint y: 241, distance: 182.6
click at [428, 241] on div "1p Vērtēšanas kritēriji: par pareizu atbildi 1p! Situācija, kas tiek apzināta k…" at bounding box center [537, 229] width 451 height 356
click at [378, 140] on span "Pētāmā problēma" at bounding box center [349, 144] width 55 height 9
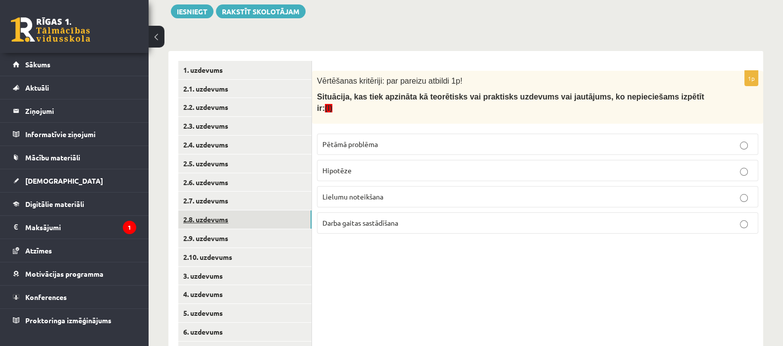
click at [251, 225] on link "2.8. uzdevums" at bounding box center [244, 219] width 133 height 18
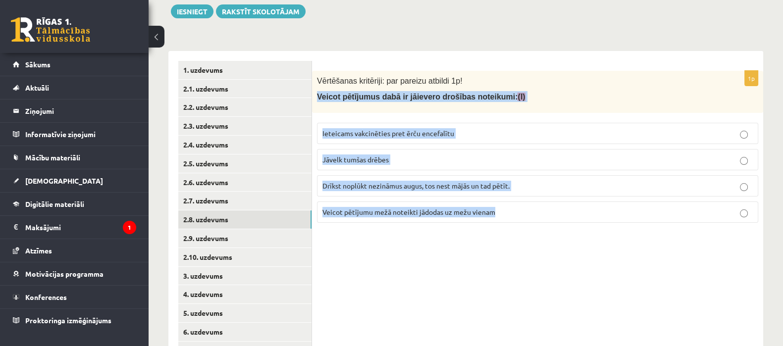
drag, startPoint x: 315, startPoint y: 95, endPoint x: 508, endPoint y: 204, distance: 221.5
click at [508, 204] on div "1p Vērtēšanas kritēriji: par pareizu atbildi 1p! Veicot pētījumus dabā ir jāiev…" at bounding box center [537, 151] width 451 height 160
click at [346, 131] on span "Ieteicams vakcinēties pret ērču encefalītu" at bounding box center [388, 133] width 132 height 9
click at [218, 232] on link "2.9. uzdevums" at bounding box center [244, 238] width 133 height 18
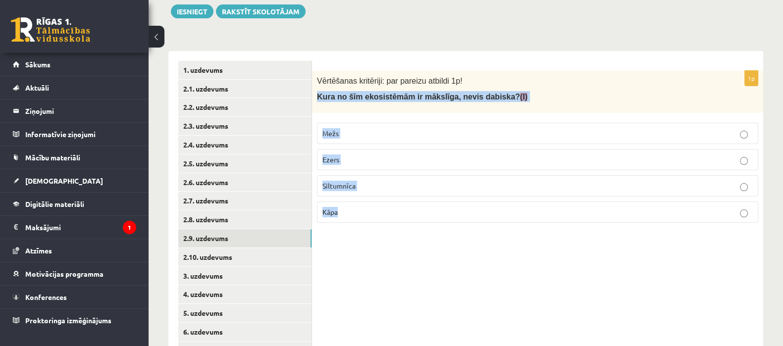
drag, startPoint x: 315, startPoint y: 95, endPoint x: 349, endPoint y: 201, distance: 112.2
click at [349, 201] on div "1p Vērtēšanas kritēriji: par pareizu atbildi 1p! Kura no šīm ekosistēmām ir māk…" at bounding box center [537, 151] width 451 height 160
click at [381, 192] on label "Siltumnīca" at bounding box center [537, 185] width 441 height 21
click at [257, 257] on link "2.10. uzdevums" at bounding box center [244, 257] width 133 height 18
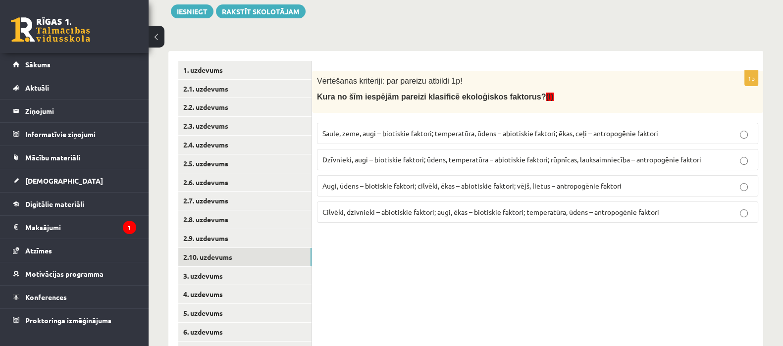
click at [319, 98] on span "Kura no šīm iespējām pareizi klasificē ekoloģiskos faktorus? (I)" at bounding box center [435, 97] width 237 height 8
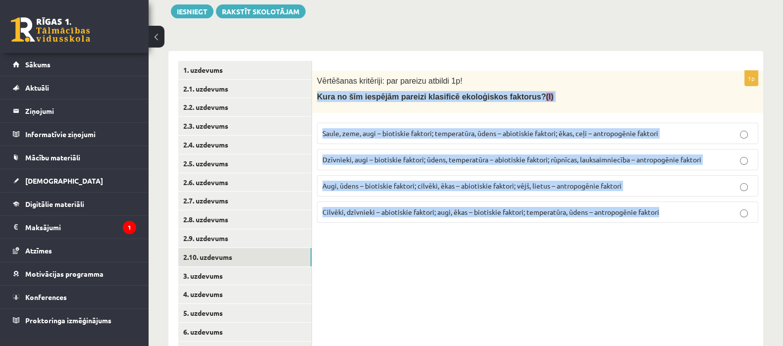
drag, startPoint x: 318, startPoint y: 98, endPoint x: 659, endPoint y: 208, distance: 358.2
click at [659, 208] on div "1p Vērtēšanas kritēriji: par pareizu atbildi 1p! Kura no šīm iespējām pareizi k…" at bounding box center [537, 151] width 451 height 160
click at [378, 158] on span "Dzīvnieki, augi – biotiskie faktori; ūdens, temperatūra – abiotiskie faktori; r…" at bounding box center [511, 159] width 379 height 9
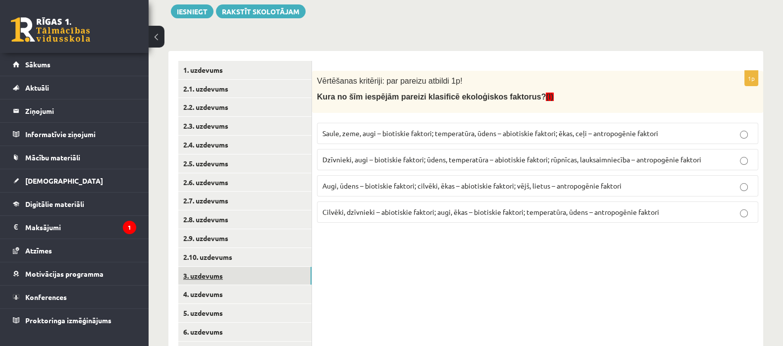
click at [275, 271] on link "3. uzdevums" at bounding box center [244, 276] width 133 height 18
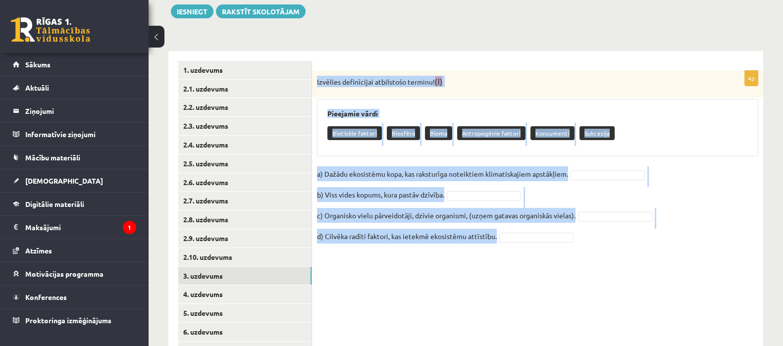
drag, startPoint x: 314, startPoint y: 80, endPoint x: 498, endPoint y: 239, distance: 242.8
click at [498, 239] on div "4p Izvēlies definīcijai atbilstošo terminu! (I) Pieejamie vārdi Biotiskie fakto…" at bounding box center [537, 163] width 451 height 184
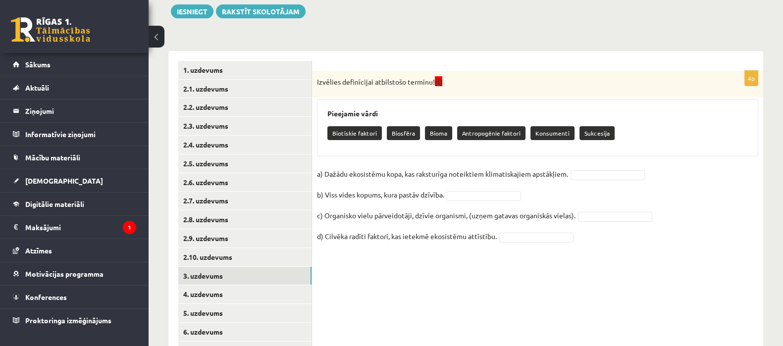
click at [415, 316] on div "4p Izvēlies definīcijai atbilstošo terminu! (I) Pieejamie vārdi Biotiskie fakto…" at bounding box center [537, 229] width 451 height 356
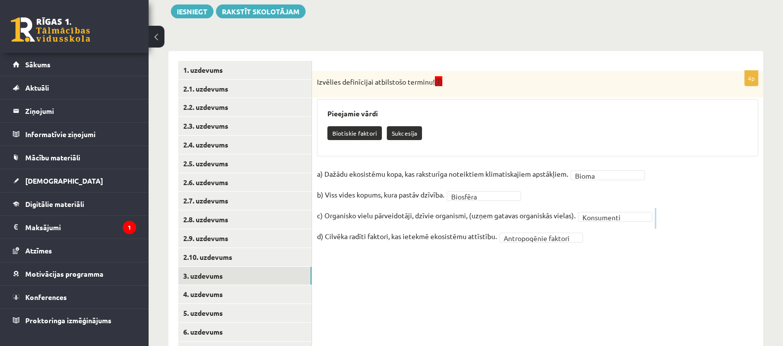
click at [587, 228] on fieldset "**********" at bounding box center [537, 207] width 441 height 83
click at [235, 291] on link "4. uzdevums" at bounding box center [244, 294] width 133 height 18
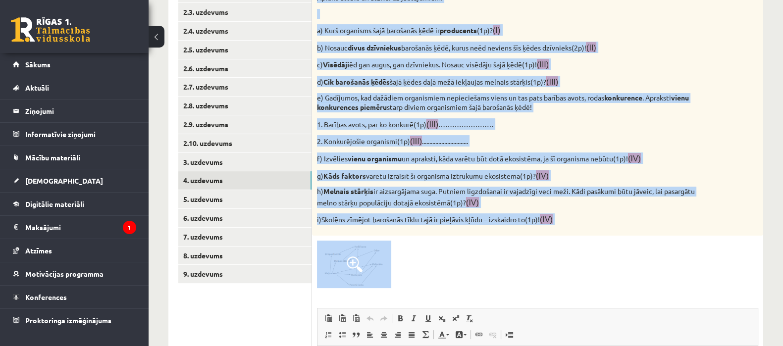
scroll to position [254, 0]
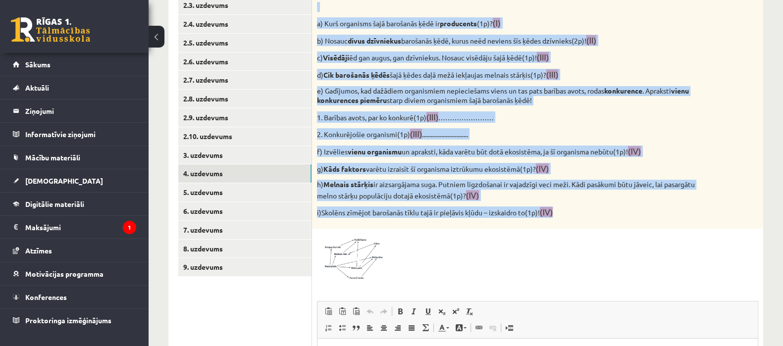
drag, startPoint x: 313, startPoint y: 99, endPoint x: 562, endPoint y: 223, distance: 277.6
click at [562, 223] on div "Vērtēšanas kritēriji: par katru pareizu atbildi 1p! Attēlā redzamā diagramma ra…" at bounding box center [537, 89] width 451 height 279
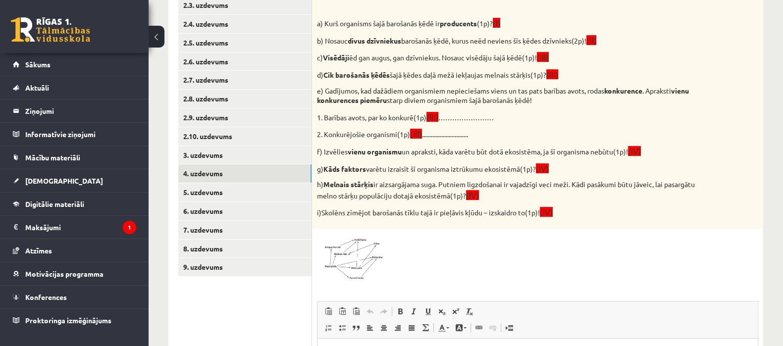
click at [418, 256] on div at bounding box center [537, 258] width 441 height 48
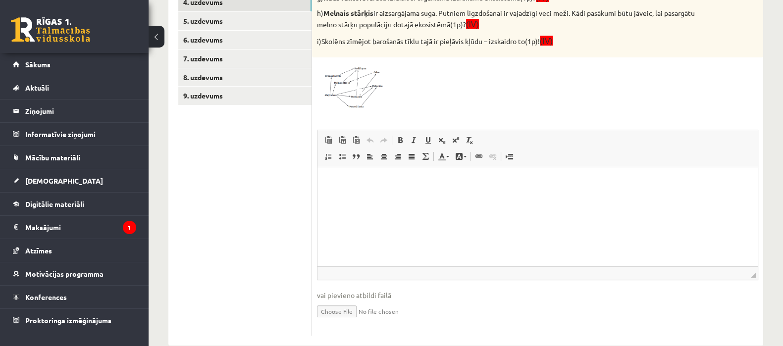
scroll to position [443, 0]
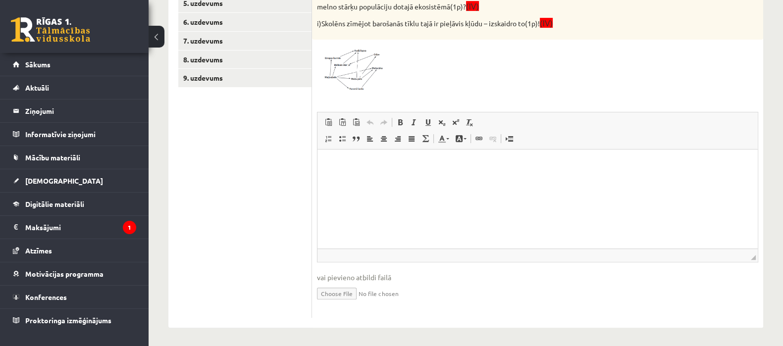
click at [629, 179] on html at bounding box center [537, 164] width 440 height 30
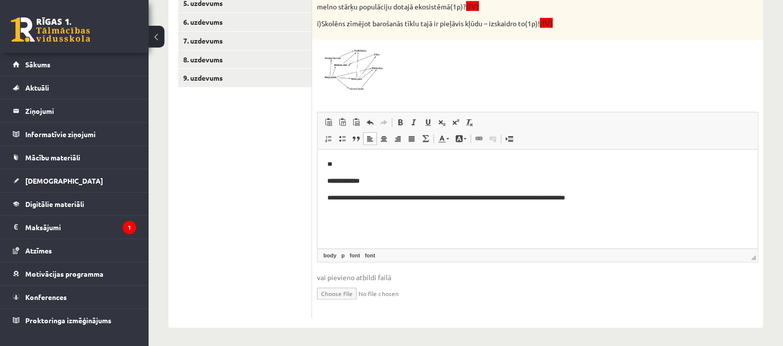
click at [328, 180] on font "**********" at bounding box center [343, 180] width 32 height 6
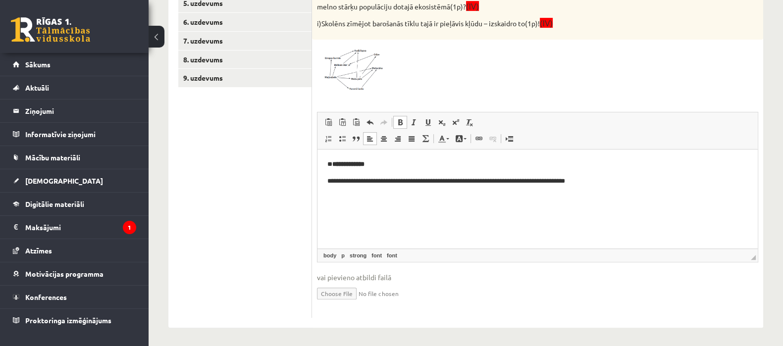
click at [654, 177] on p "**********" at bounding box center [537, 181] width 420 height 10
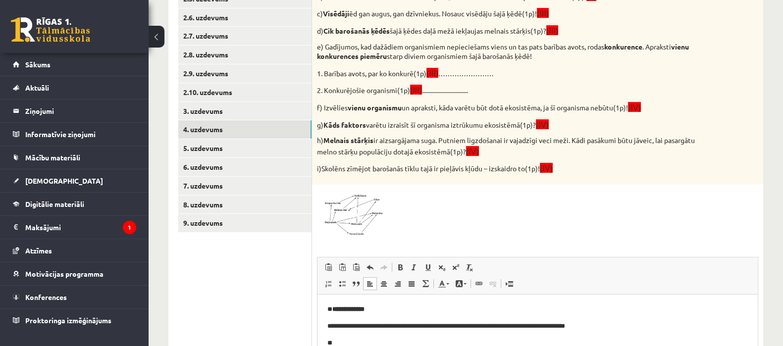
scroll to position [330, 0]
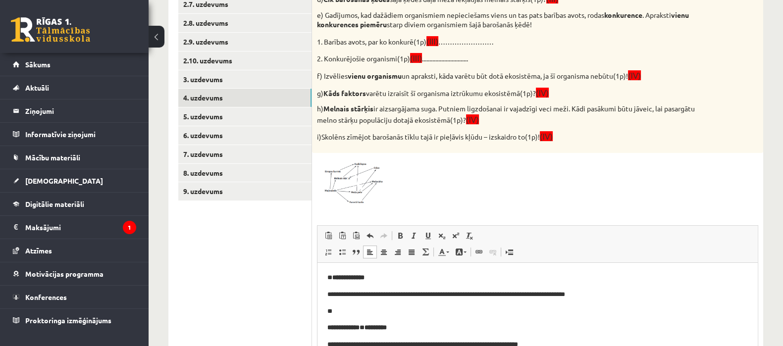
click at [327, 326] on html "**********" at bounding box center [537, 310] width 440 height 97
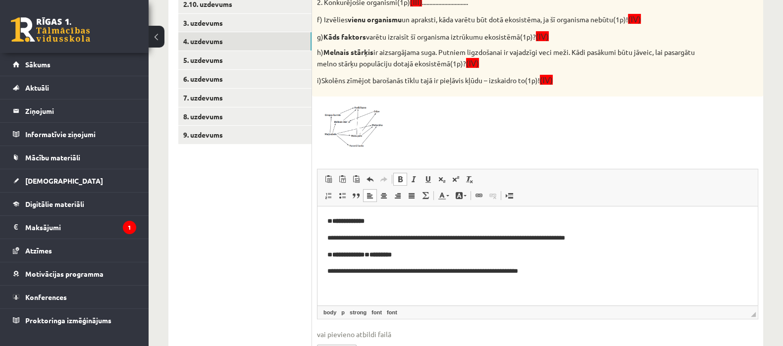
scroll to position [388, 0]
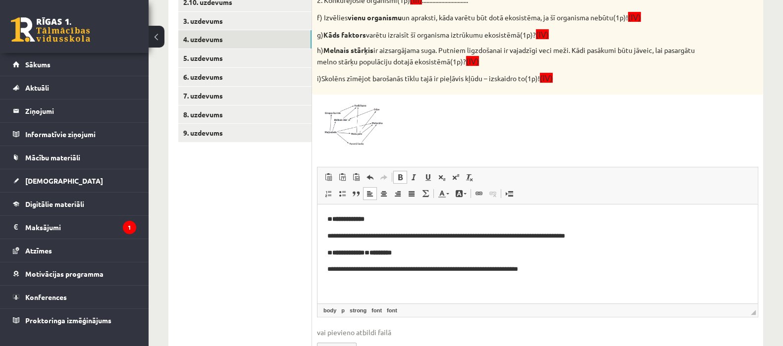
click at [369, 251] on font "**" at bounding box center [366, 252] width 5 height 6
click at [385, 251] on font "*********" at bounding box center [383, 252] width 22 height 6
click at [576, 270] on p "**********" at bounding box center [537, 269] width 420 height 10
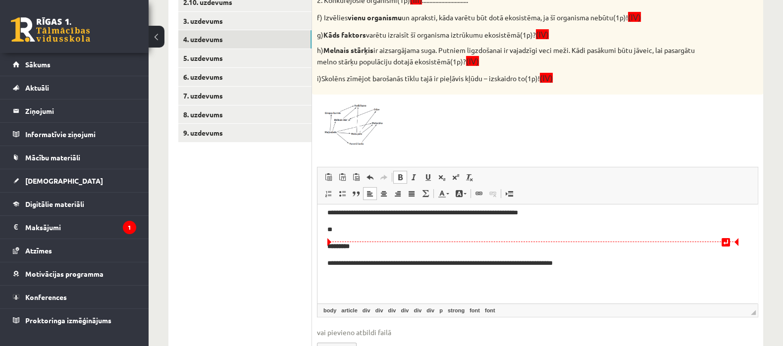
click at [328, 249] on p "*********" at bounding box center [537, 246] width 420 height 10
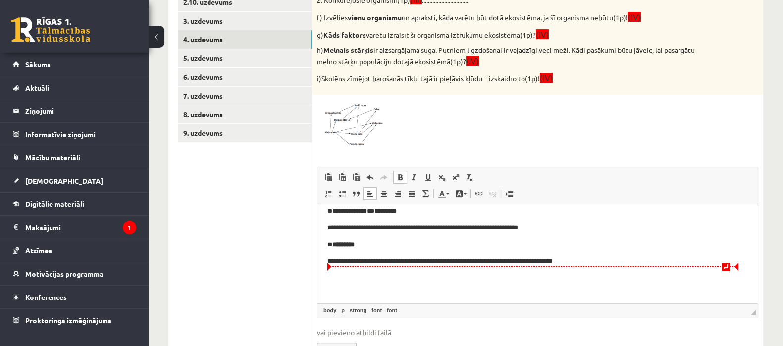
click at [614, 263] on p "**********" at bounding box center [537, 261] width 420 height 10
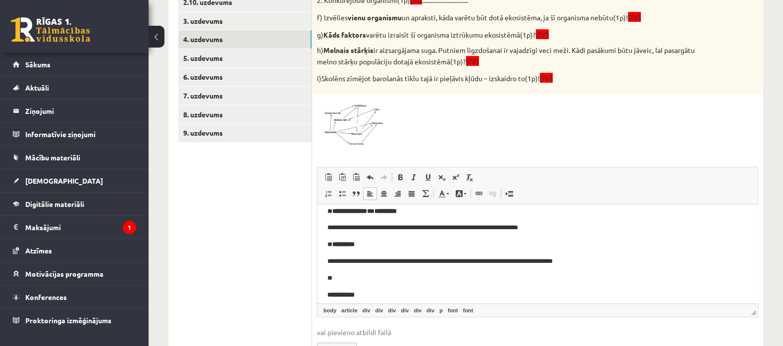
scroll to position [52, 0]
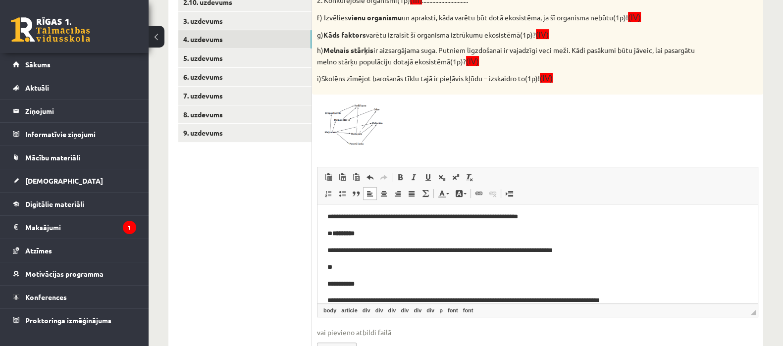
click at [329, 281] on font "**********" at bounding box center [340, 283] width 27 height 6
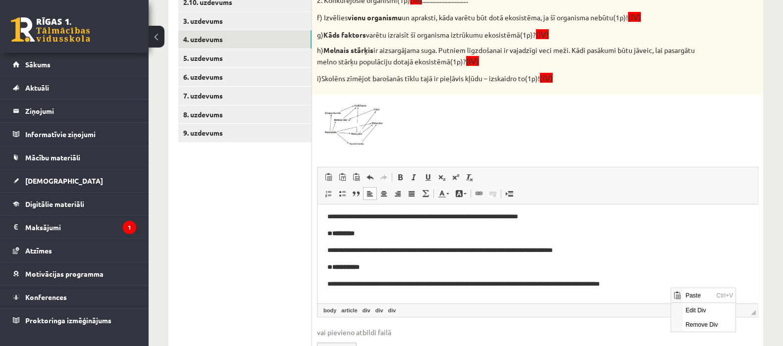
scroll to position [0, 0]
click at [659, 287] on p "**********" at bounding box center [537, 284] width 420 height 10
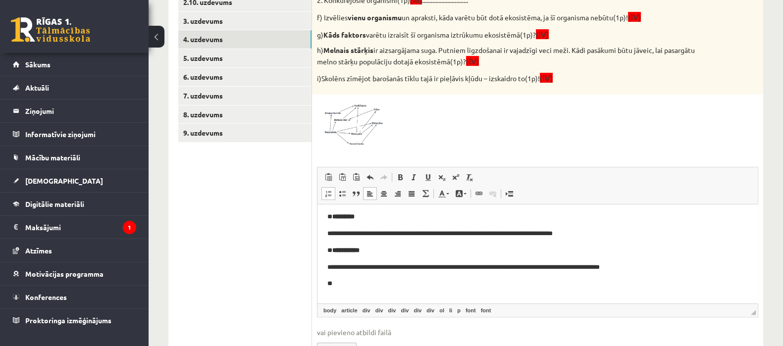
scroll to position [134, 0]
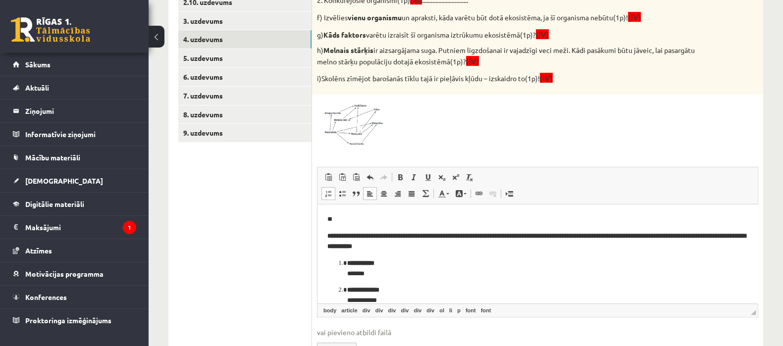
click at [325, 237] on html "**********" at bounding box center [537, 206] width 440 height 272
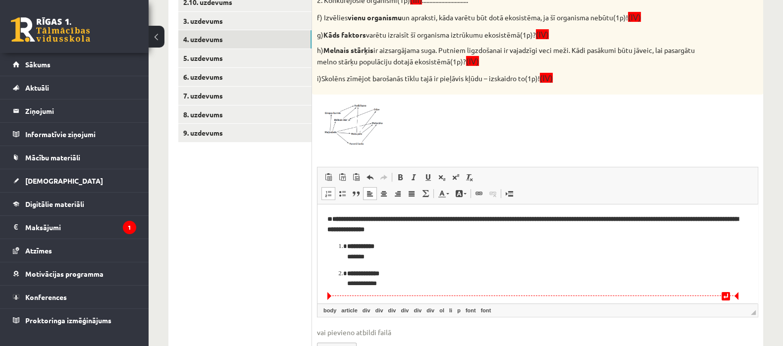
click at [434, 286] on p "**********" at bounding box center [537, 278] width 381 height 21
click at [325, 291] on html "**********" at bounding box center [537, 197] width 440 height 255
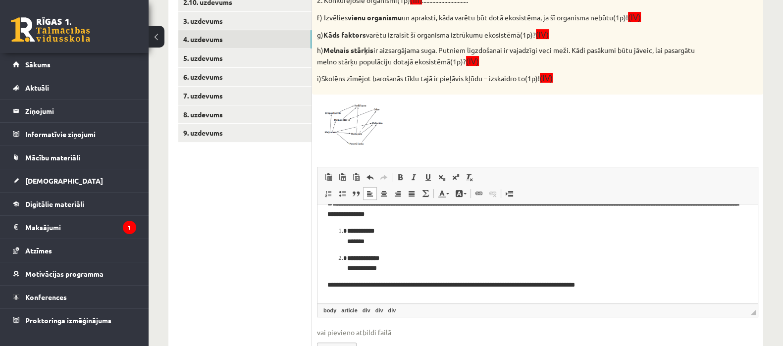
scroll to position [156, 0]
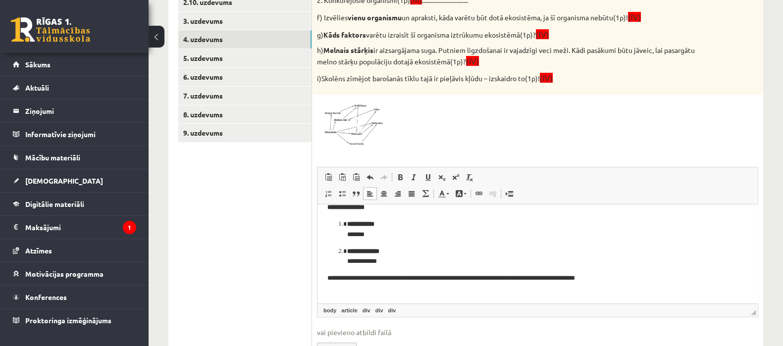
click at [634, 282] on div "**********" at bounding box center [532, 278] width 411 height 10
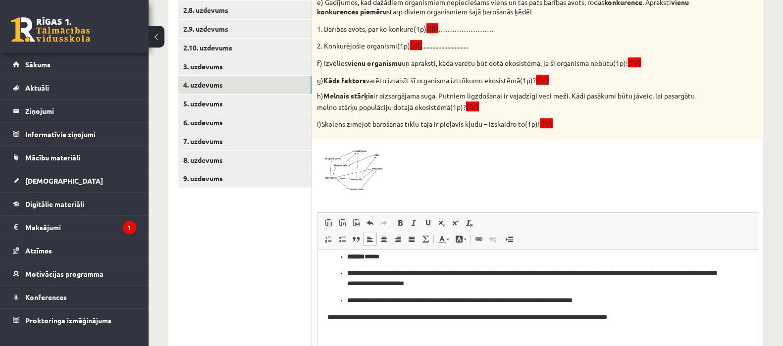
scroll to position [345, 0]
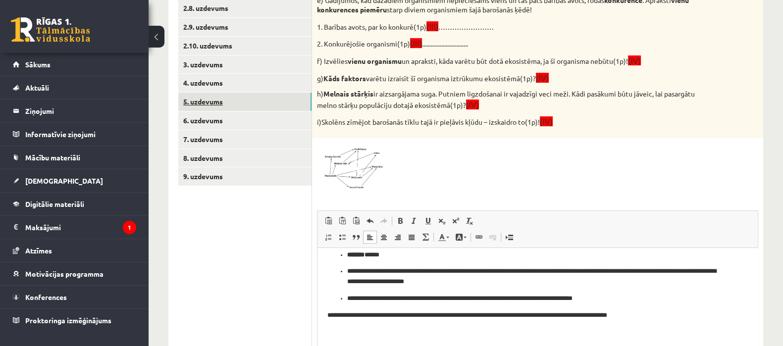
click at [218, 99] on link "5. uzdevums" at bounding box center [244, 102] width 133 height 18
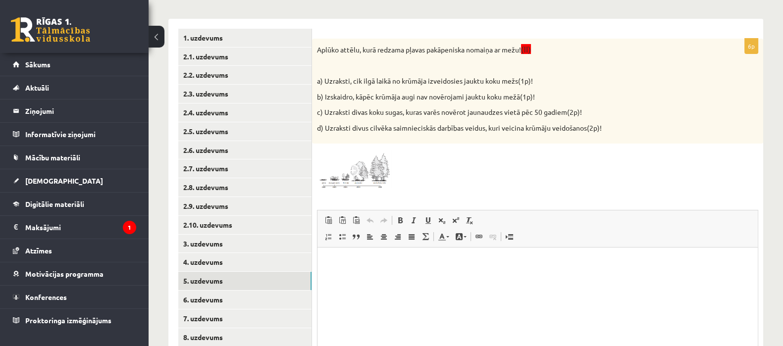
scroll to position [162, 0]
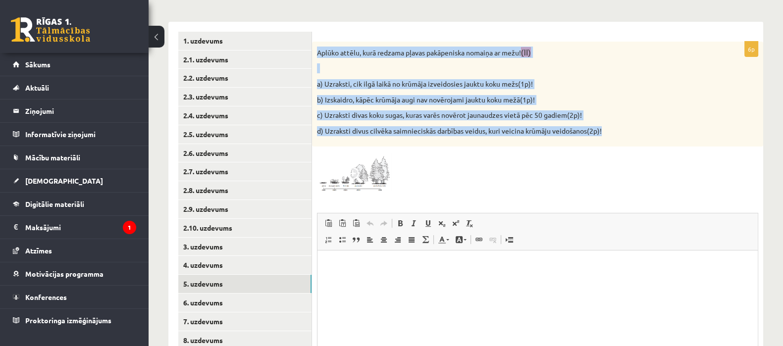
drag, startPoint x: 315, startPoint y: 53, endPoint x: 608, endPoint y: 138, distance: 305.2
click at [608, 138] on div "Aplūko attēlu, kurā redzama pļavas pakāpeniska nomaiņa ar mežu! (II) a) Uzrakst…" at bounding box center [537, 94] width 451 height 105
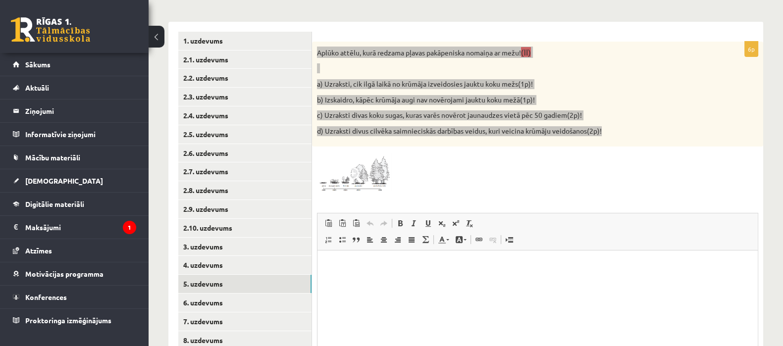
click at [391, 278] on html at bounding box center [537, 265] width 440 height 30
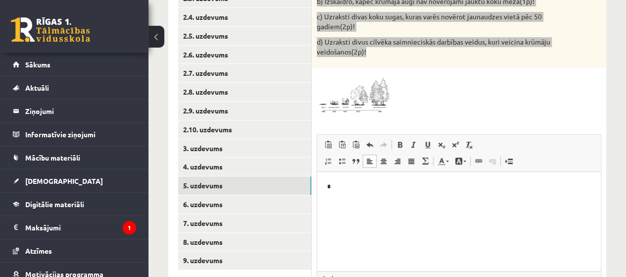
scroll to position [261, 0]
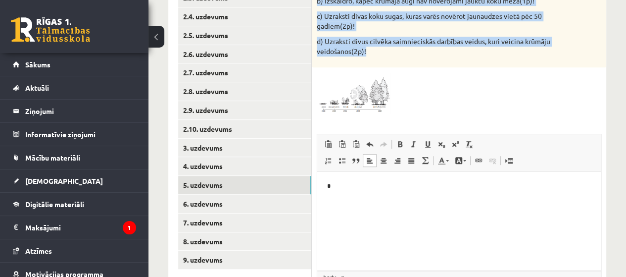
click at [159, 40] on button at bounding box center [156, 37] width 16 height 22
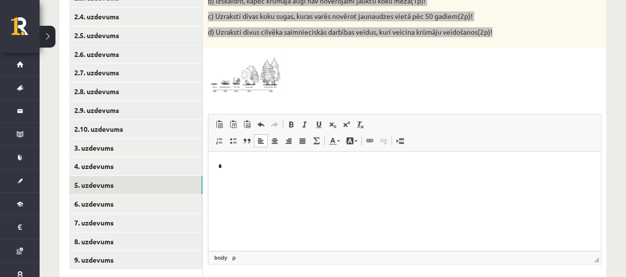
click at [234, 171] on html "*" at bounding box center [404, 166] width 393 height 30
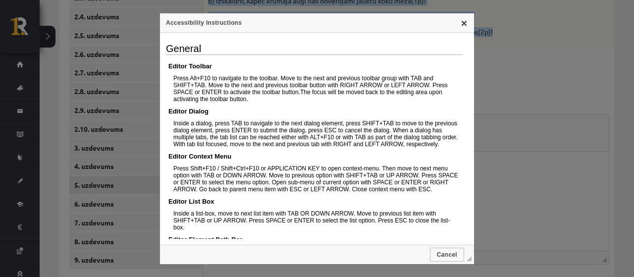
click at [463, 22] on link "X" at bounding box center [464, 23] width 8 height 8
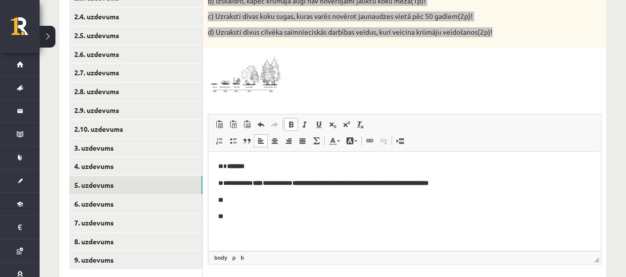
click at [244, 202] on p "**" at bounding box center [404, 200] width 373 height 10
click at [242, 203] on p "**" at bounding box center [404, 200] width 373 height 10
click at [230, 215] on ul "**** *****" at bounding box center [404, 224] width 373 height 27
click at [226, 202] on p "**" at bounding box center [404, 200] width 373 height 10
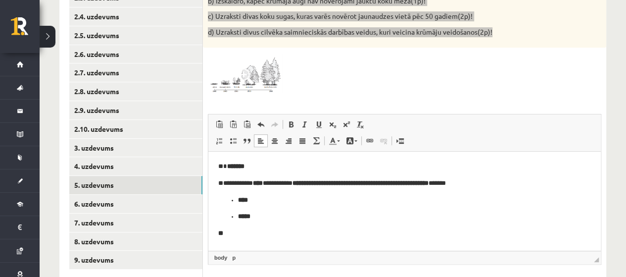
click at [226, 202] on ul "**** *****" at bounding box center [404, 208] width 373 height 27
click at [493, 183] on p "**********" at bounding box center [404, 183] width 373 height 10
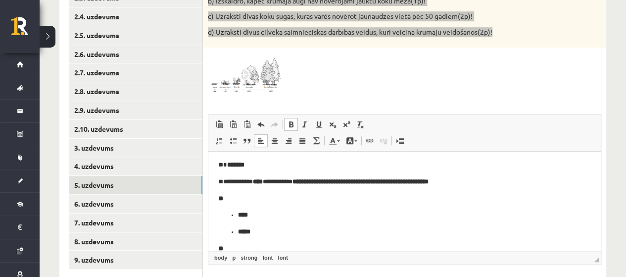
scroll to position [15, 0]
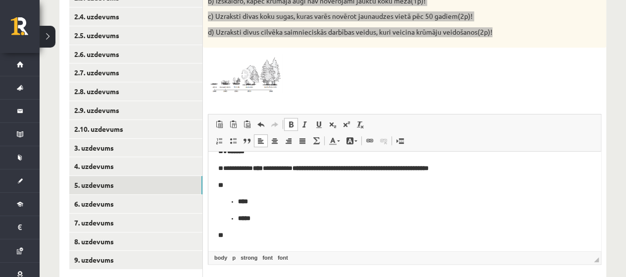
click at [244, 236] on p "**" at bounding box center [404, 235] width 373 height 10
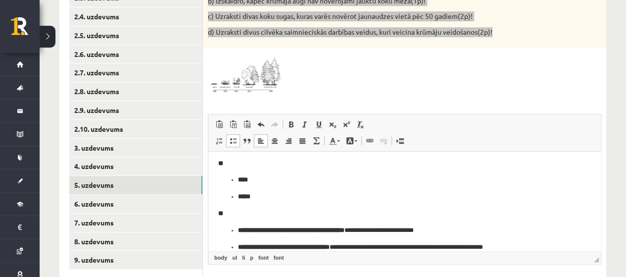
click at [229, 230] on ul "**********" at bounding box center [404, 238] width 373 height 27
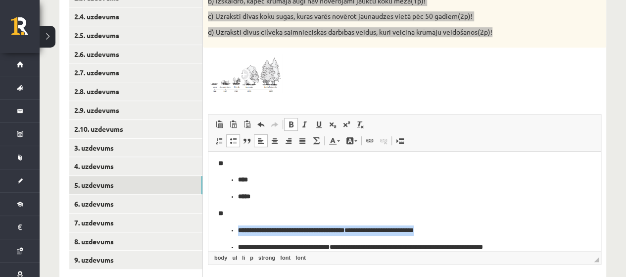
click at [229, 230] on ul "**********" at bounding box center [404, 238] width 373 height 27
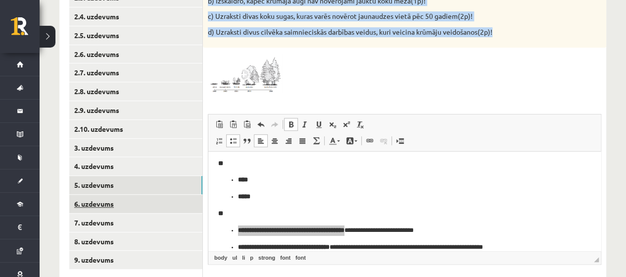
click at [127, 203] on link "6. uzdevums" at bounding box center [135, 204] width 133 height 18
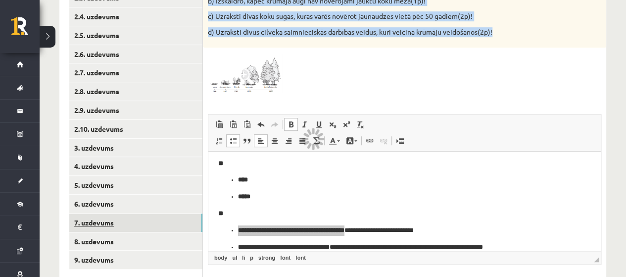
click at [131, 218] on link "7. uzdevums" at bounding box center [135, 222] width 133 height 18
click at [103, 222] on link "7. uzdevums" at bounding box center [135, 222] width 133 height 18
click at [127, 222] on link "7. uzdevums" at bounding box center [135, 222] width 133 height 18
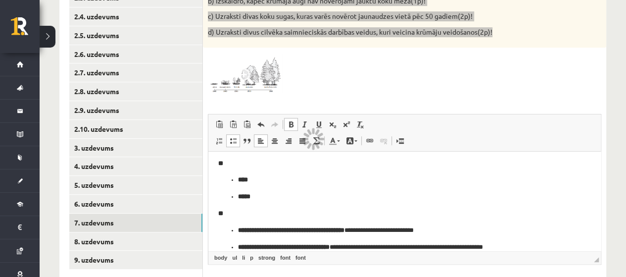
click at [320, 151] on p "**********" at bounding box center [400, 147] width 365 height 10
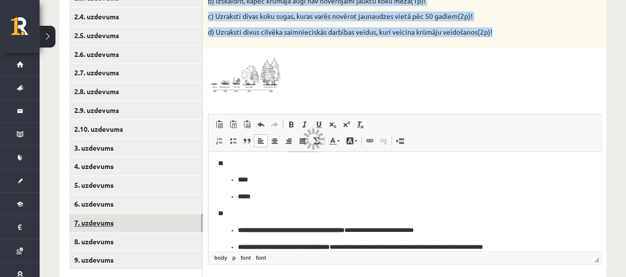
click at [120, 221] on link "7. uzdevums" at bounding box center [135, 222] width 133 height 18
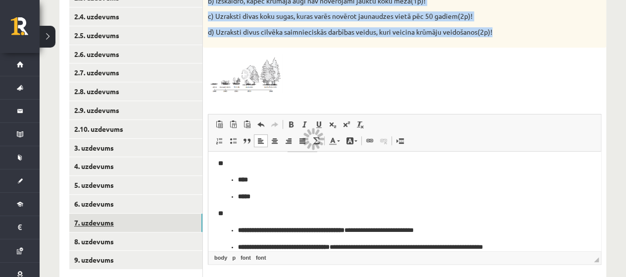
click at [119, 221] on link "7. uzdevums" at bounding box center [135, 222] width 133 height 18
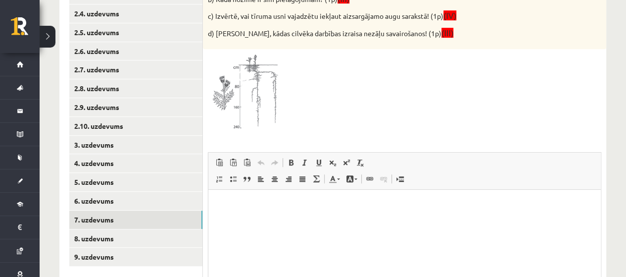
scroll to position [275, 0]
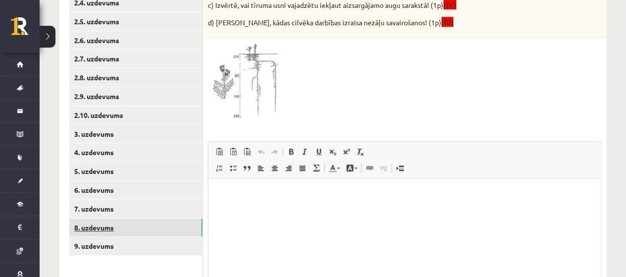
click at [145, 221] on link "8. uzdevums" at bounding box center [135, 227] width 133 height 18
click at [102, 227] on link "8. uzdevums" at bounding box center [135, 227] width 133 height 18
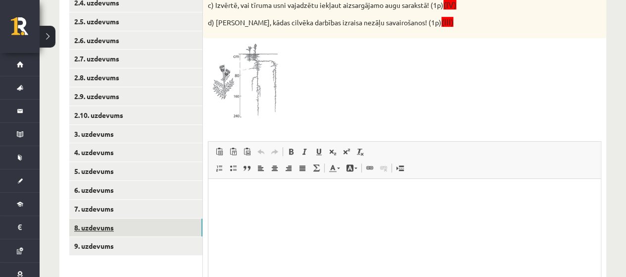
click at [102, 227] on link "8. uzdevums" at bounding box center [135, 227] width 133 height 18
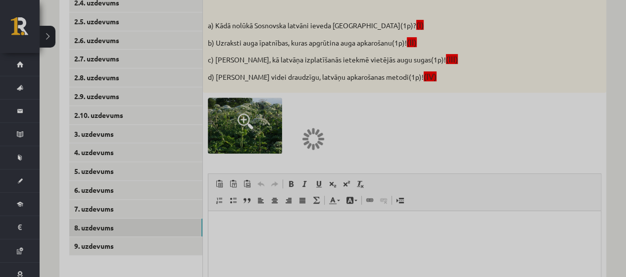
scroll to position [0, 0]
